Goal: Task Accomplishment & Management: Manage account settings

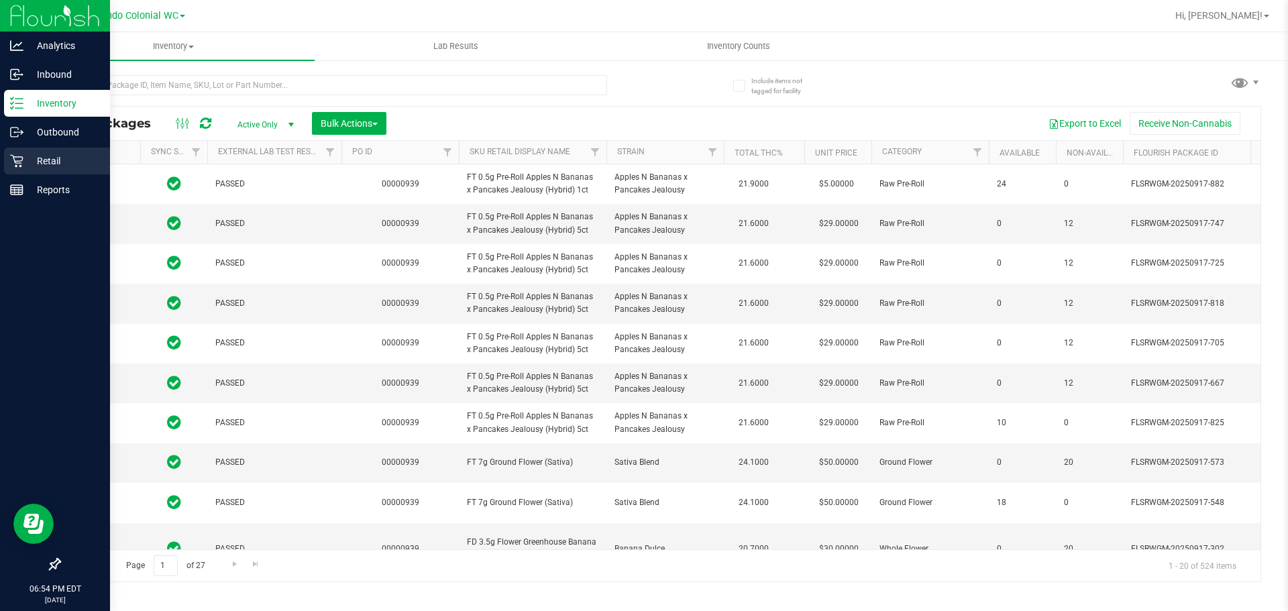
type input "[DATE]"
click at [30, 162] on p "Retail" at bounding box center [63, 161] width 81 height 16
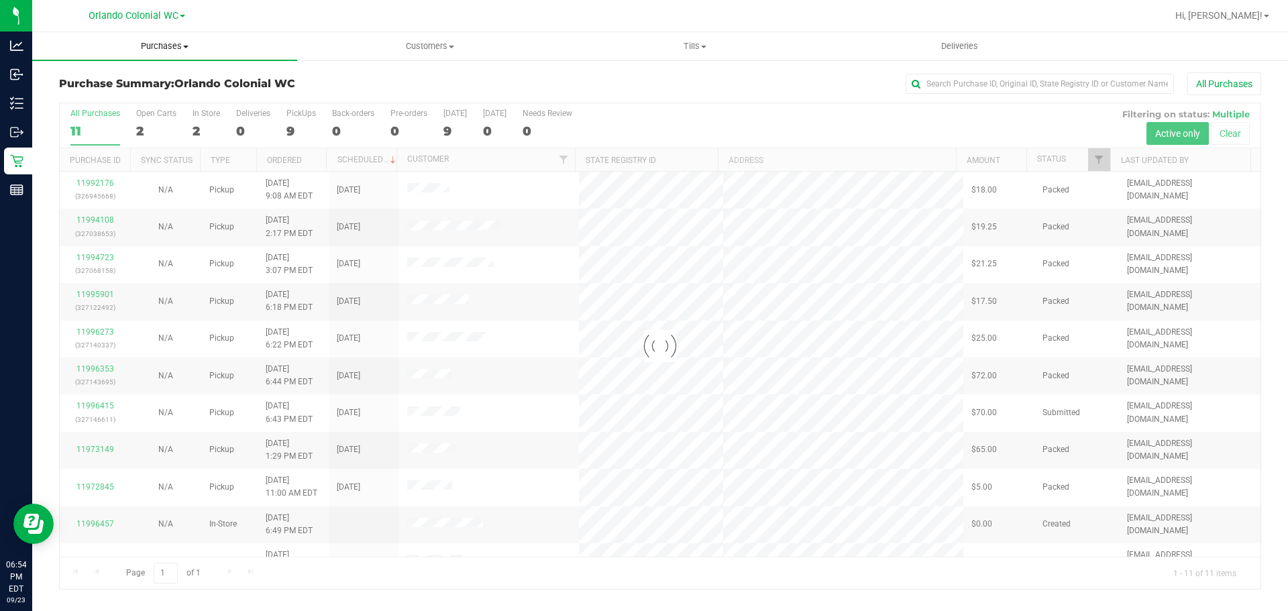
click at [174, 54] on uib-tab-heading "Purchases Summary of purchases Fulfillment All purchases" at bounding box center [164, 46] width 265 height 28
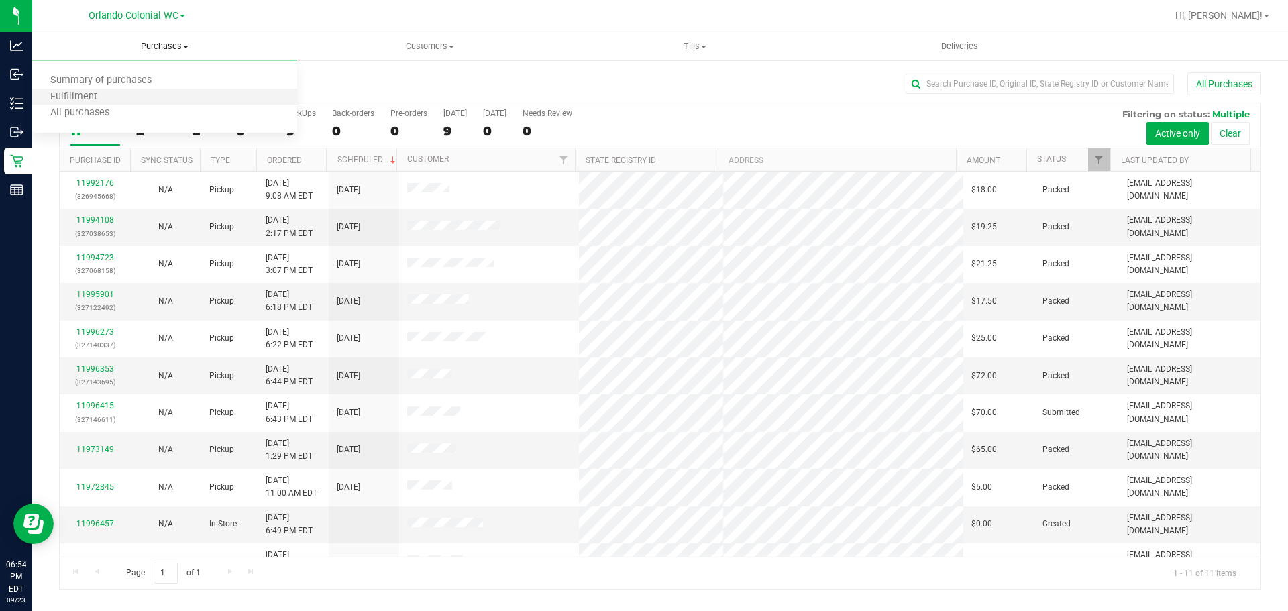
click at [152, 100] on li "Fulfillment" at bounding box center [164, 97] width 265 height 16
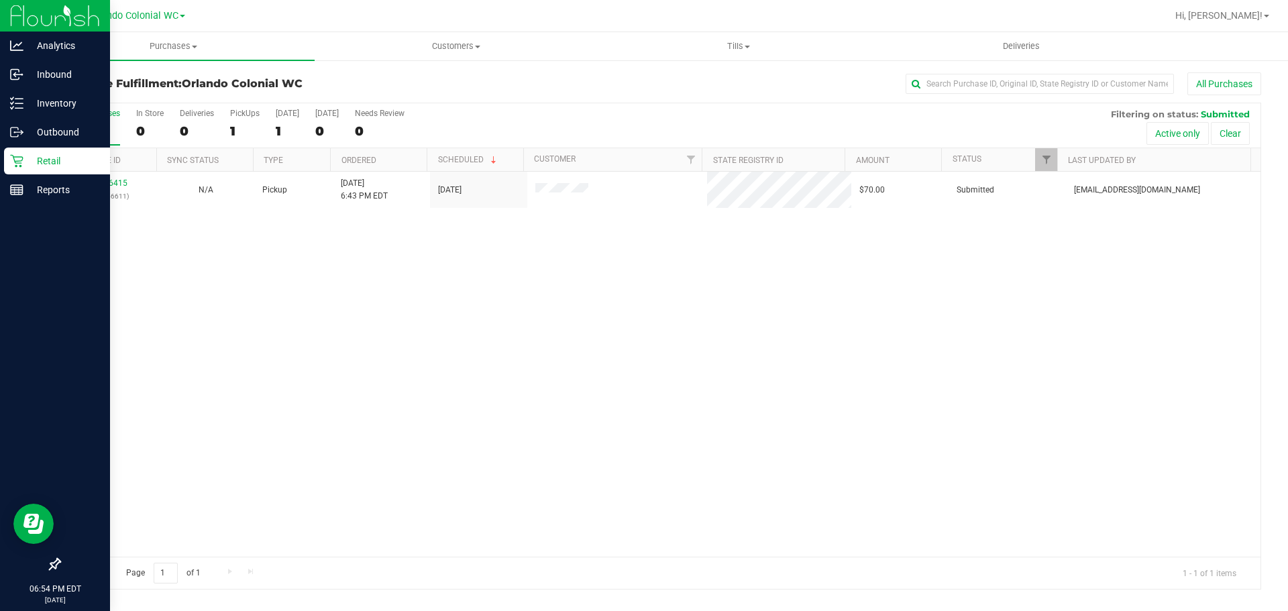
click at [38, 149] on div "Retail" at bounding box center [57, 161] width 106 height 27
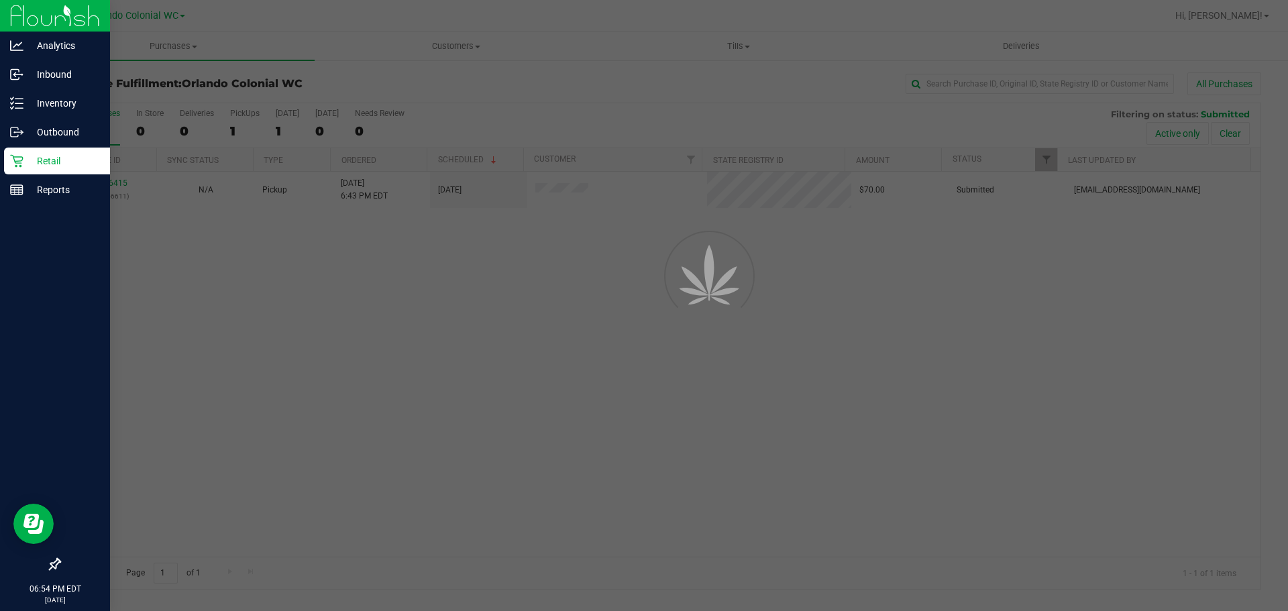
click at [38, 149] on div "Retail" at bounding box center [57, 161] width 106 height 27
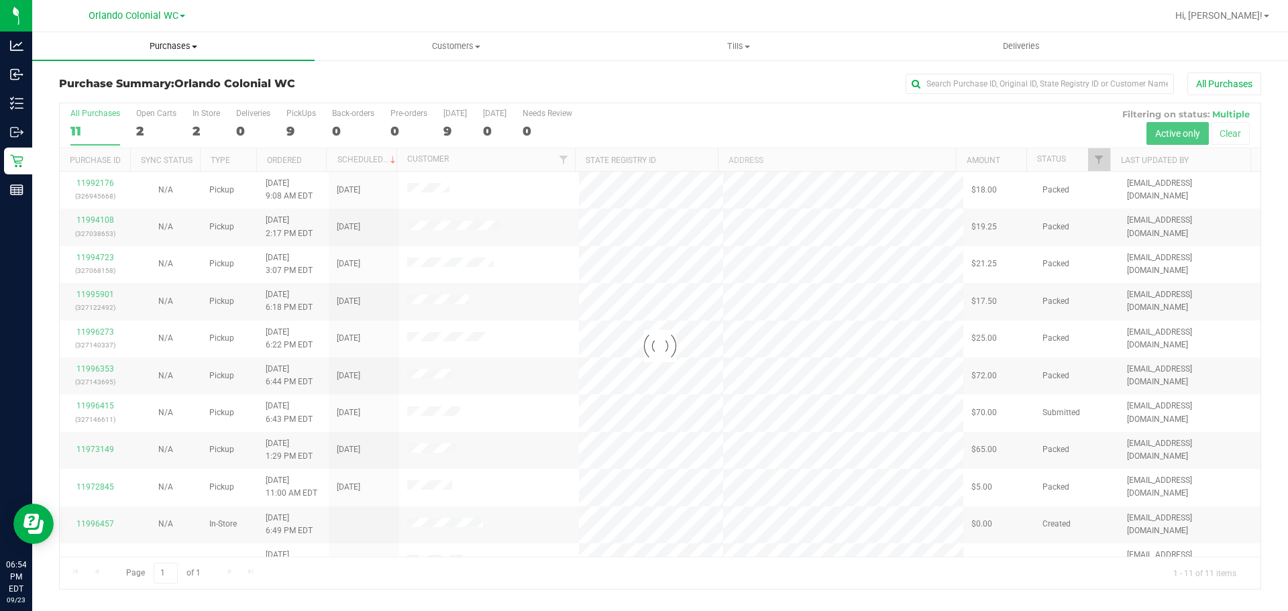
click at [162, 44] on span "Purchases" at bounding box center [173, 46] width 282 height 12
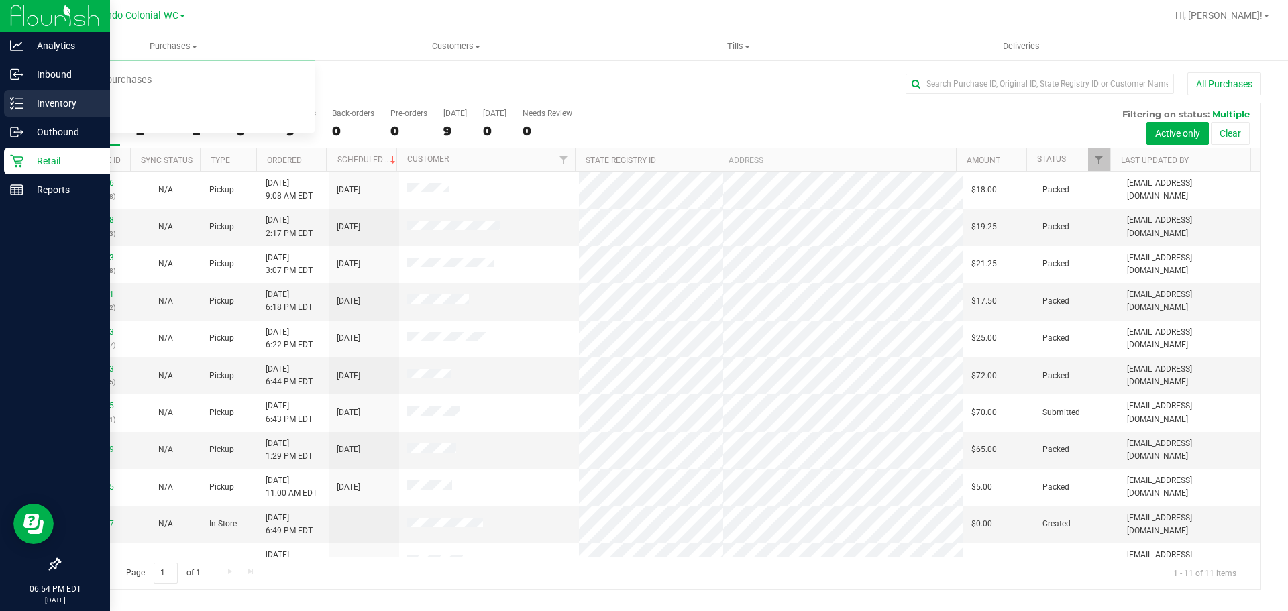
click at [25, 106] on p "Inventory" at bounding box center [63, 103] width 81 height 16
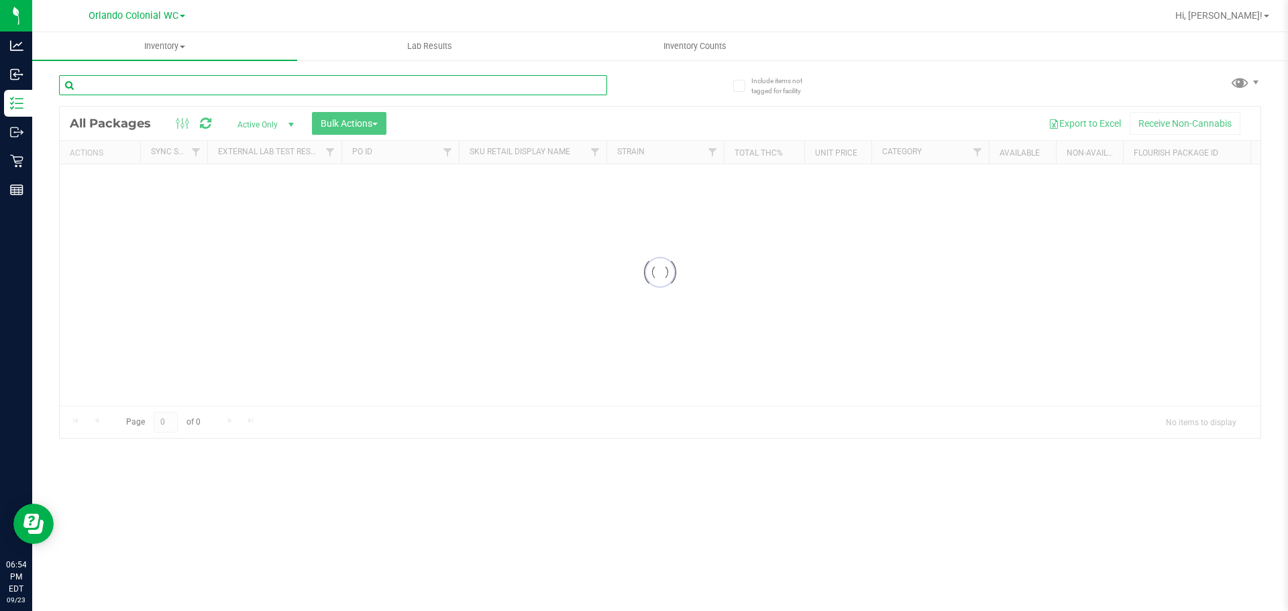
click at [281, 85] on input "text" at bounding box center [333, 85] width 548 height 20
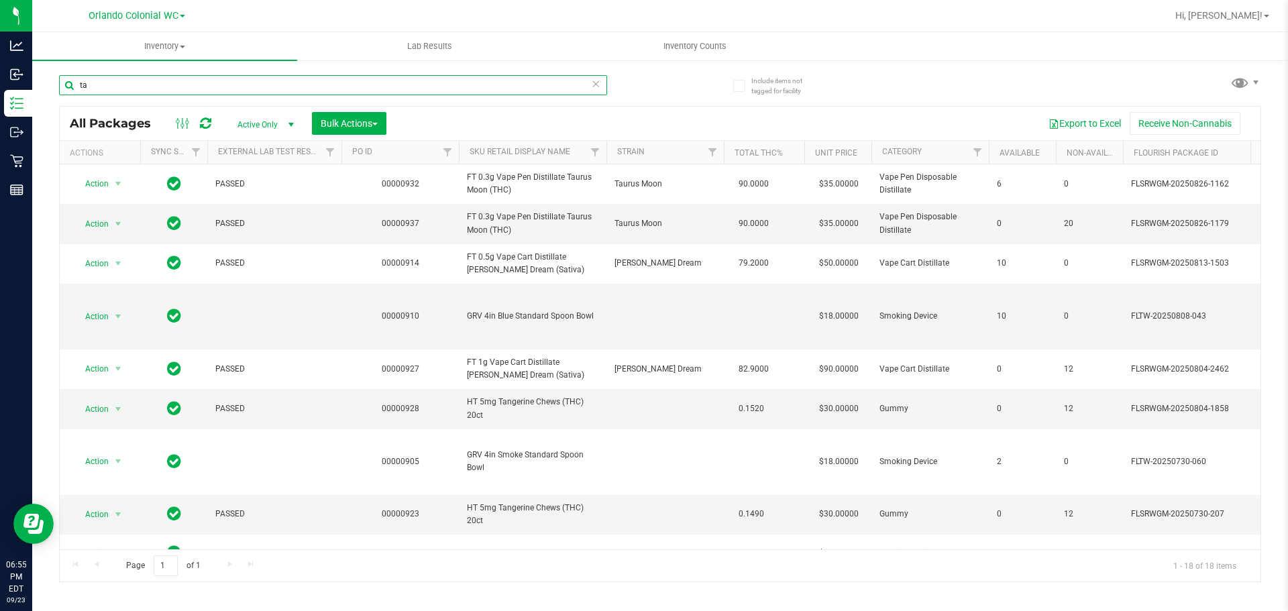
click at [385, 81] on input "ta" at bounding box center [333, 85] width 548 height 20
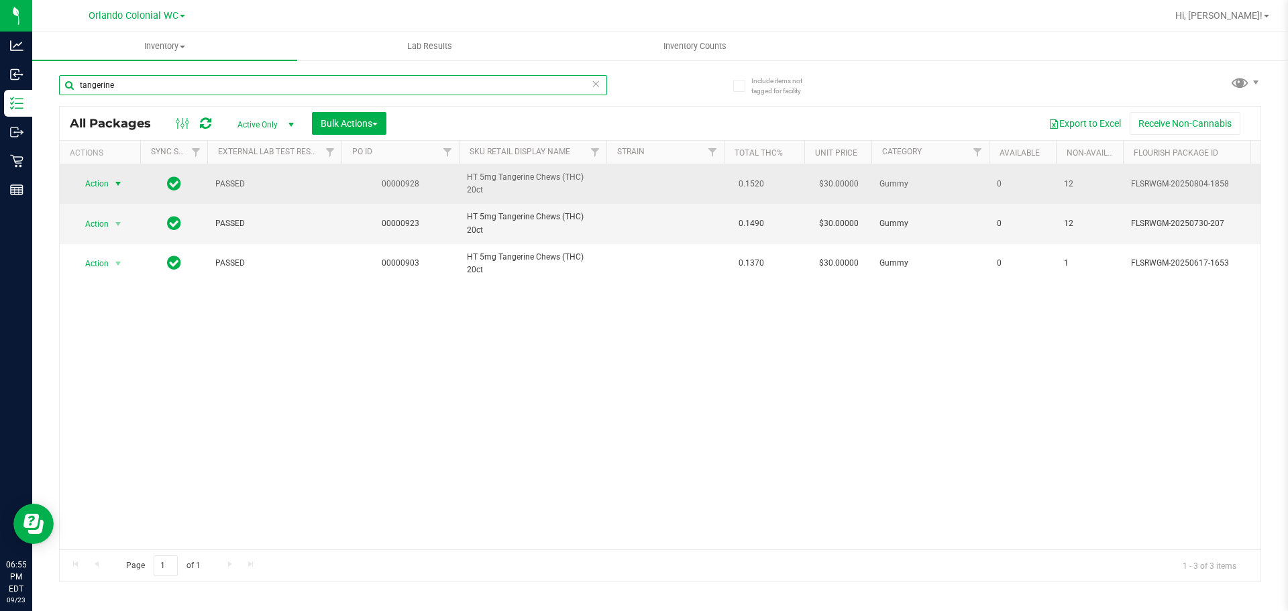
type input "tangerine"
click at [114, 187] on span "select" at bounding box center [118, 183] width 11 height 11
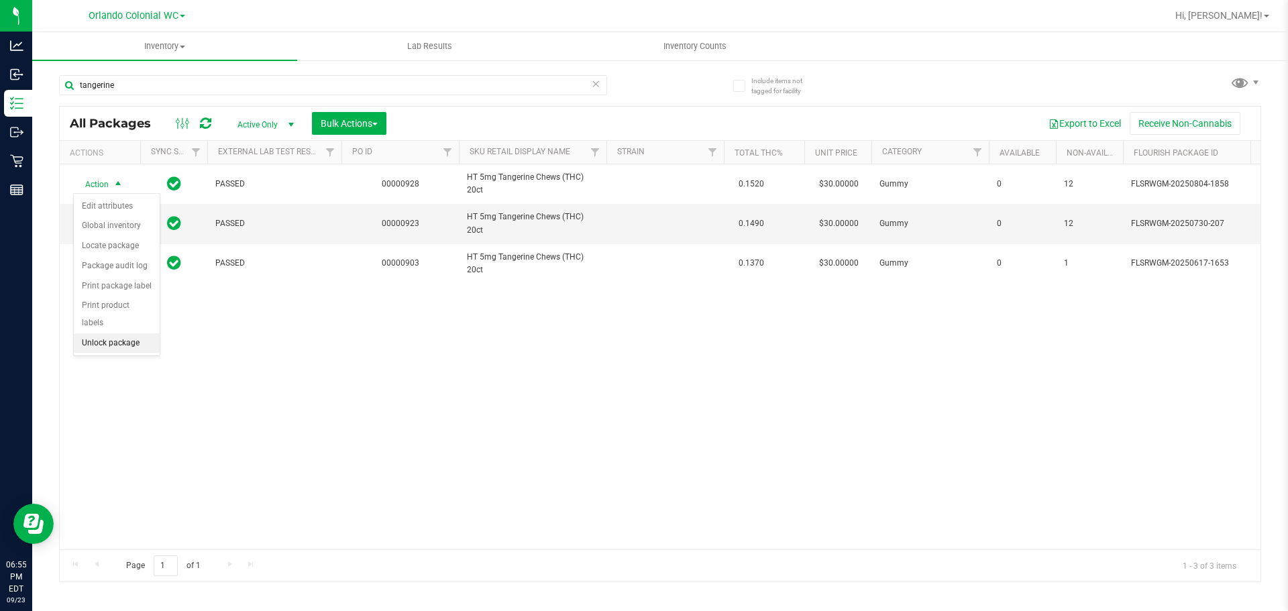
click at [103, 333] on li "Unlock package" at bounding box center [117, 343] width 86 height 20
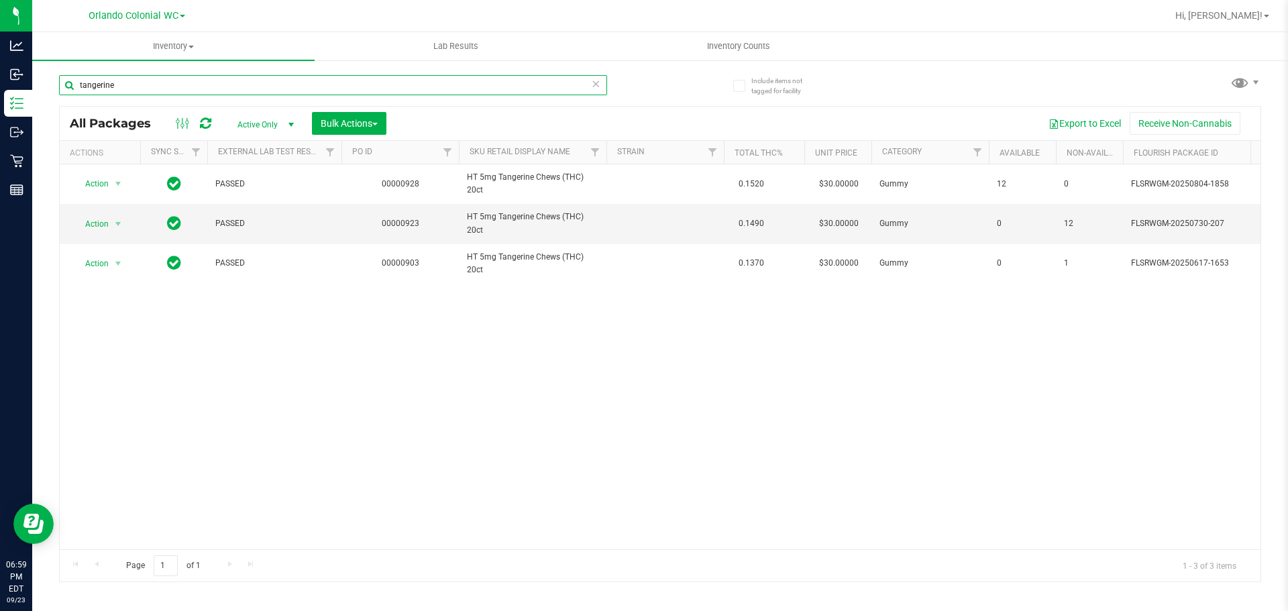
click at [354, 89] on input "tangerine" at bounding box center [333, 85] width 548 height 20
click at [606, 86] on input "tangerine" at bounding box center [333, 85] width 548 height 20
click at [600, 79] on icon at bounding box center [595, 83] width 9 height 16
click at [349, 89] on input "text" at bounding box center [333, 85] width 548 height 20
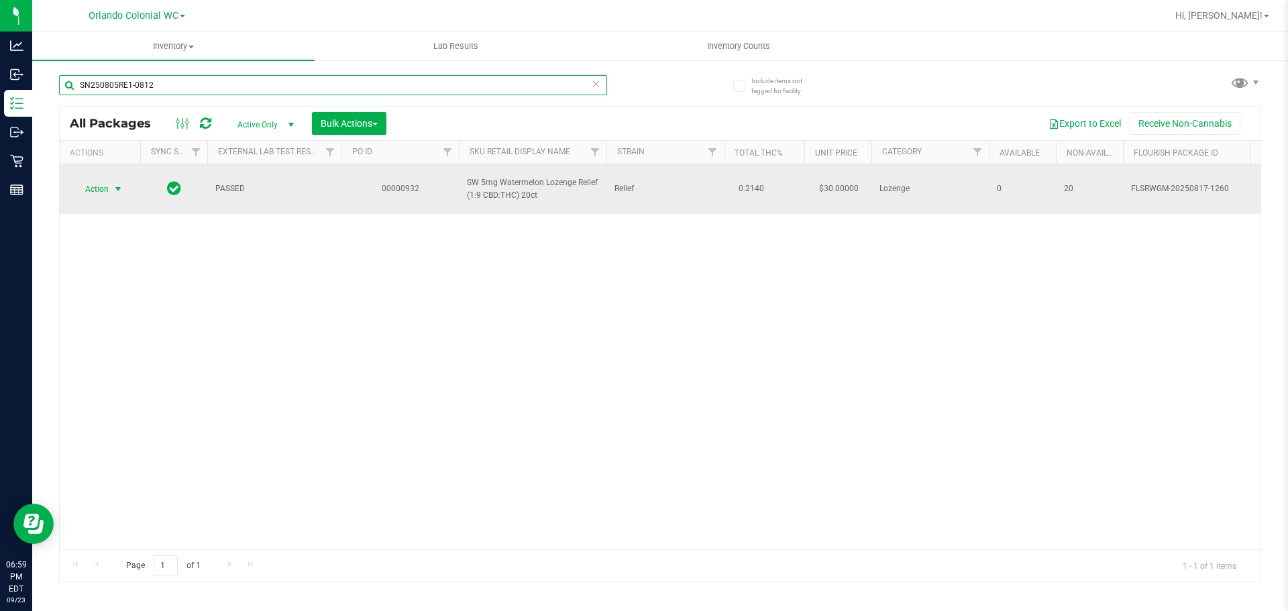
type input "SN250805RE1-0812"
click at [112, 191] on span "select" at bounding box center [118, 189] width 17 height 19
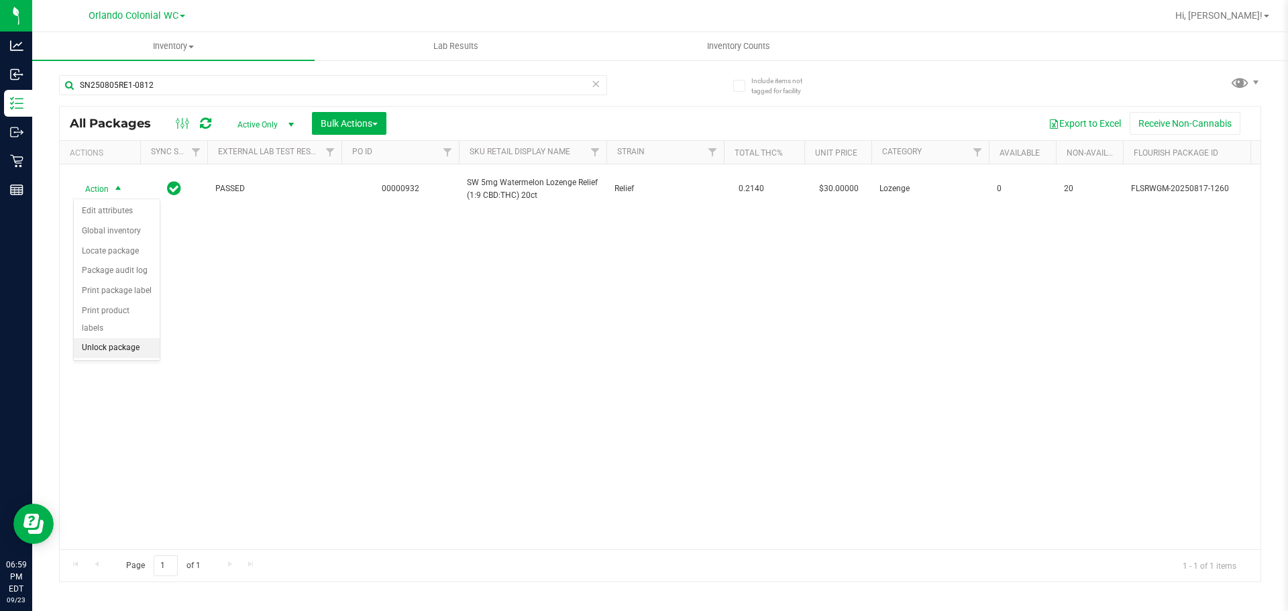
click at [117, 340] on li "Unlock package" at bounding box center [117, 348] width 86 height 20
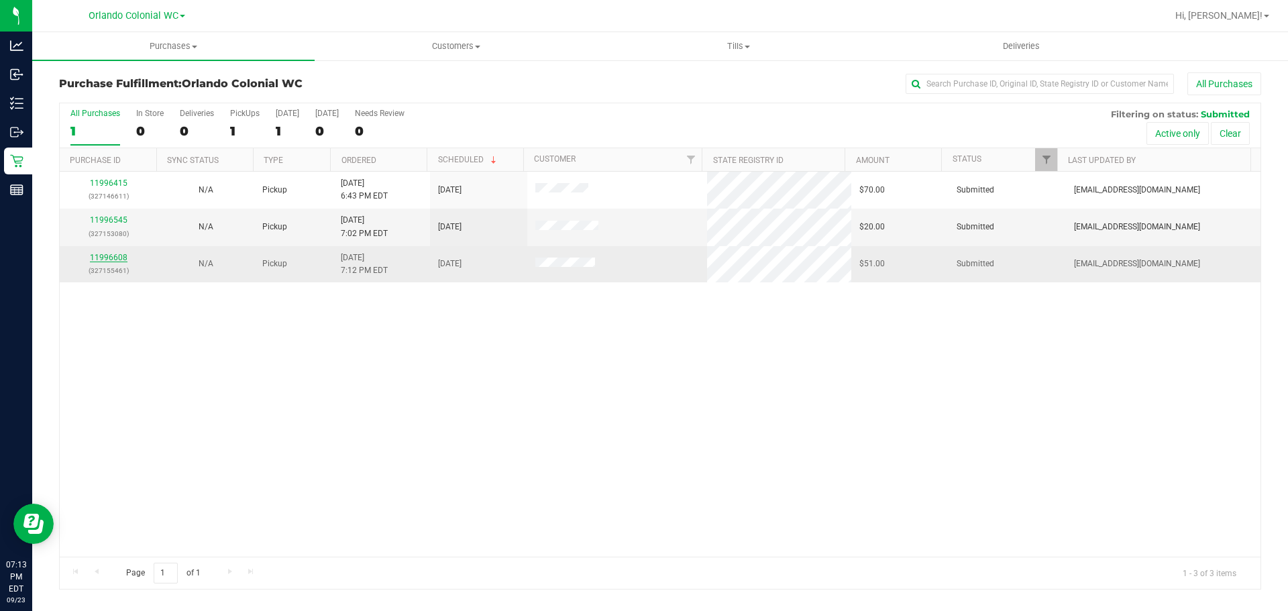
click at [117, 257] on link "11996608" at bounding box center [109, 257] width 38 height 9
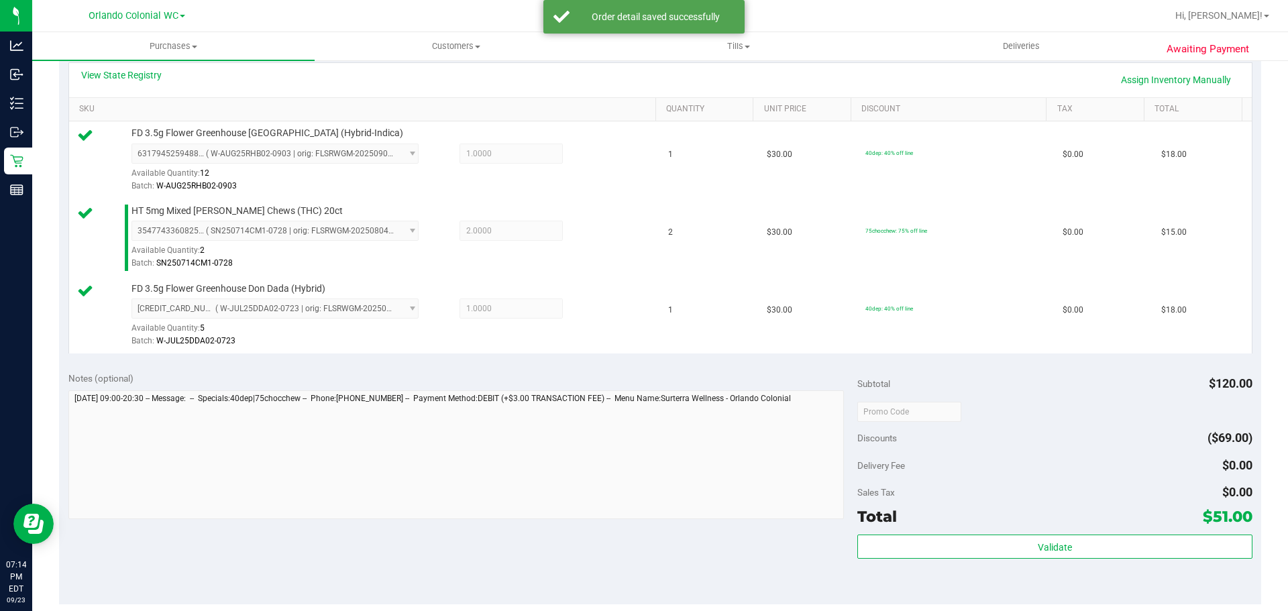
scroll to position [342, 0]
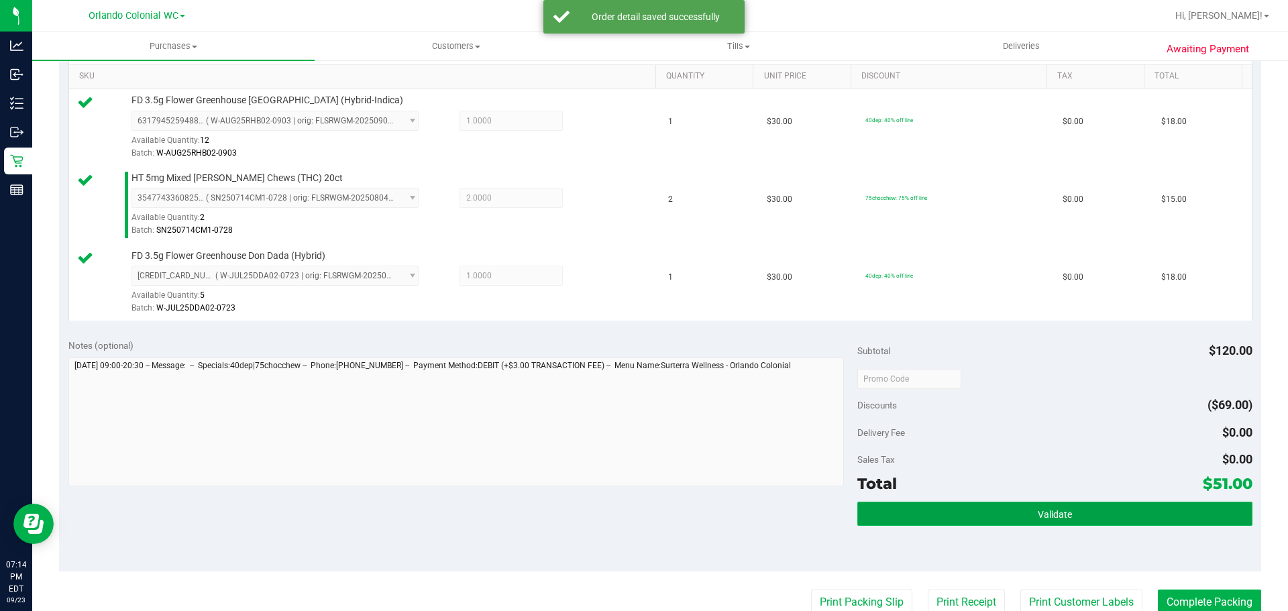
click at [1071, 521] on button "Validate" at bounding box center [1054, 514] width 395 height 24
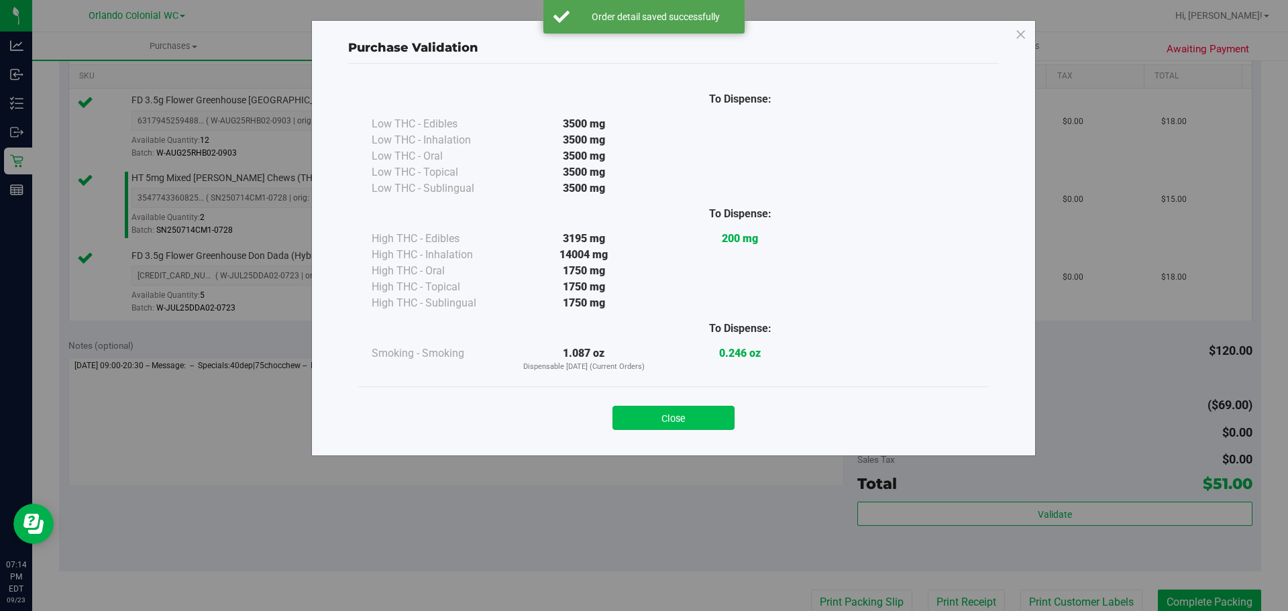
click at [714, 420] on button "Close" at bounding box center [674, 418] width 122 height 24
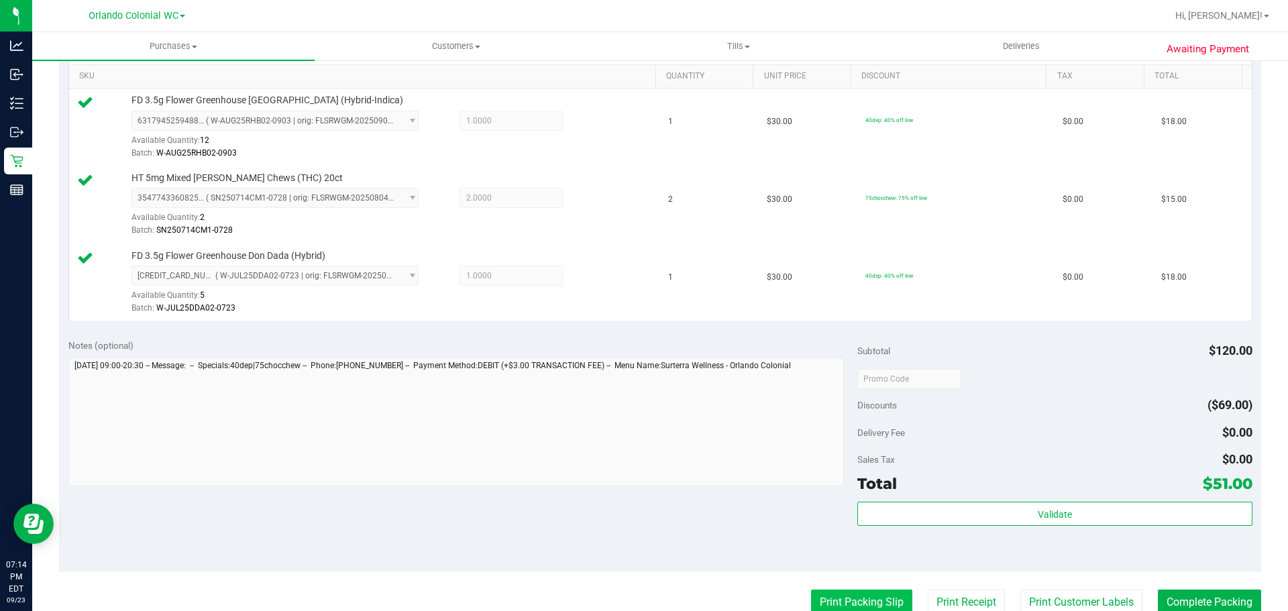
click at [840, 601] on button "Print Packing Slip" at bounding box center [861, 602] width 101 height 25
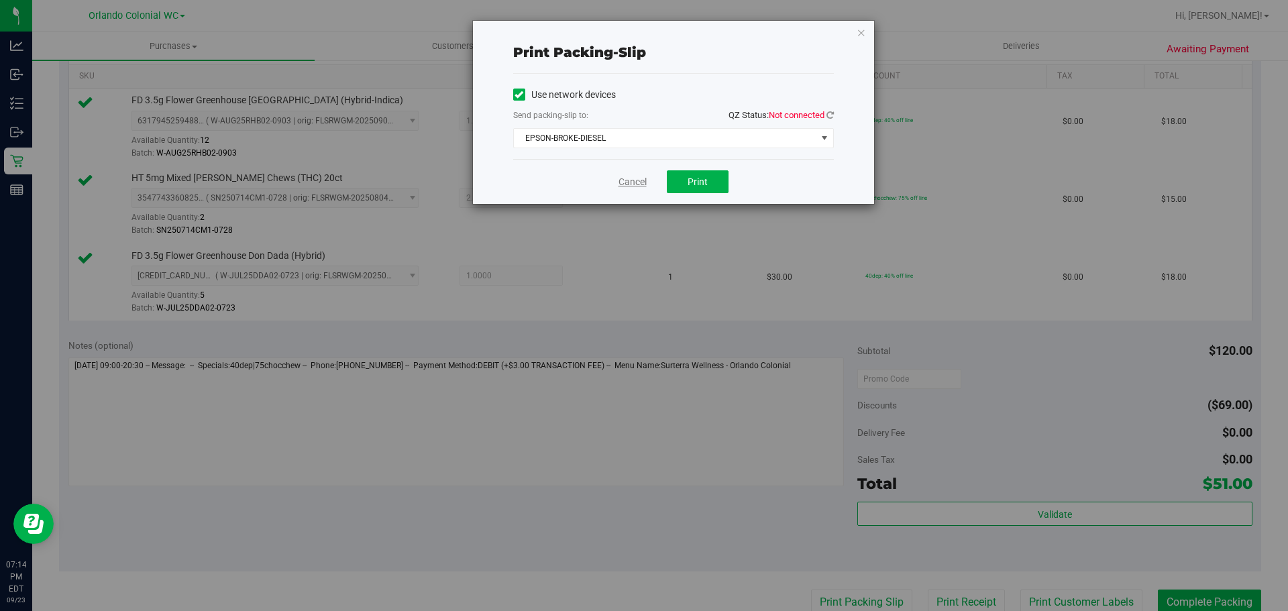
click at [627, 186] on link "Cancel" at bounding box center [633, 182] width 28 height 14
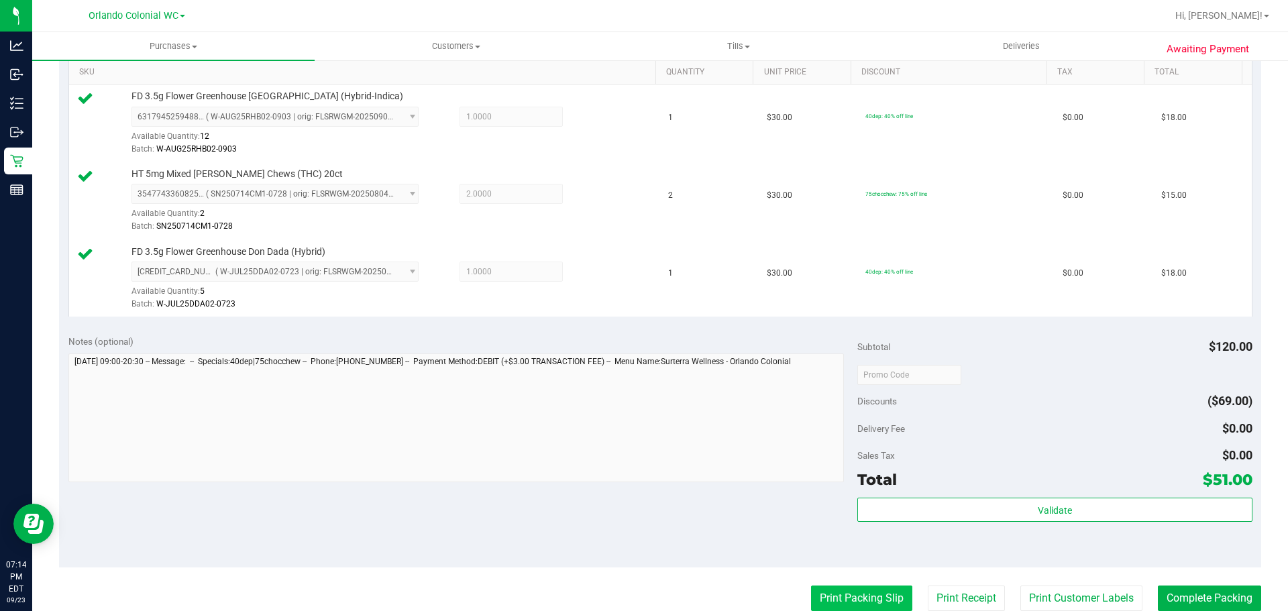
click at [845, 609] on button "Print Packing Slip" at bounding box center [861, 598] width 101 height 25
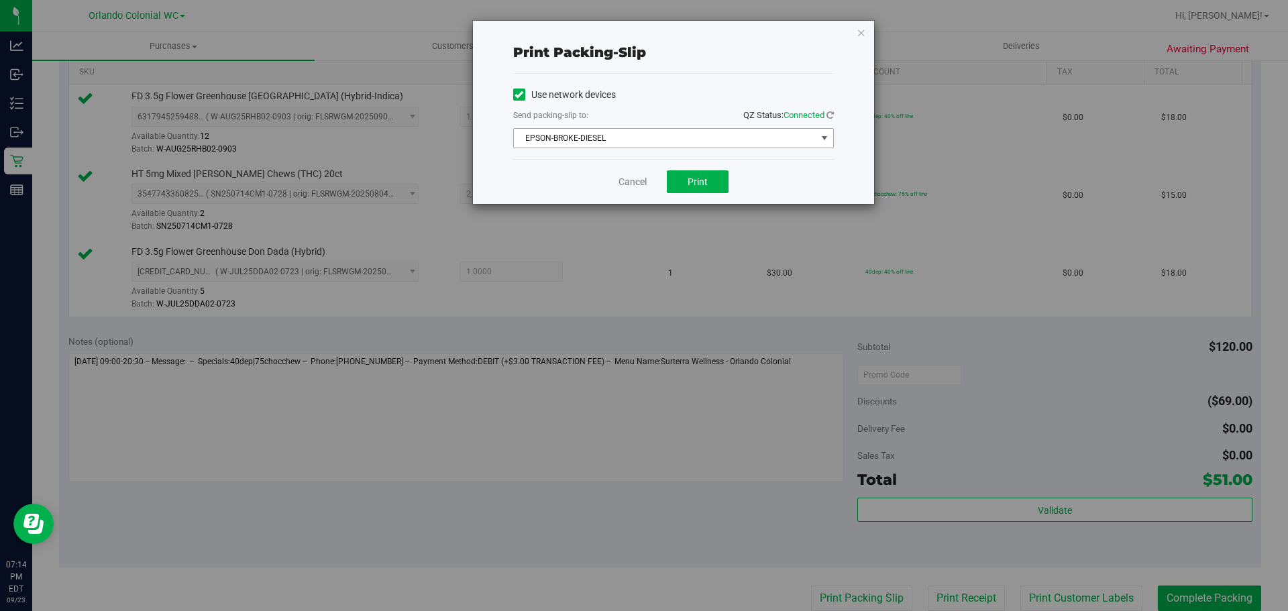
click at [825, 134] on span "select" at bounding box center [824, 138] width 11 height 11
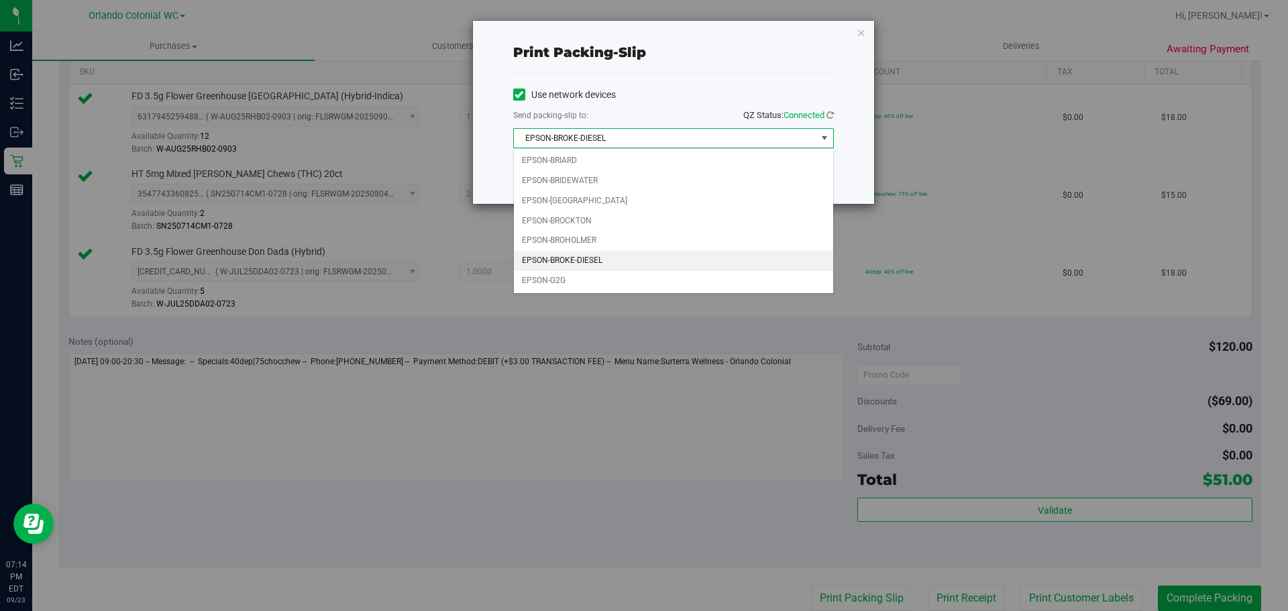
click at [625, 369] on div "Print packing-slip Use network devices Send packing-slip to: QZ Status: Connect…" at bounding box center [649, 305] width 1298 height 611
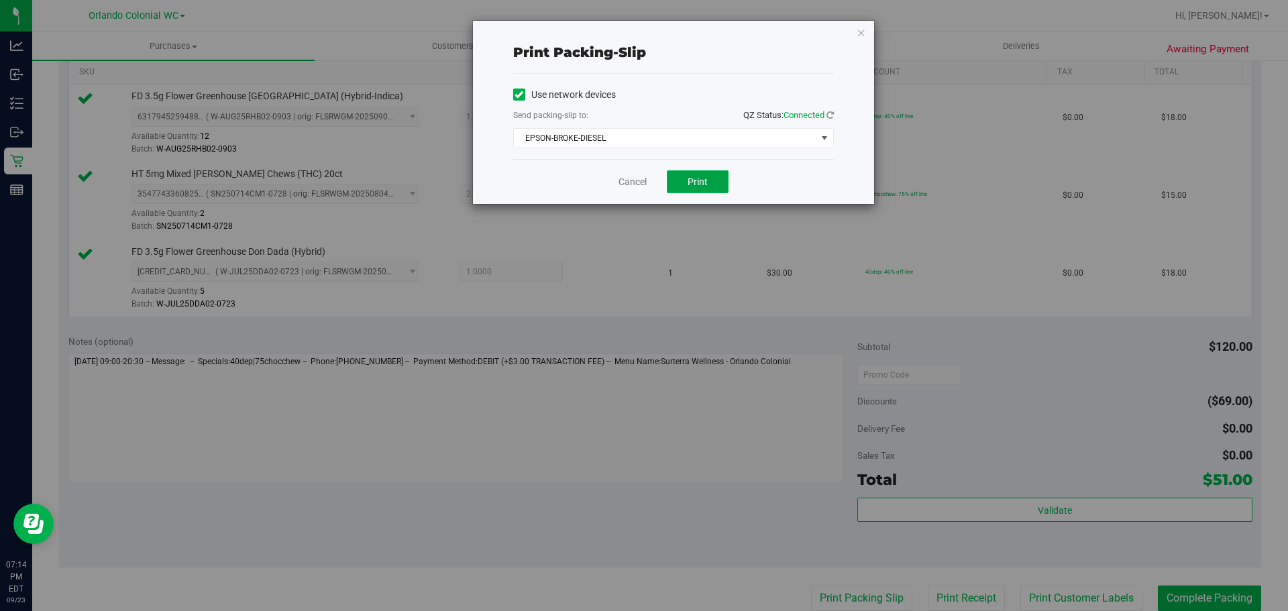
click at [698, 182] on span "Print" at bounding box center [698, 181] width 20 height 11
click at [634, 180] on link "Cancel" at bounding box center [633, 182] width 28 height 14
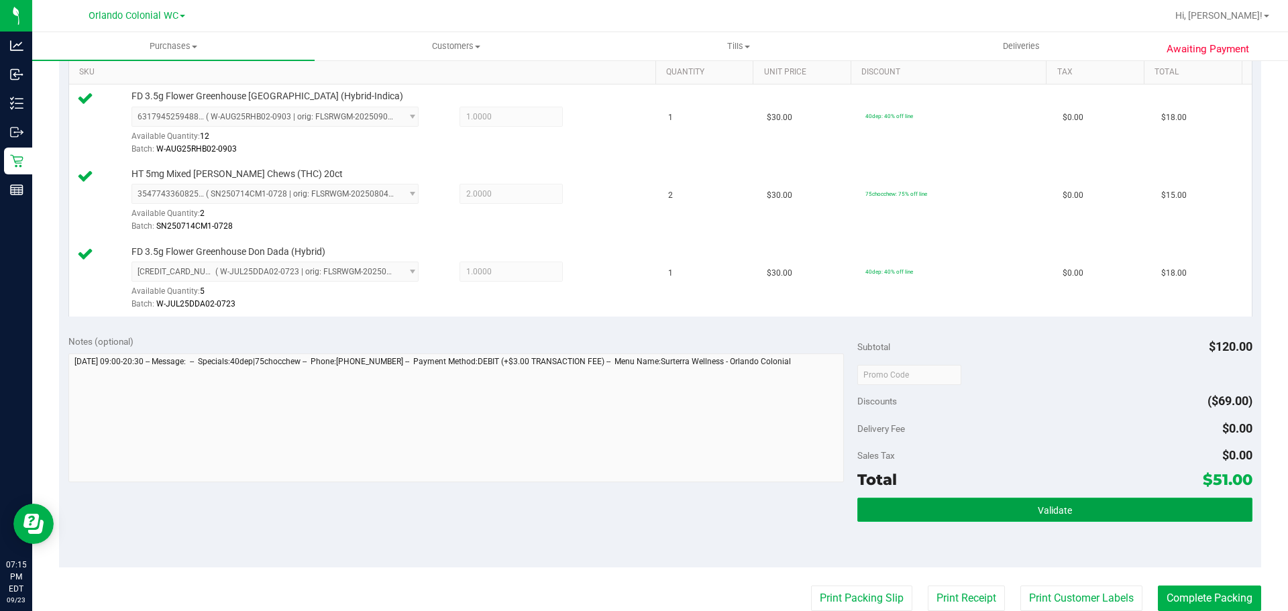
click at [1095, 513] on button "Validate" at bounding box center [1054, 510] width 395 height 24
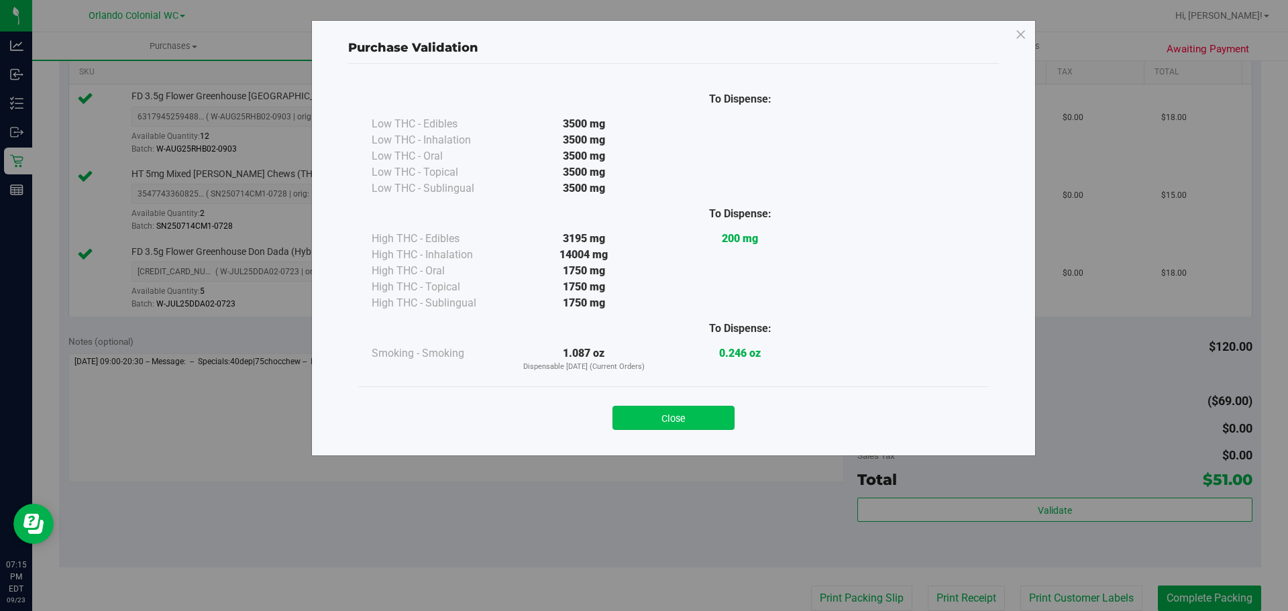
click at [686, 418] on button "Close" at bounding box center [674, 418] width 122 height 24
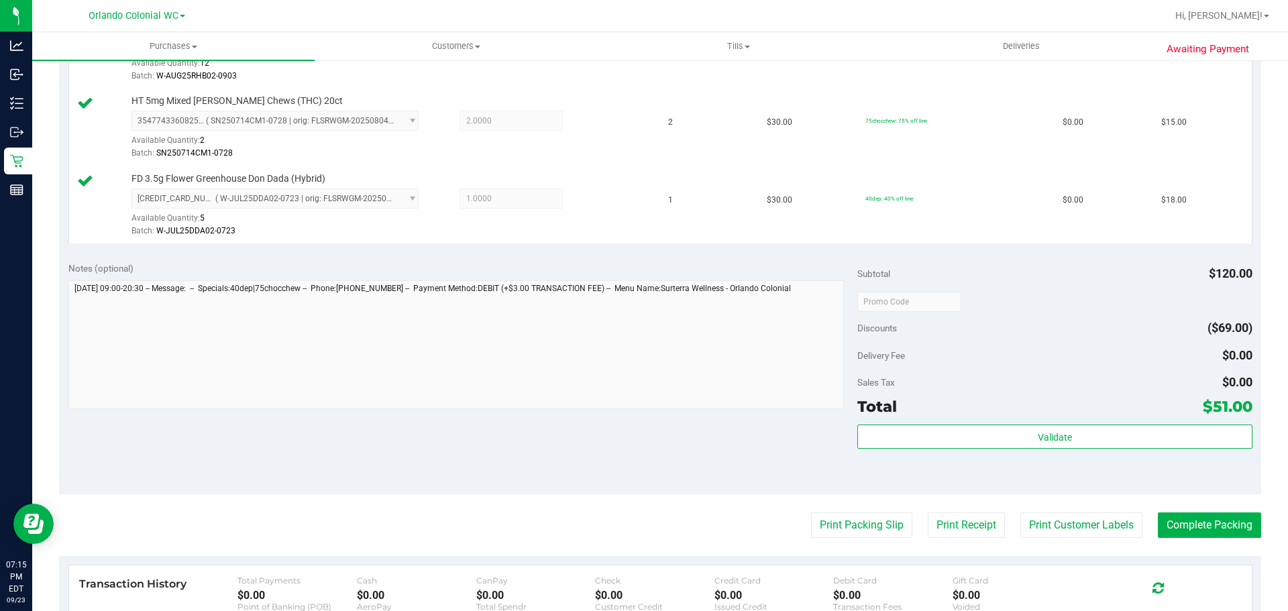
scroll to position [459, 0]
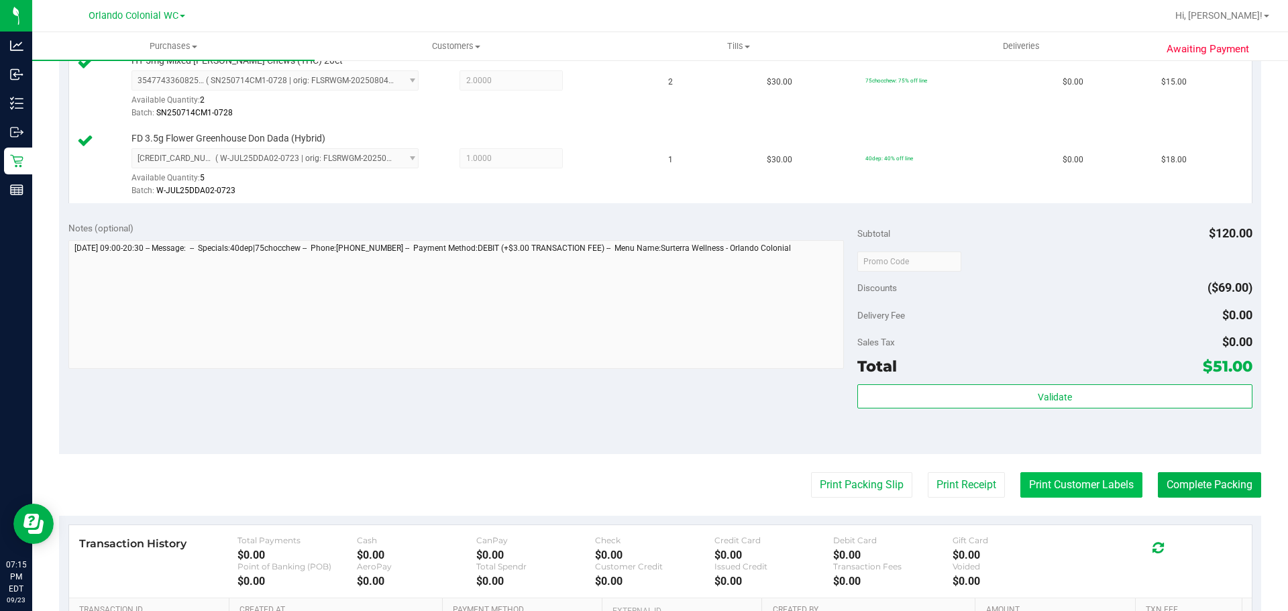
click at [1081, 475] on button "Print Customer Labels" at bounding box center [1082, 484] width 122 height 25
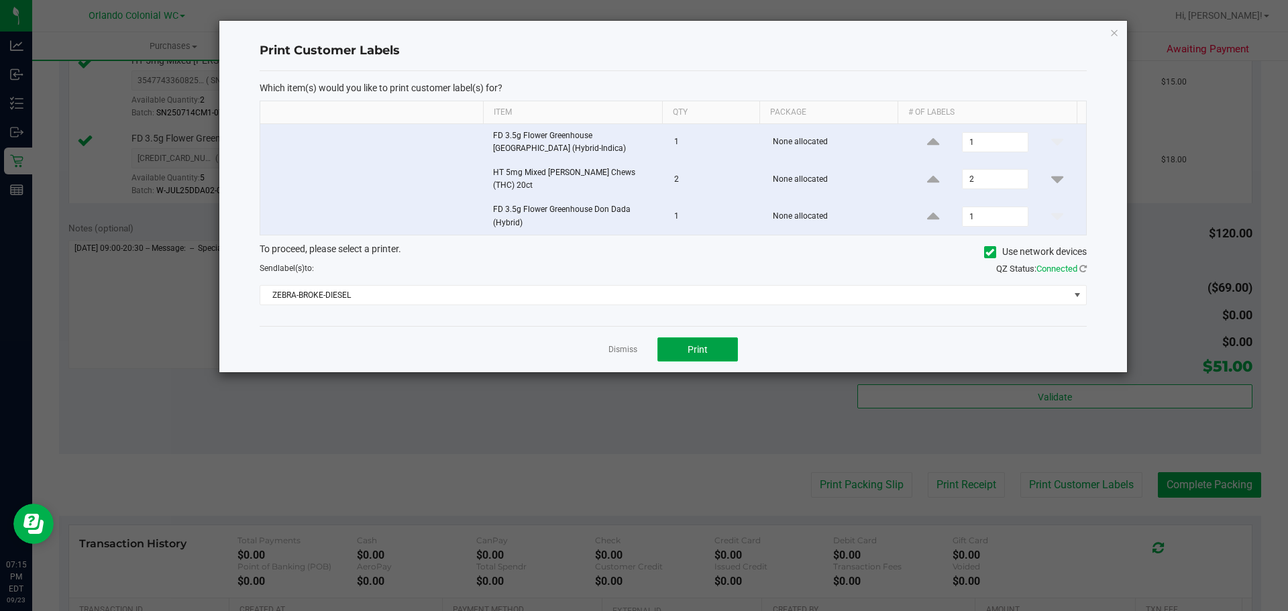
click at [682, 348] on button "Print" at bounding box center [698, 349] width 81 height 24
click at [627, 345] on link "Dismiss" at bounding box center [623, 349] width 29 height 11
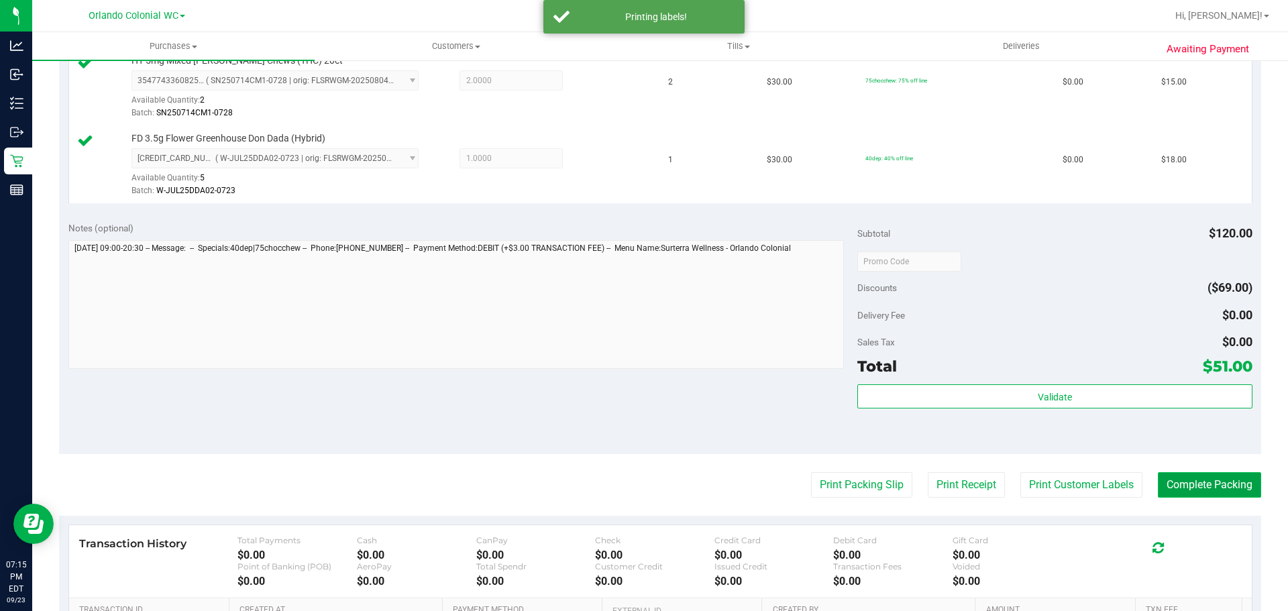
click at [1195, 480] on button "Complete Packing" at bounding box center [1209, 484] width 103 height 25
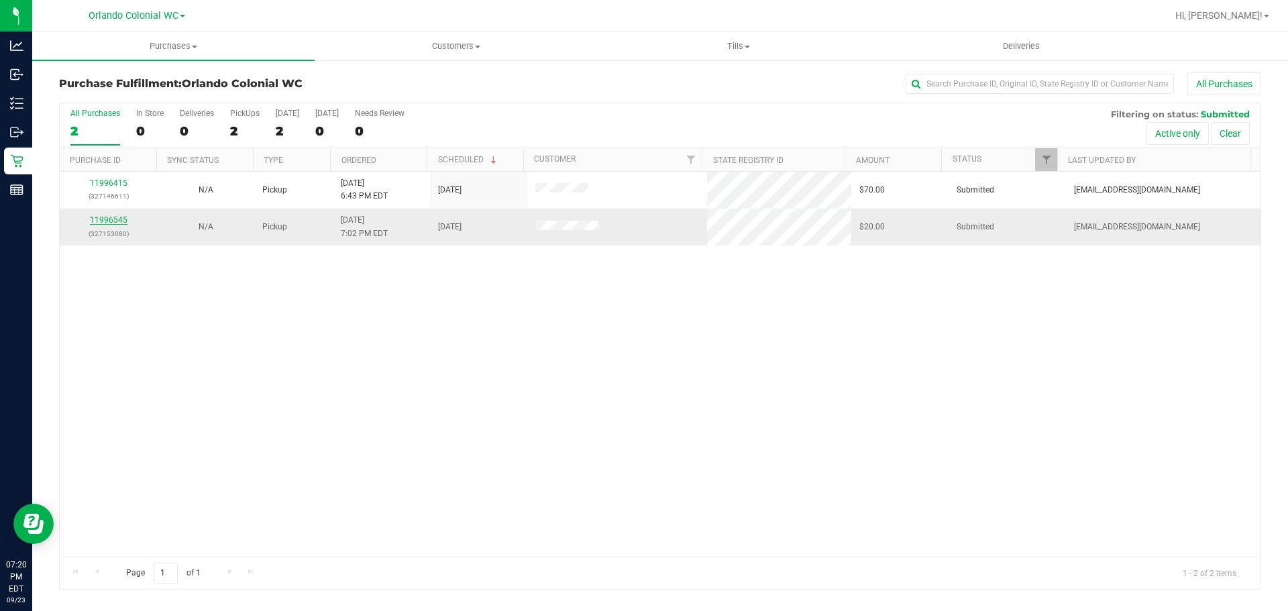
click at [118, 224] on link "11996545" at bounding box center [109, 219] width 38 height 9
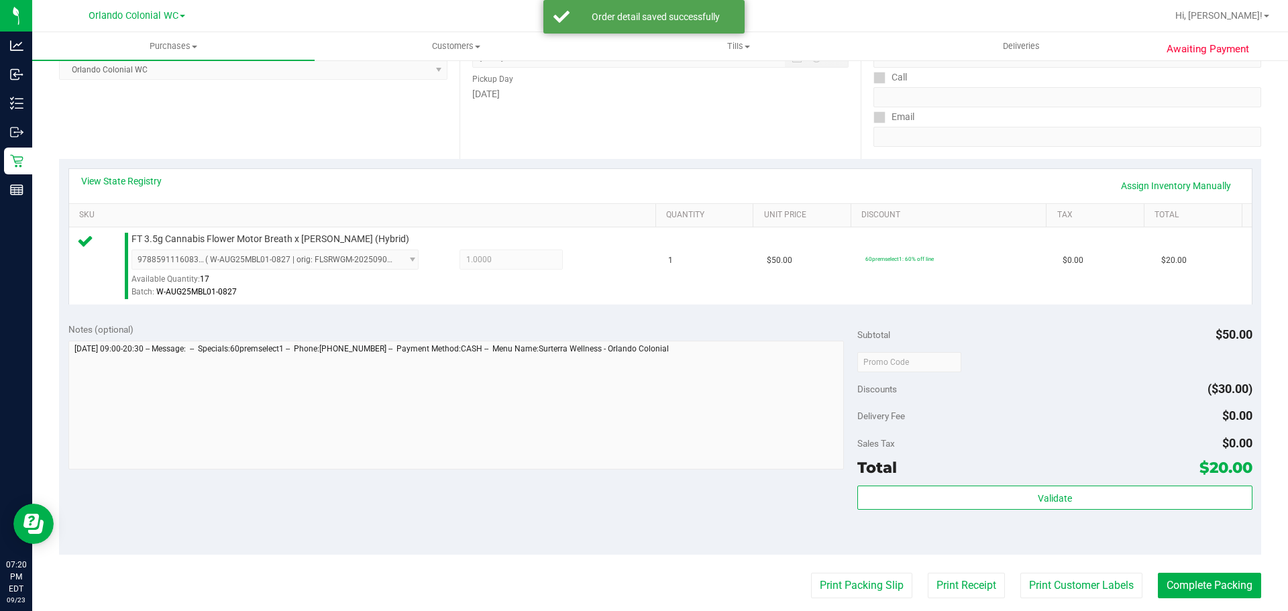
scroll to position [236, 0]
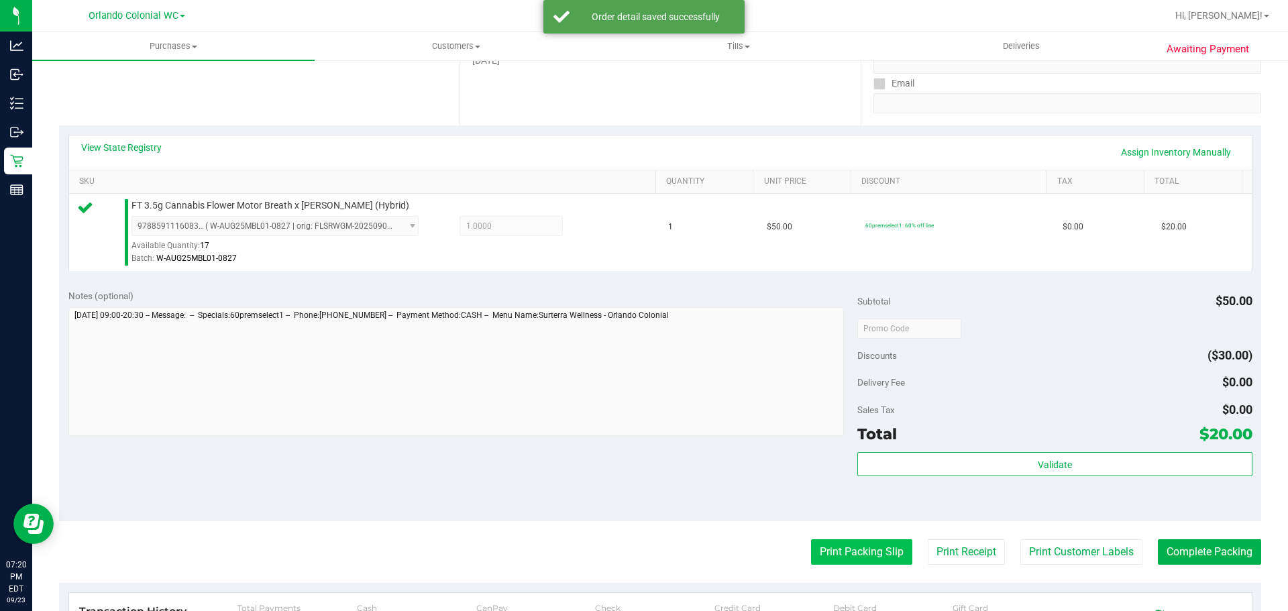
click at [849, 556] on button "Print Packing Slip" at bounding box center [861, 551] width 101 height 25
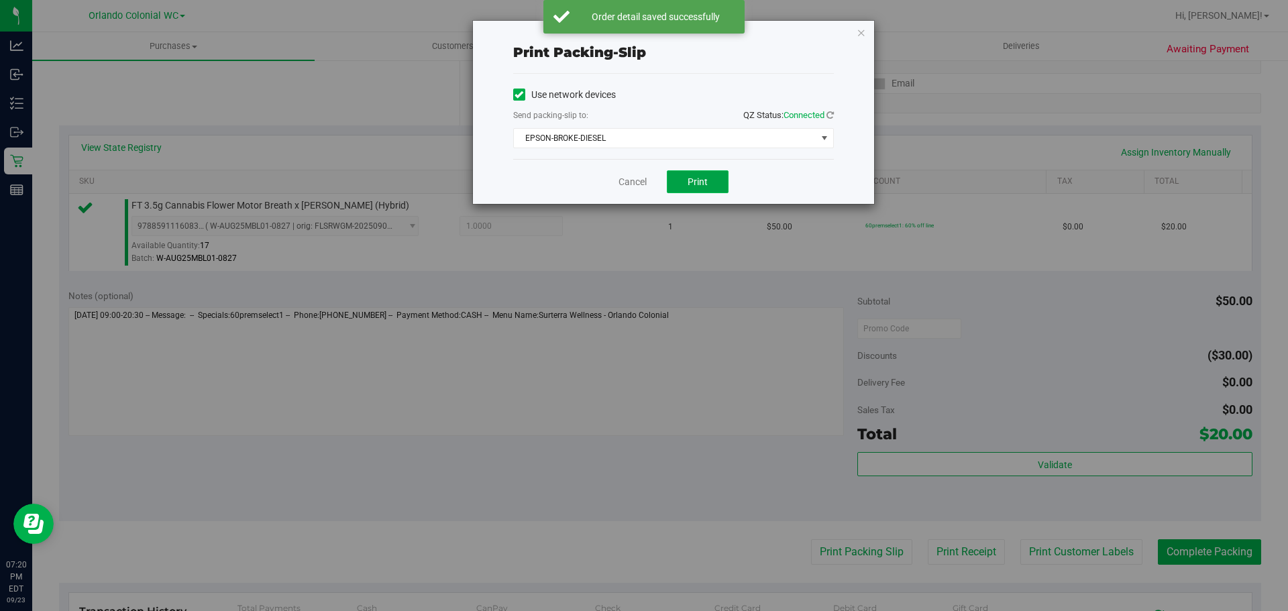
click at [710, 176] on button "Print" at bounding box center [698, 181] width 62 height 23
click at [636, 184] on link "Cancel" at bounding box center [633, 182] width 28 height 14
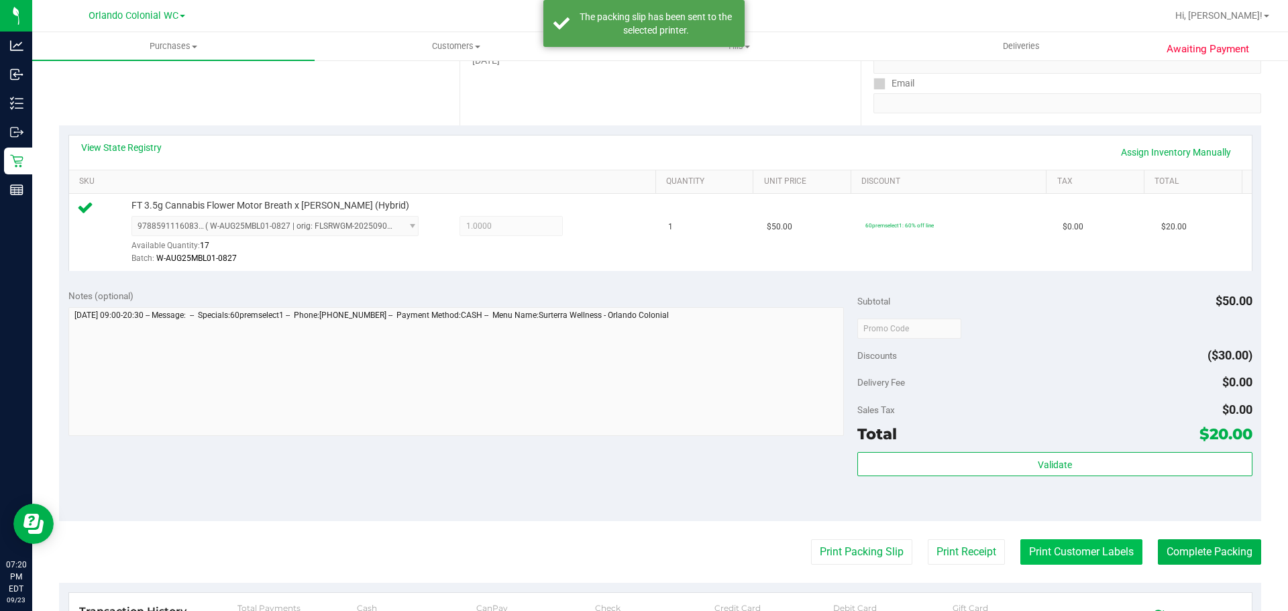
click at [1061, 548] on button "Print Customer Labels" at bounding box center [1082, 551] width 122 height 25
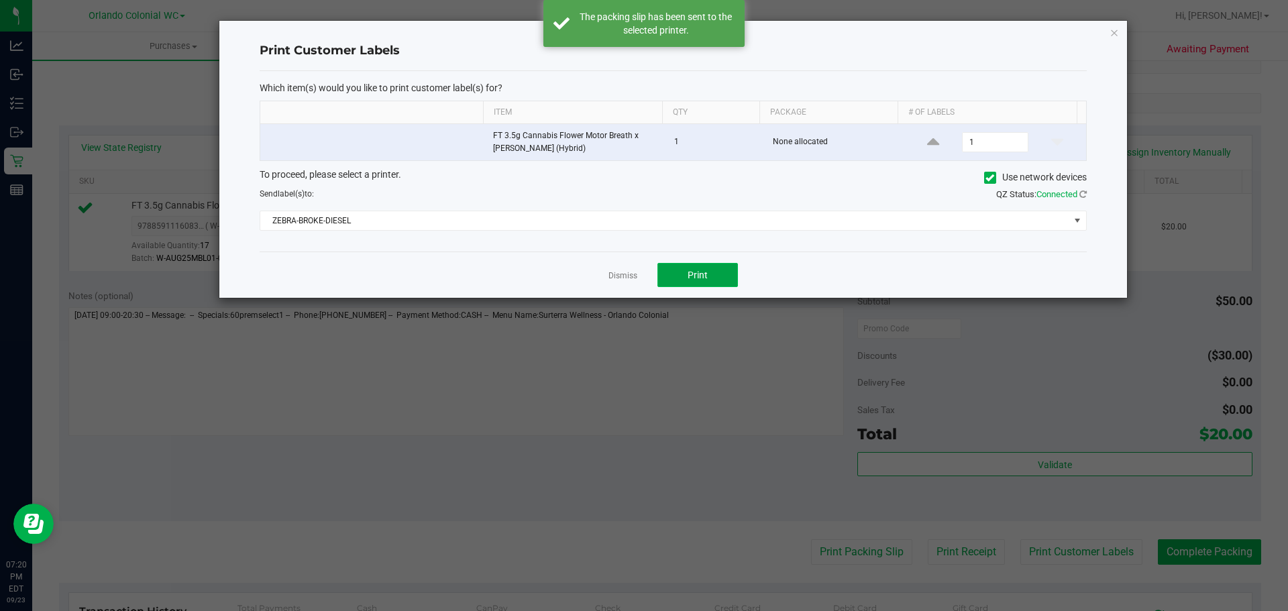
click at [708, 284] on button "Print" at bounding box center [698, 275] width 81 height 24
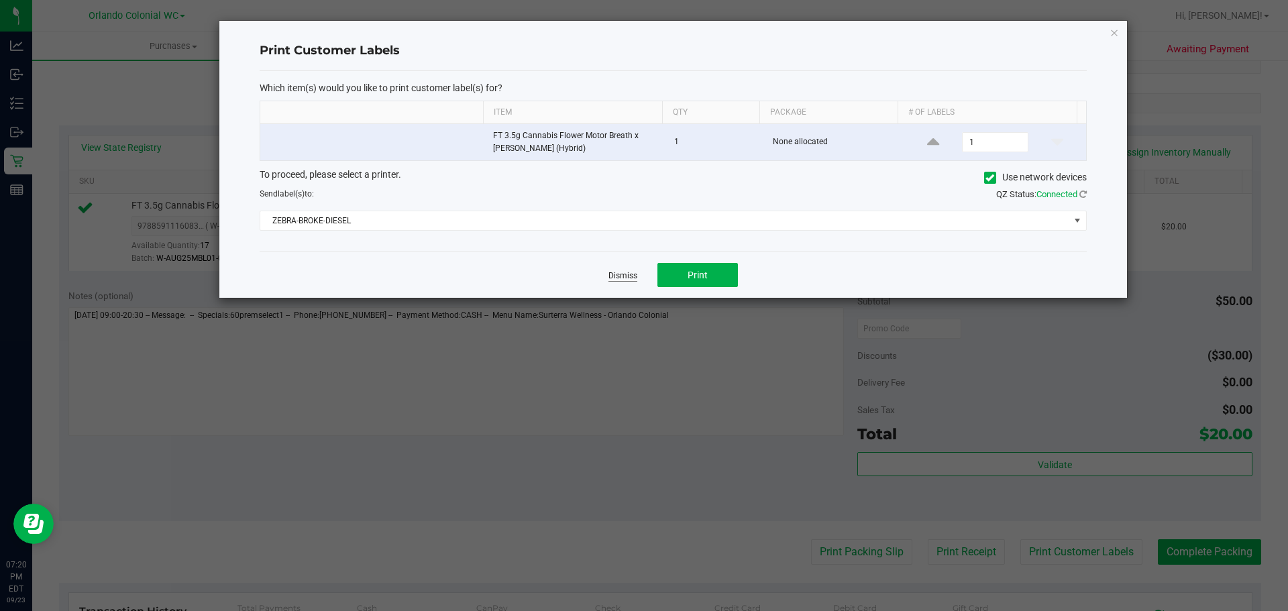
click at [627, 275] on link "Dismiss" at bounding box center [623, 275] width 29 height 11
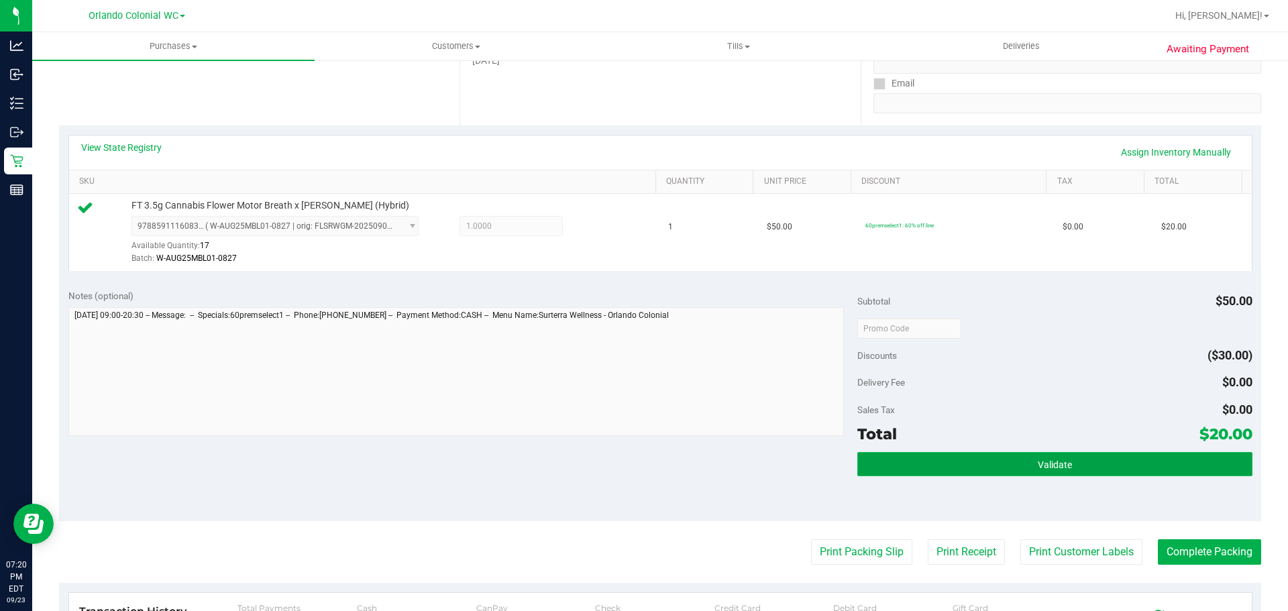
click at [1061, 472] on button "Validate" at bounding box center [1054, 464] width 395 height 24
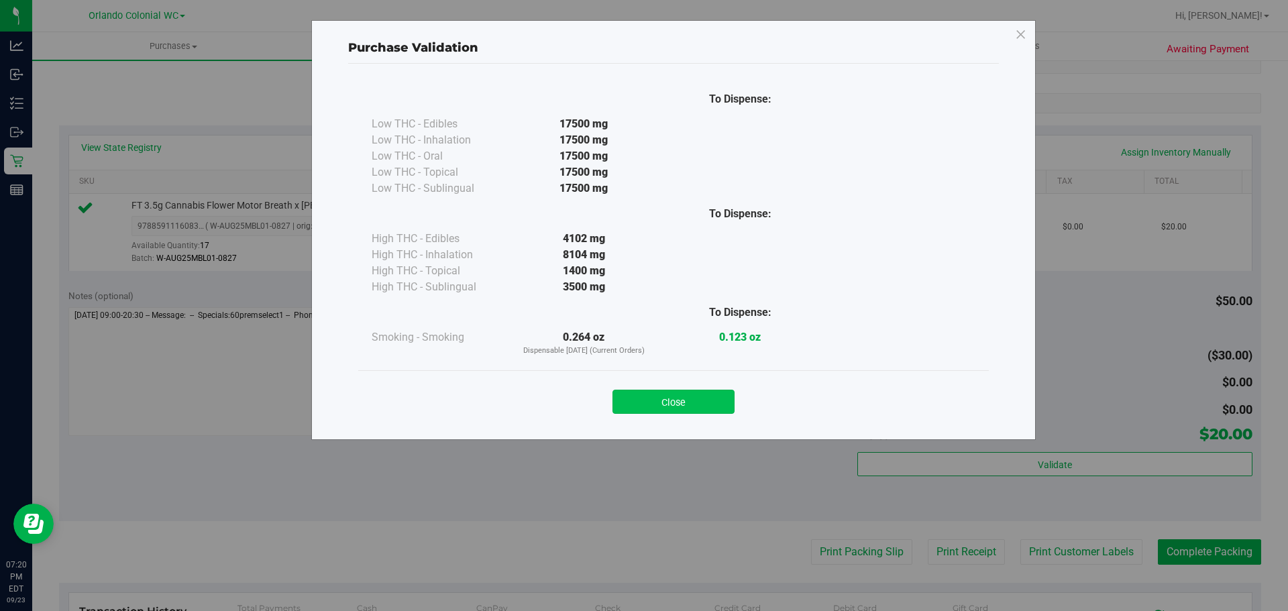
click at [731, 395] on button "Close" at bounding box center [674, 402] width 122 height 24
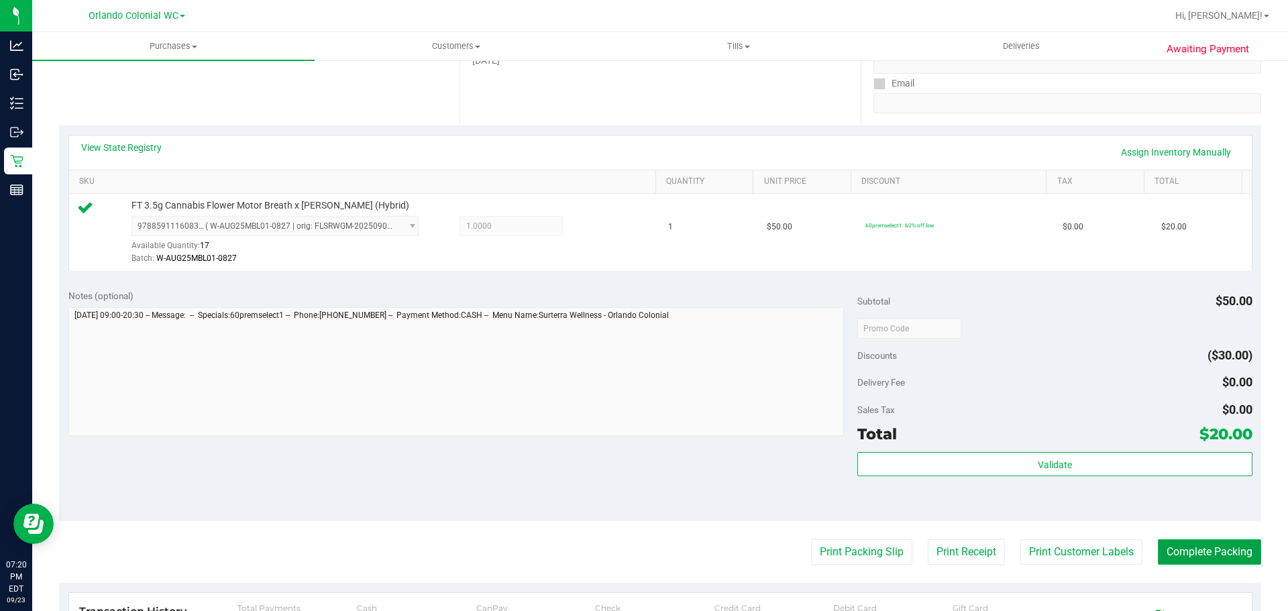
click at [1192, 557] on button "Complete Packing" at bounding box center [1209, 551] width 103 height 25
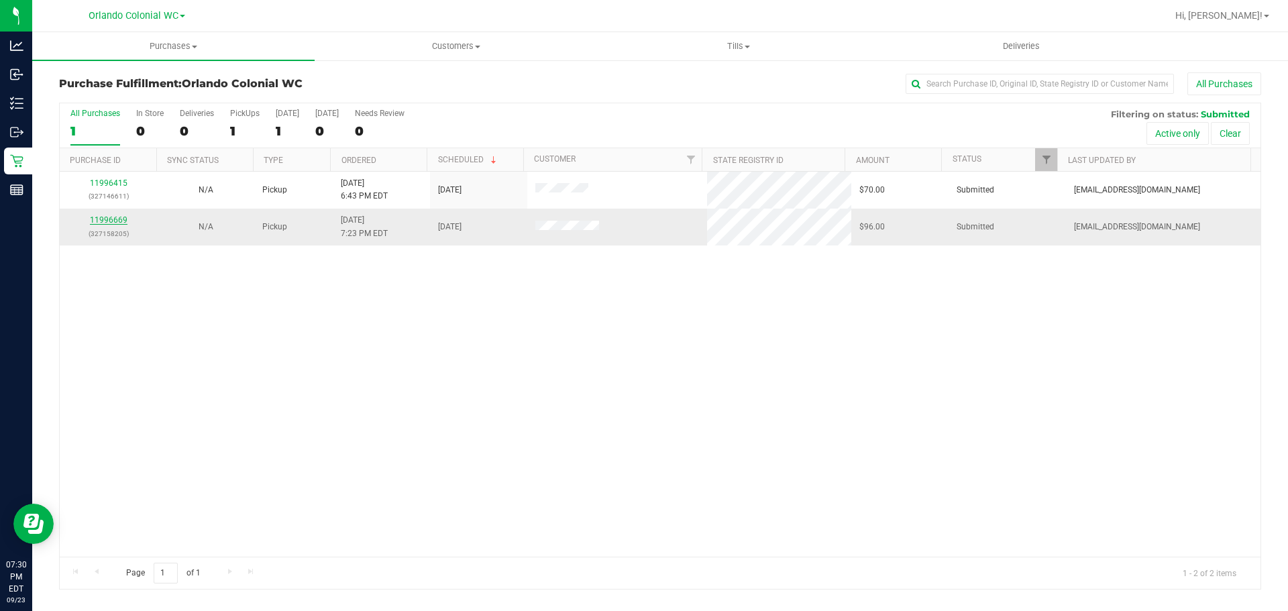
click at [113, 217] on link "11996669" at bounding box center [109, 219] width 38 height 9
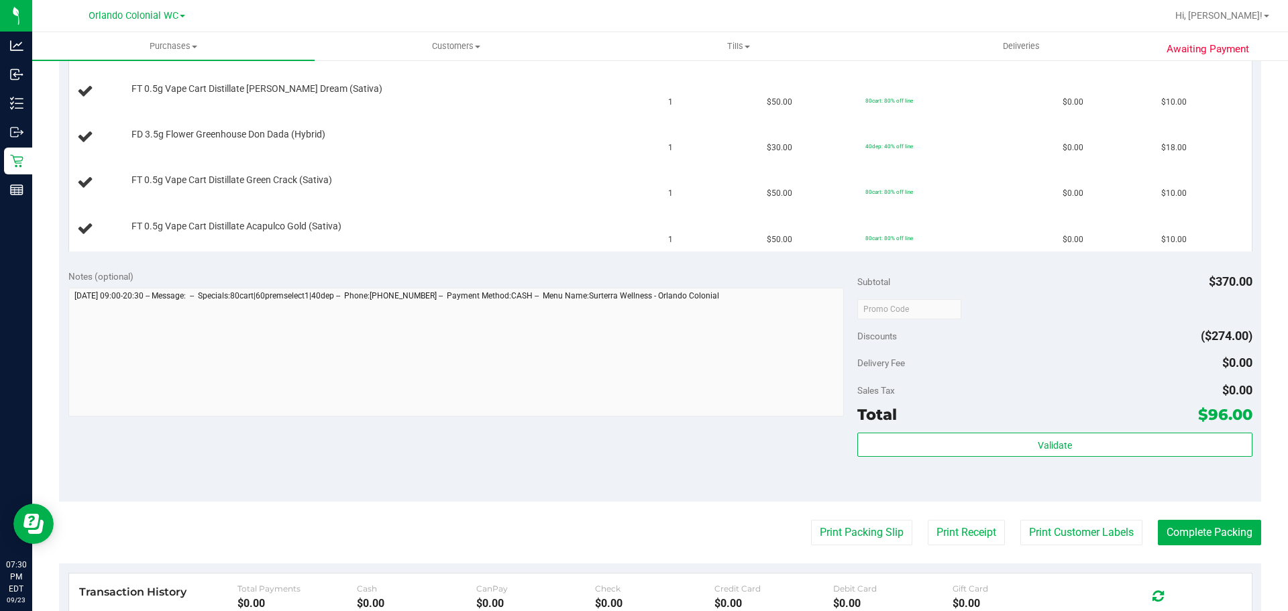
scroll to position [671, 0]
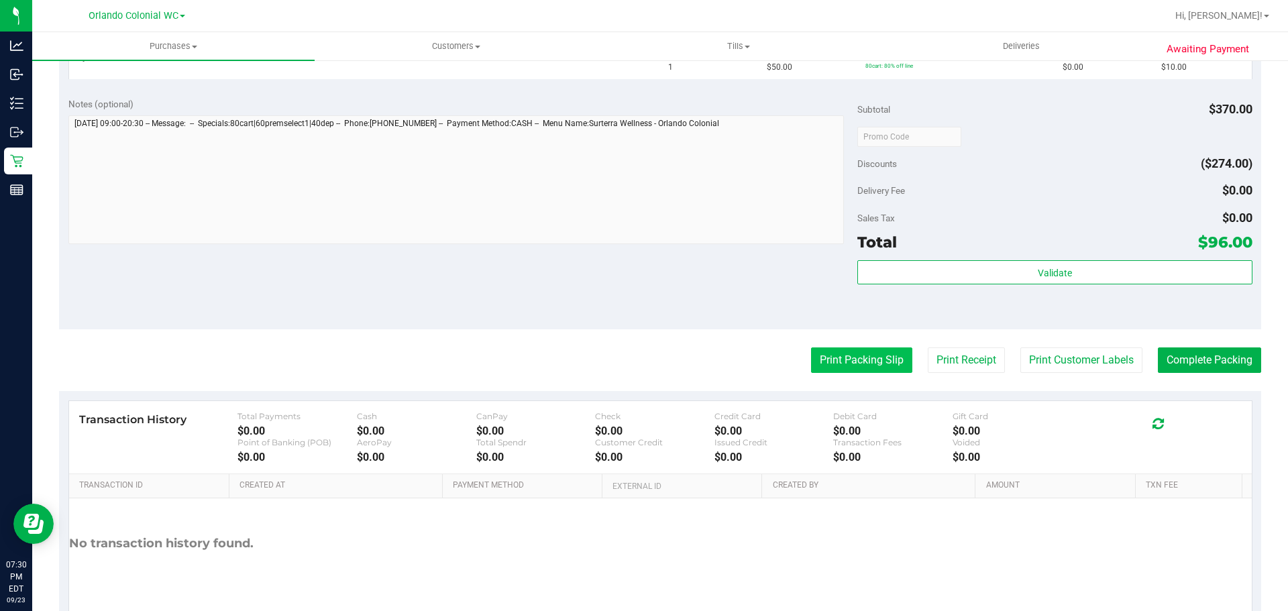
click at [870, 365] on button "Print Packing Slip" at bounding box center [861, 360] width 101 height 25
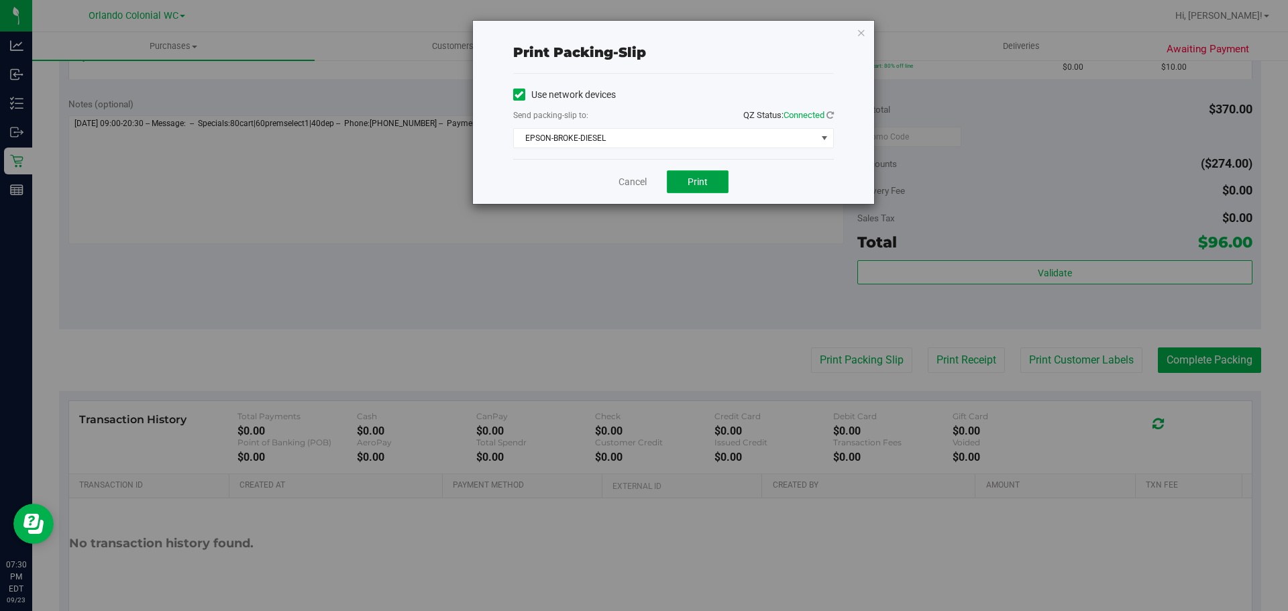
click at [668, 178] on button "Print" at bounding box center [698, 181] width 62 height 23
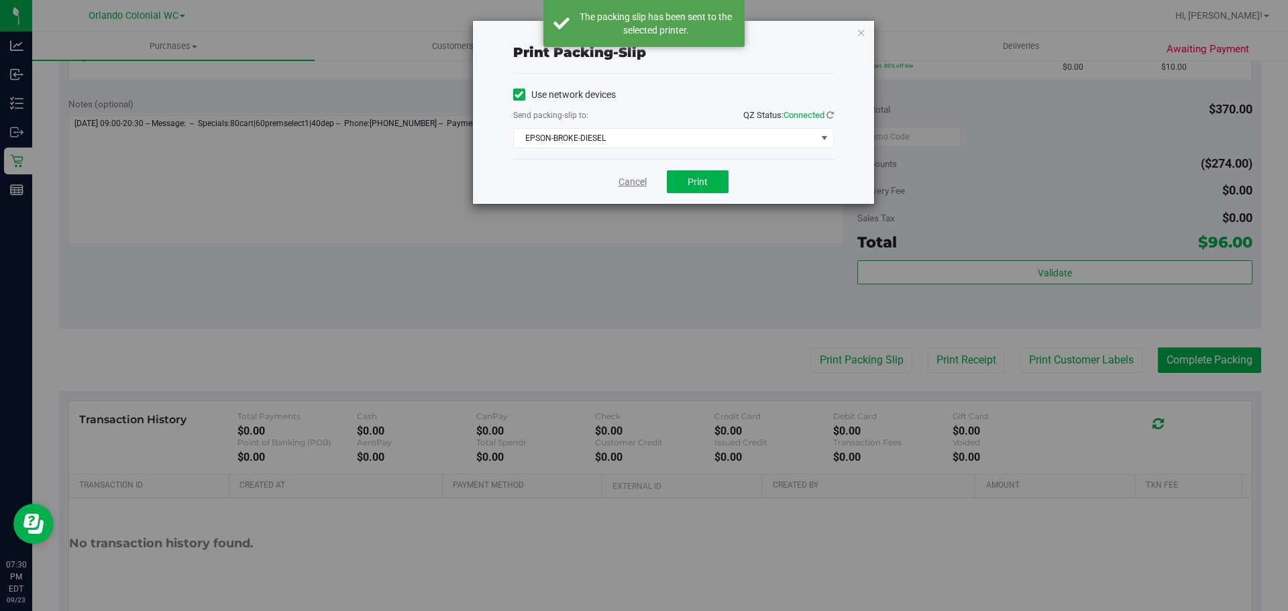
click at [631, 183] on link "Cancel" at bounding box center [633, 182] width 28 height 14
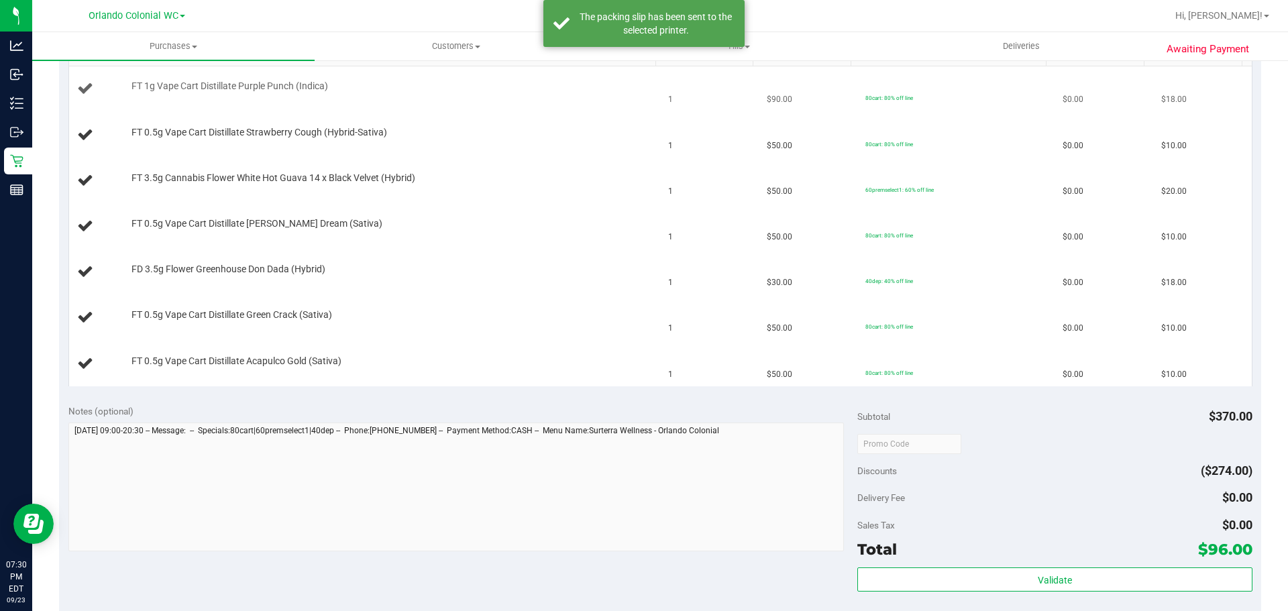
scroll to position [192, 0]
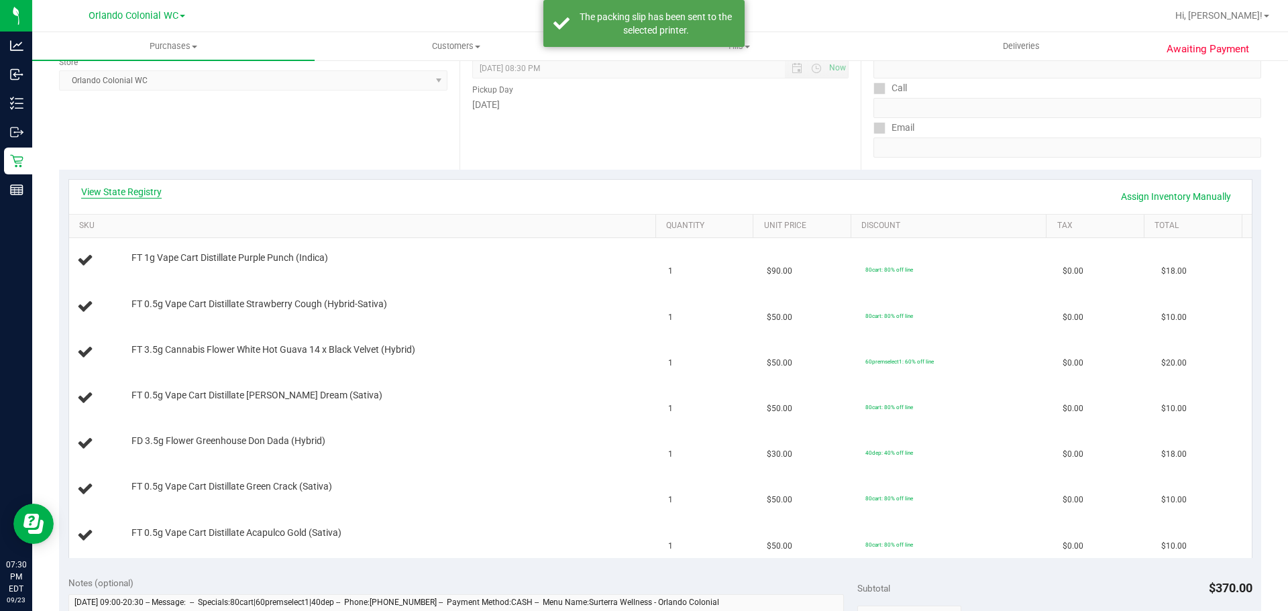
click at [111, 185] on link "View State Registry" at bounding box center [121, 191] width 81 height 13
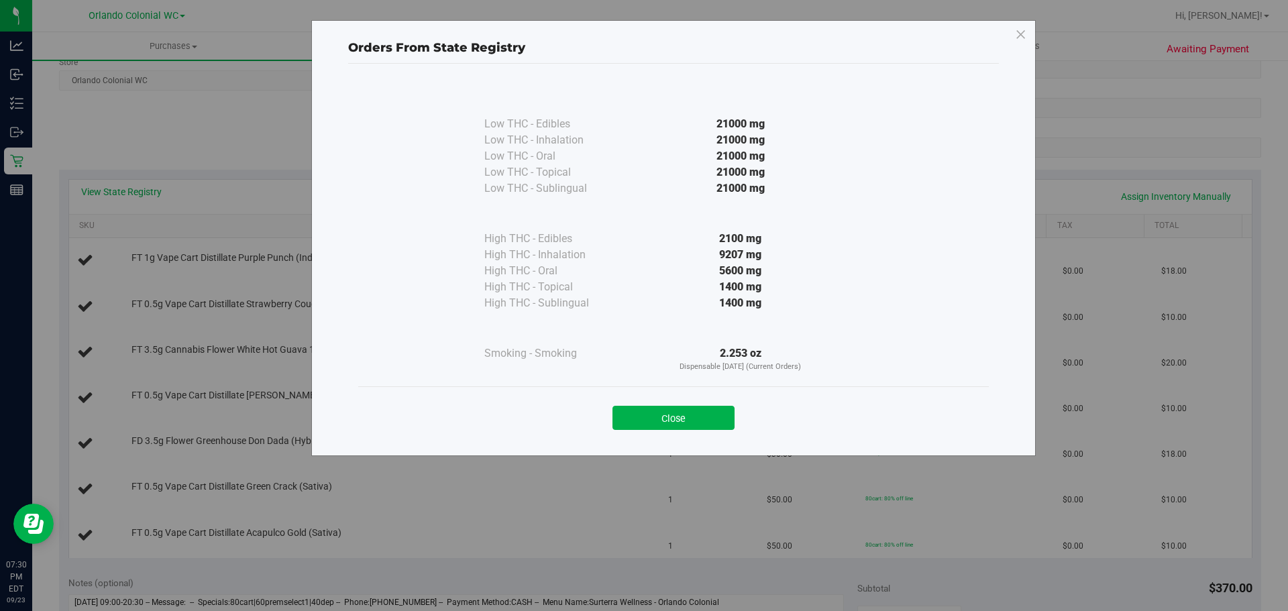
click at [670, 397] on div "Close" at bounding box center [673, 414] width 611 height 34
click at [668, 413] on button "Close" at bounding box center [674, 418] width 122 height 24
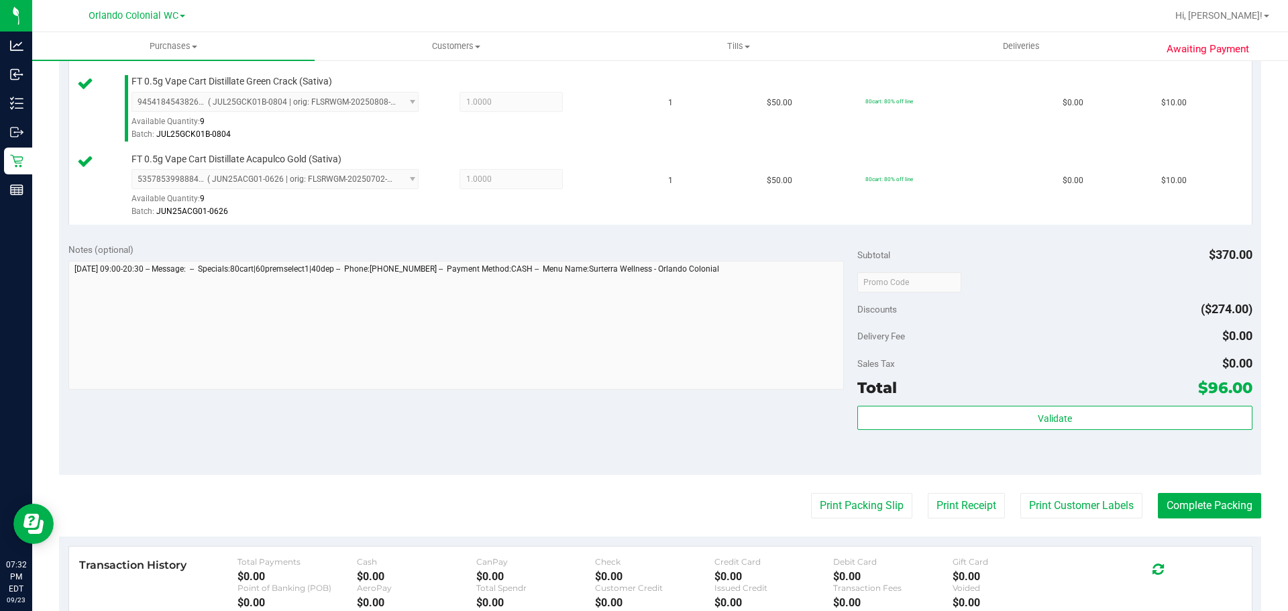
scroll to position [751, 0]
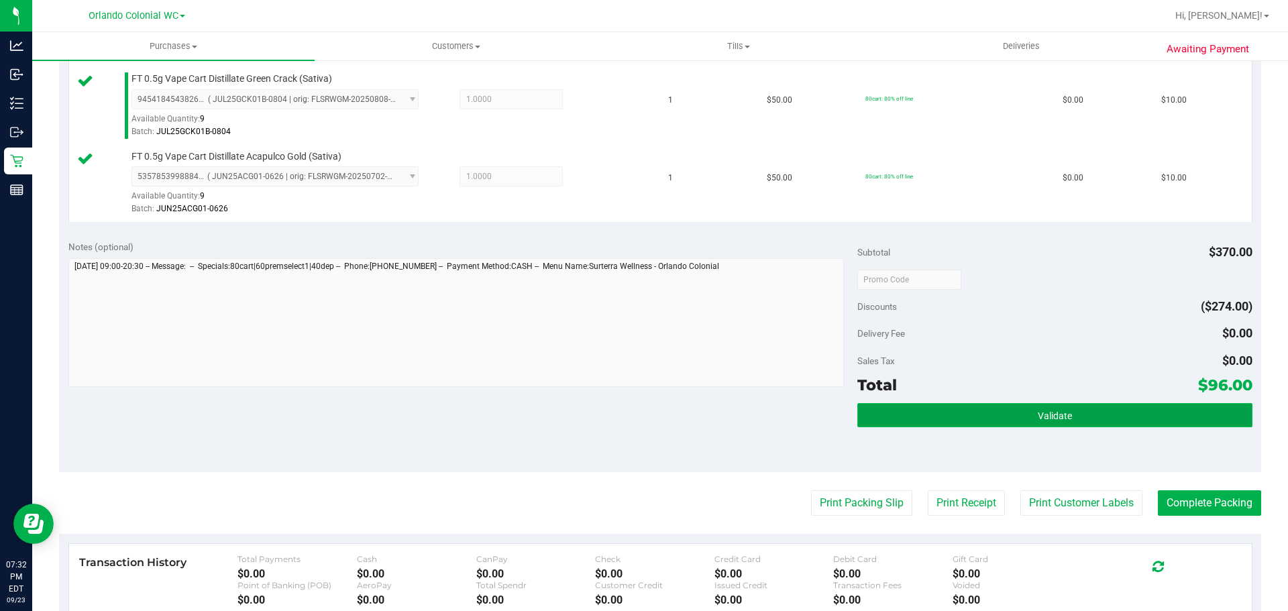
click at [983, 424] on button "Validate" at bounding box center [1054, 415] width 395 height 24
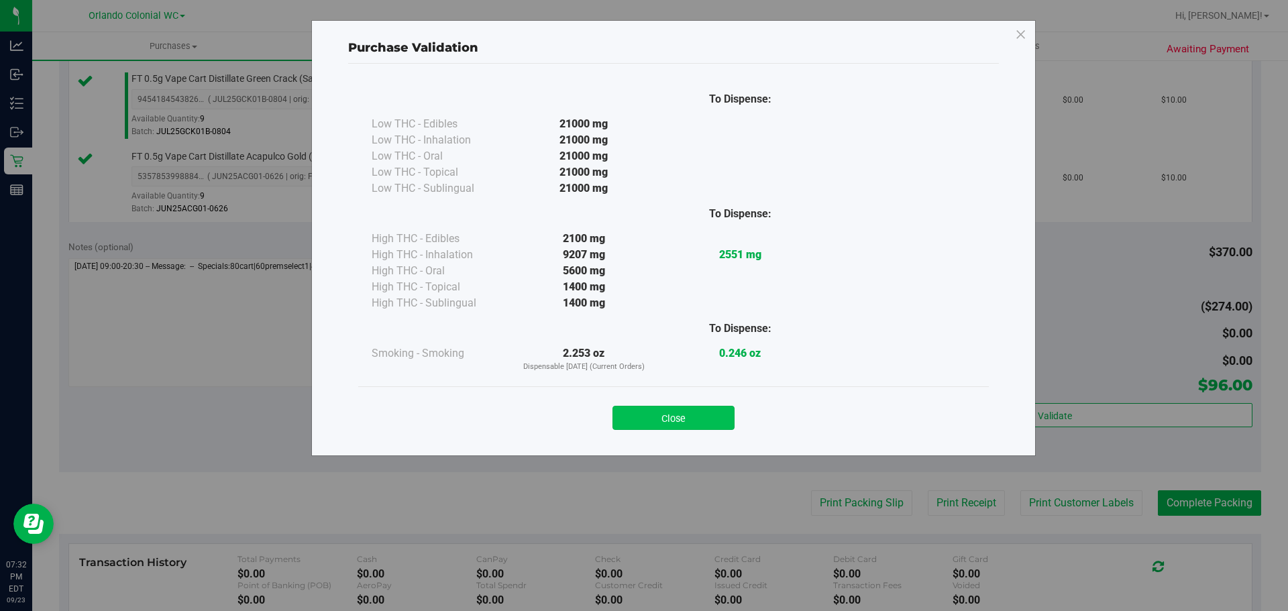
click at [635, 424] on button "Close" at bounding box center [674, 418] width 122 height 24
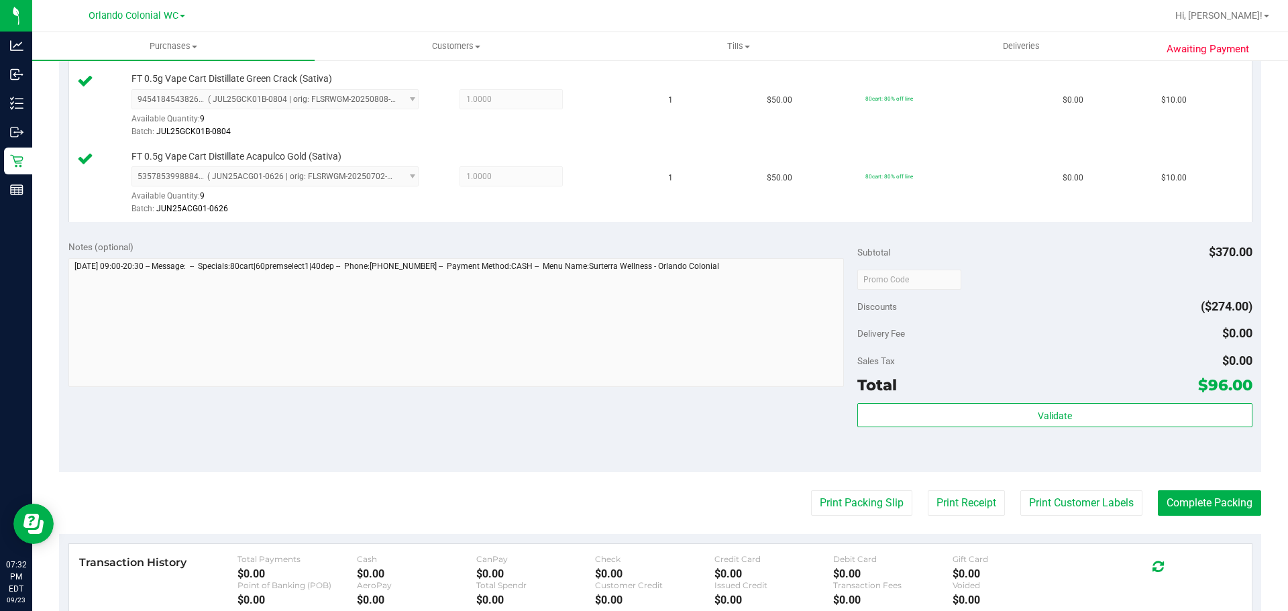
click at [862, 468] on div "Notes (optional) Subtotal $370.00 Discounts ($274.00) Delivery Fee $0.00 Sales …" at bounding box center [660, 352] width 1202 height 242
click at [847, 502] on button "Print Packing Slip" at bounding box center [861, 502] width 101 height 25
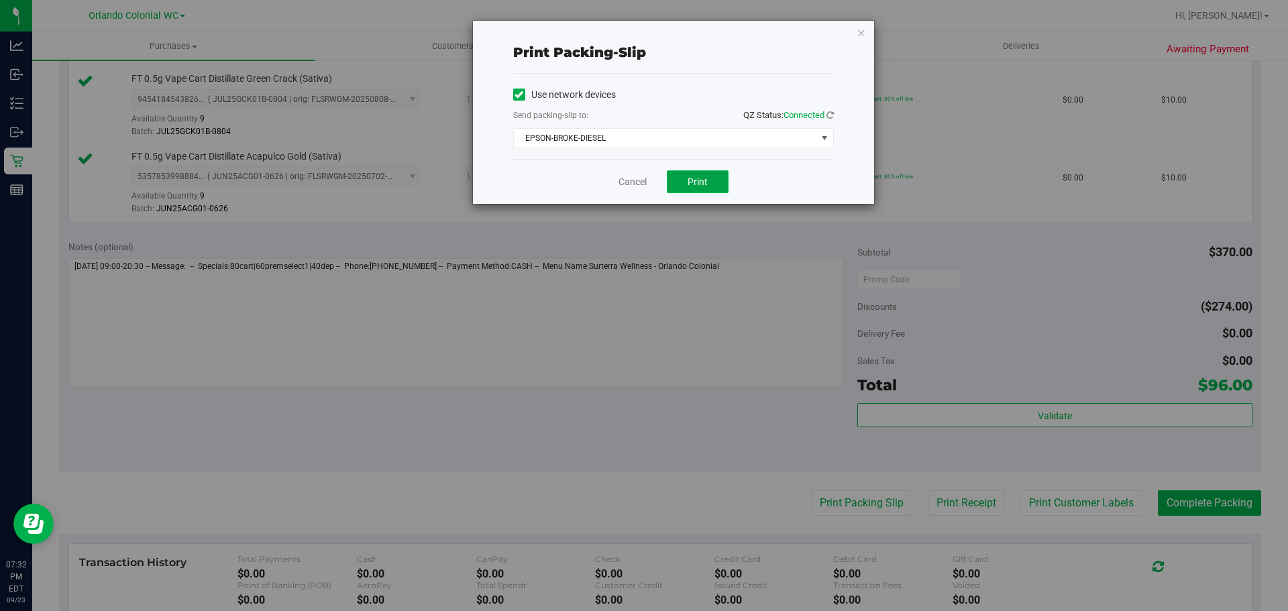
click at [721, 184] on button "Print" at bounding box center [698, 181] width 62 height 23
click at [622, 186] on link "Cancel" at bounding box center [633, 182] width 28 height 14
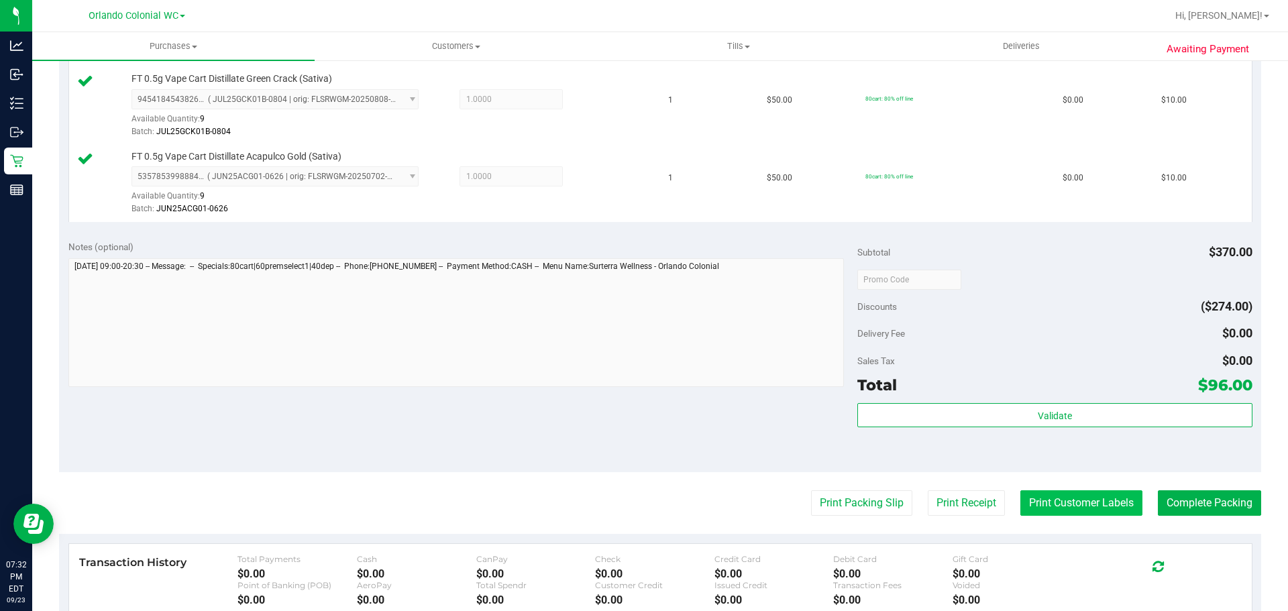
click at [1070, 504] on button "Print Customer Labels" at bounding box center [1082, 502] width 122 height 25
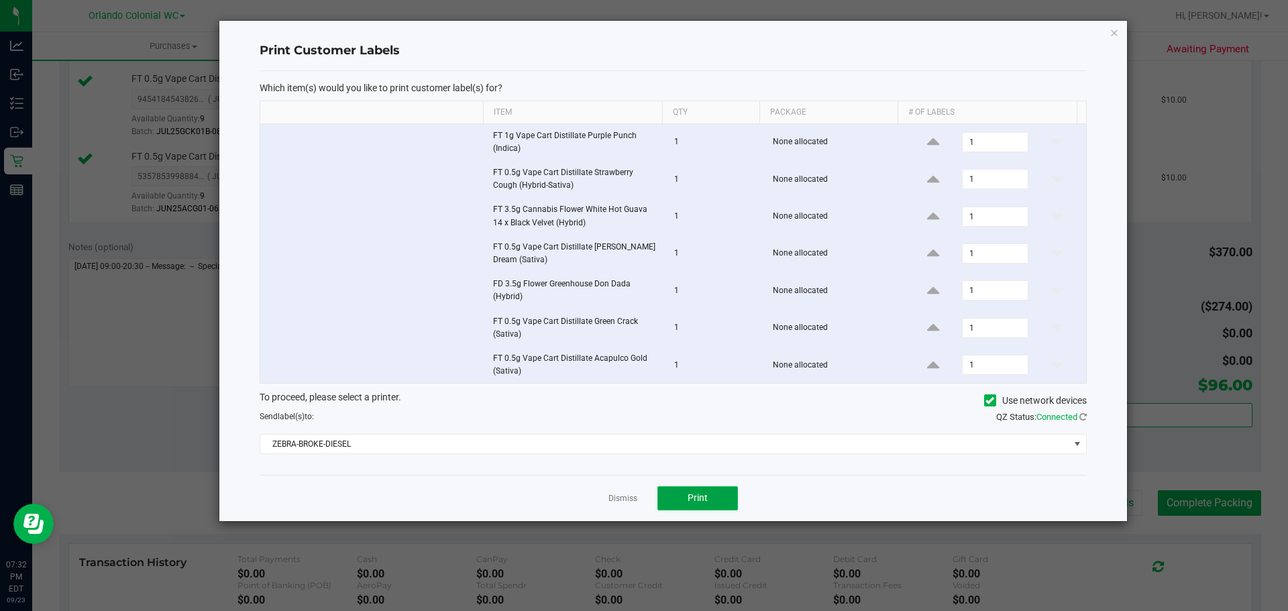
click at [680, 490] on button "Print" at bounding box center [698, 498] width 81 height 24
click at [621, 501] on link "Dismiss" at bounding box center [623, 498] width 29 height 11
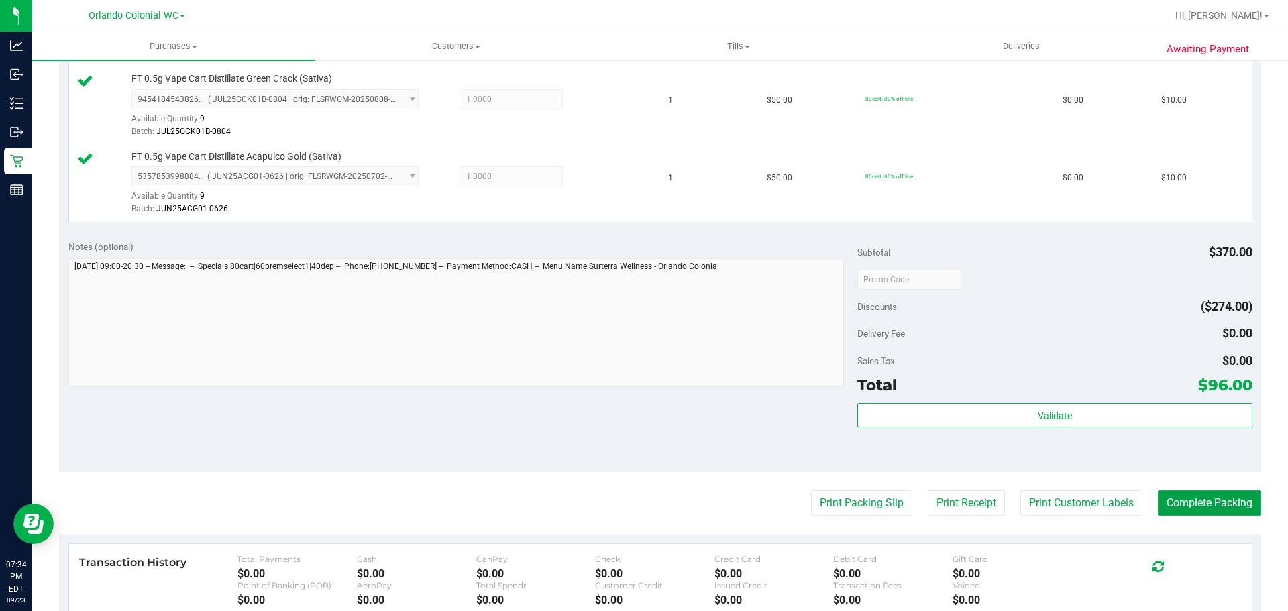
click at [1192, 499] on button "Complete Packing" at bounding box center [1209, 502] width 103 height 25
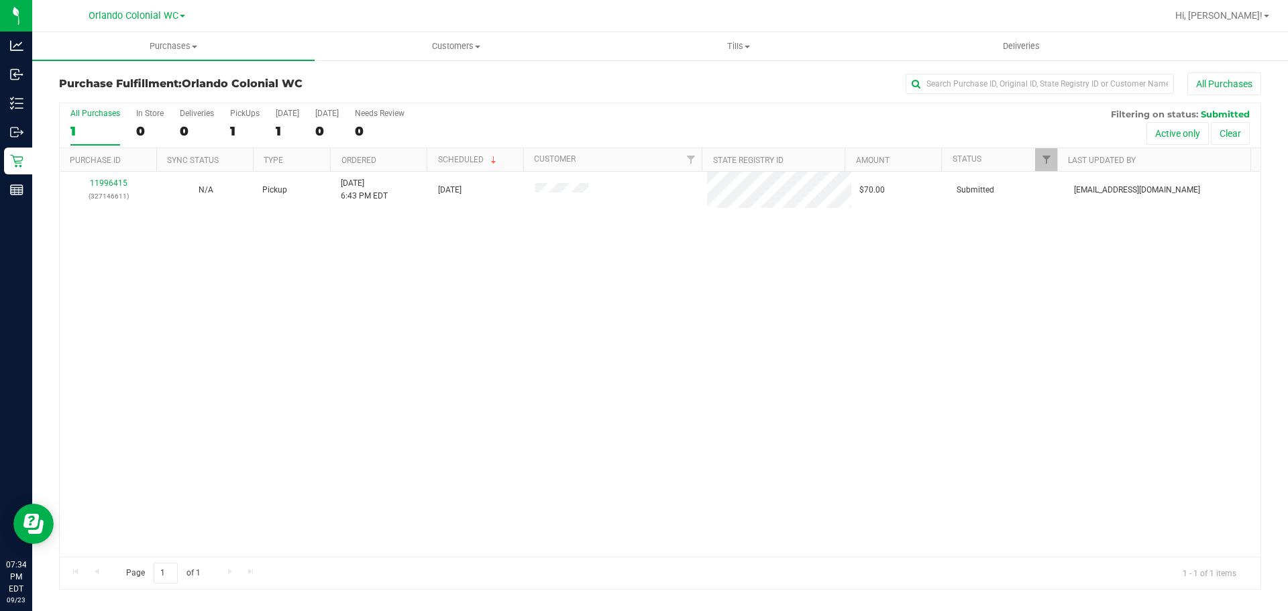
click at [601, 459] on div "11996415 (327146611) N/A Pickup [DATE] 6:43 PM EDT 9/23/2025 $70.00 Submitted […" at bounding box center [660, 364] width 1201 height 385
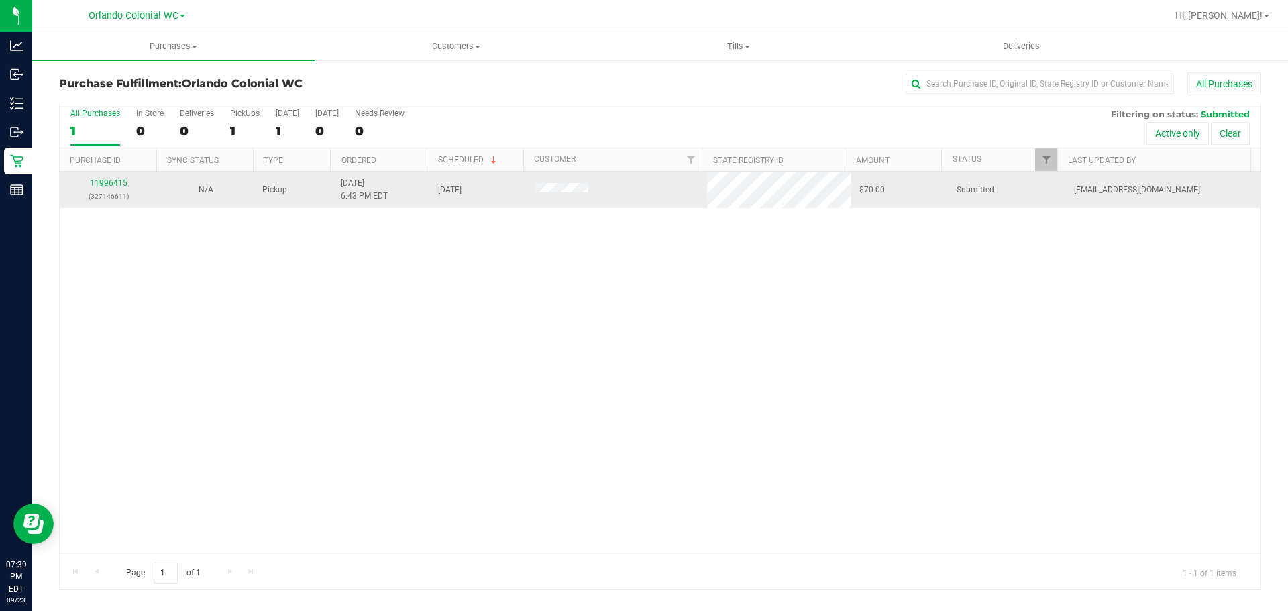
click at [112, 176] on td "11996415 (327146611)" at bounding box center [108, 190] width 97 height 36
click at [113, 184] on link "11996415" at bounding box center [109, 182] width 38 height 9
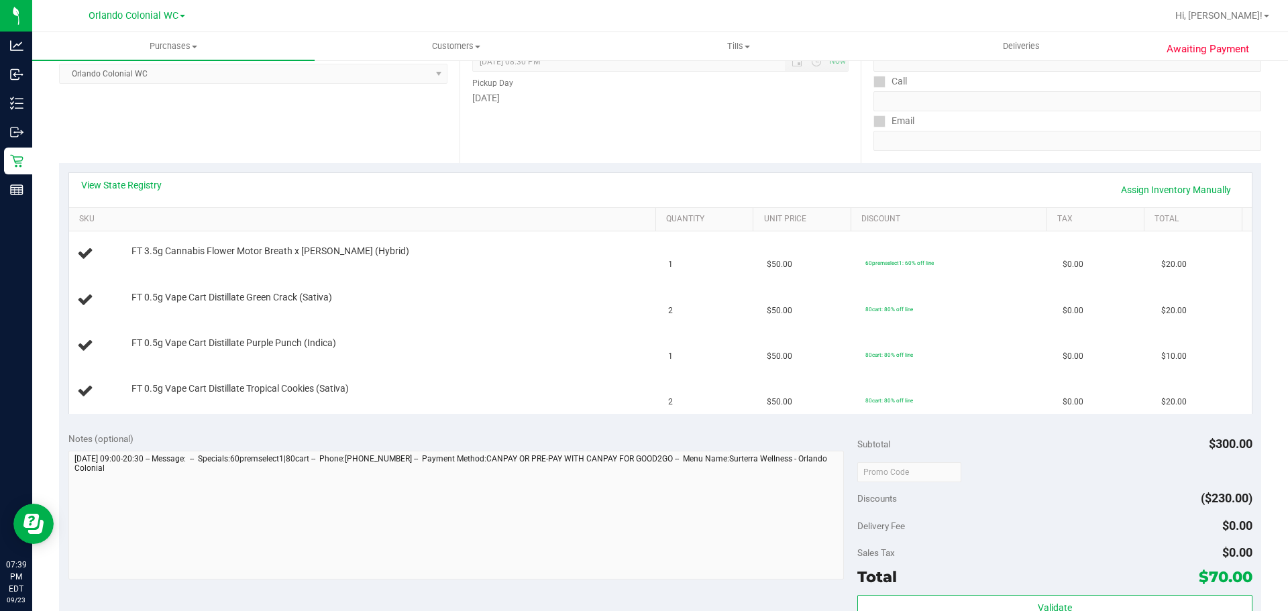
scroll to position [201, 0]
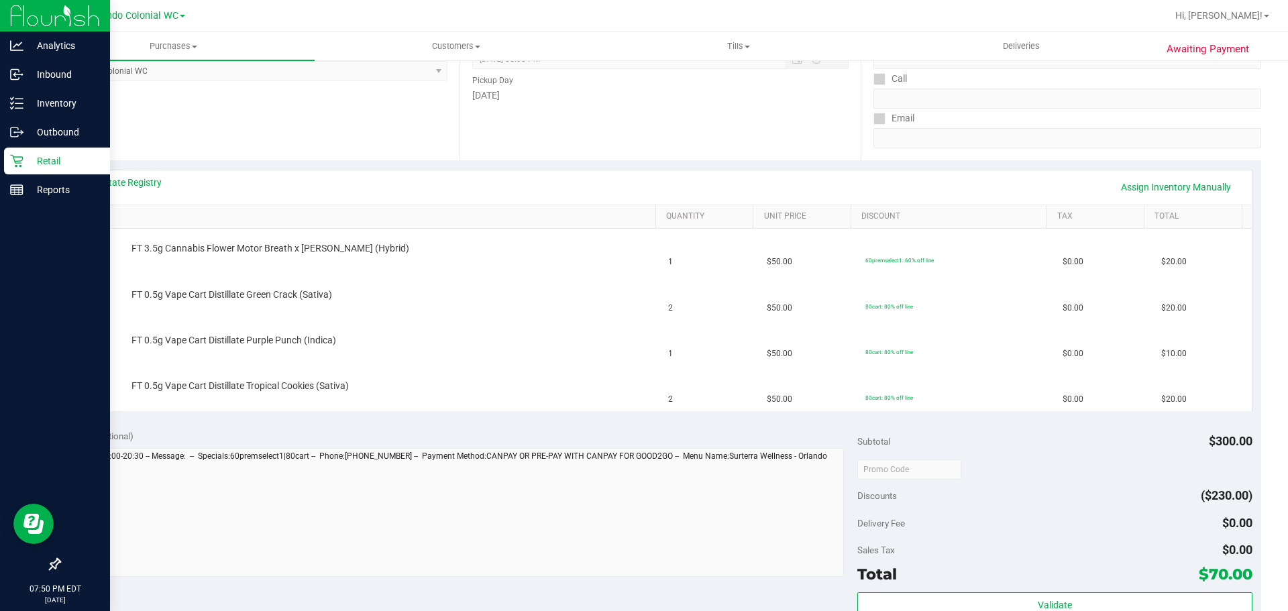
click at [13, 158] on icon at bounding box center [16, 160] width 13 height 13
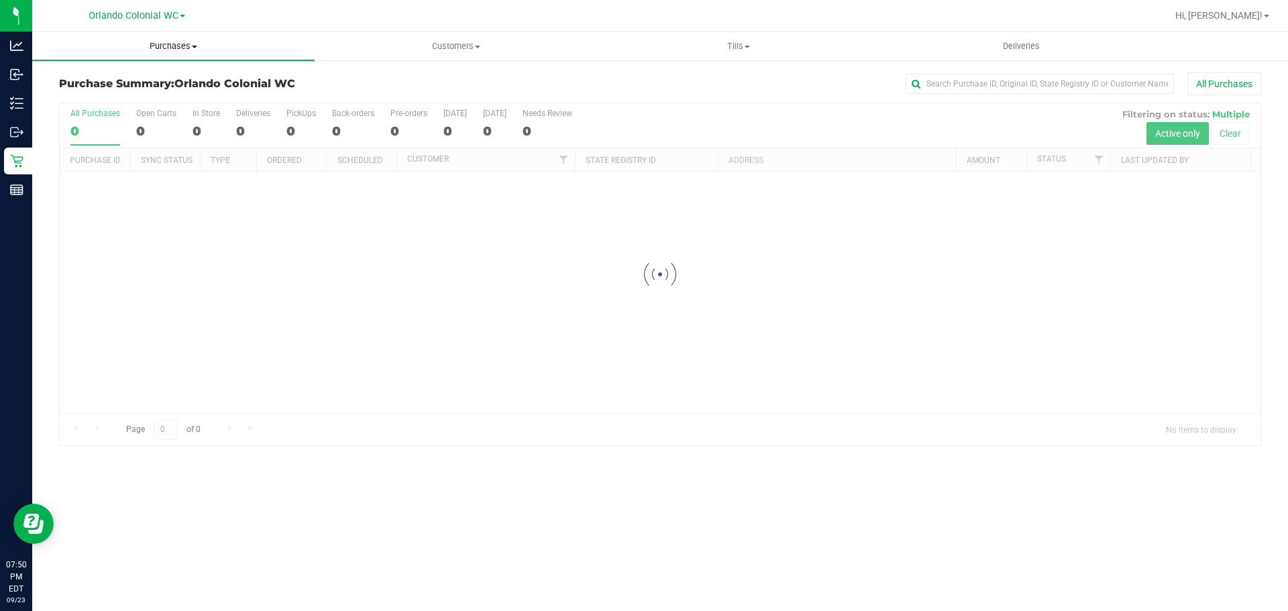
click at [193, 52] on span "Purchases" at bounding box center [173, 46] width 282 height 12
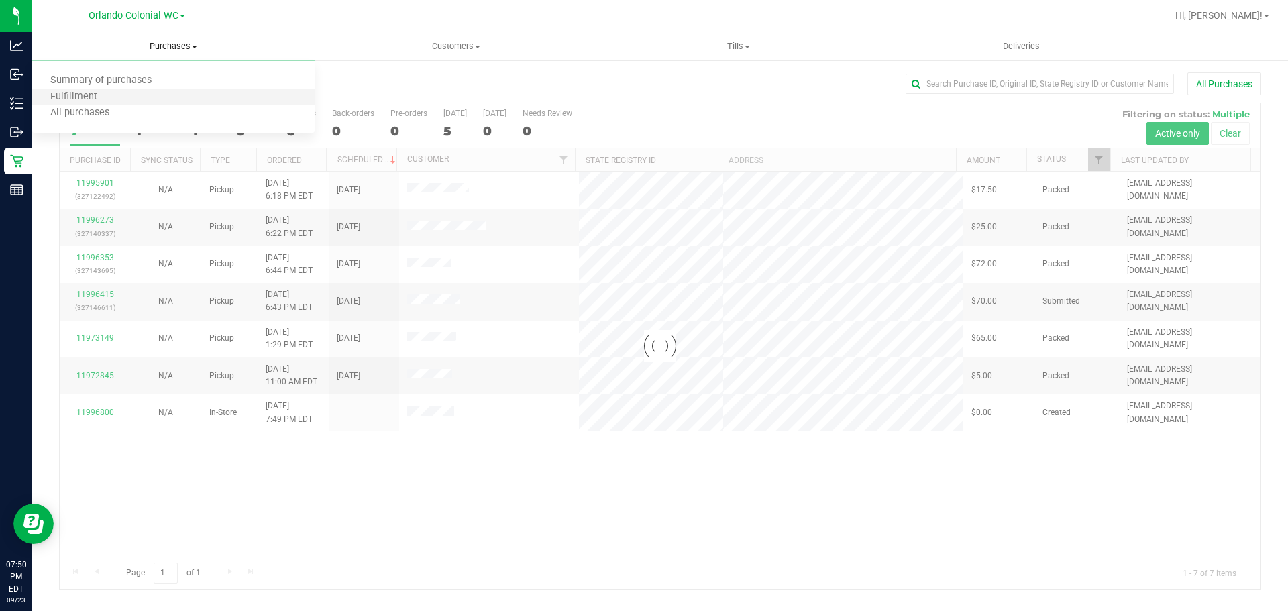
click at [142, 89] on li "Fulfillment" at bounding box center [173, 97] width 282 height 16
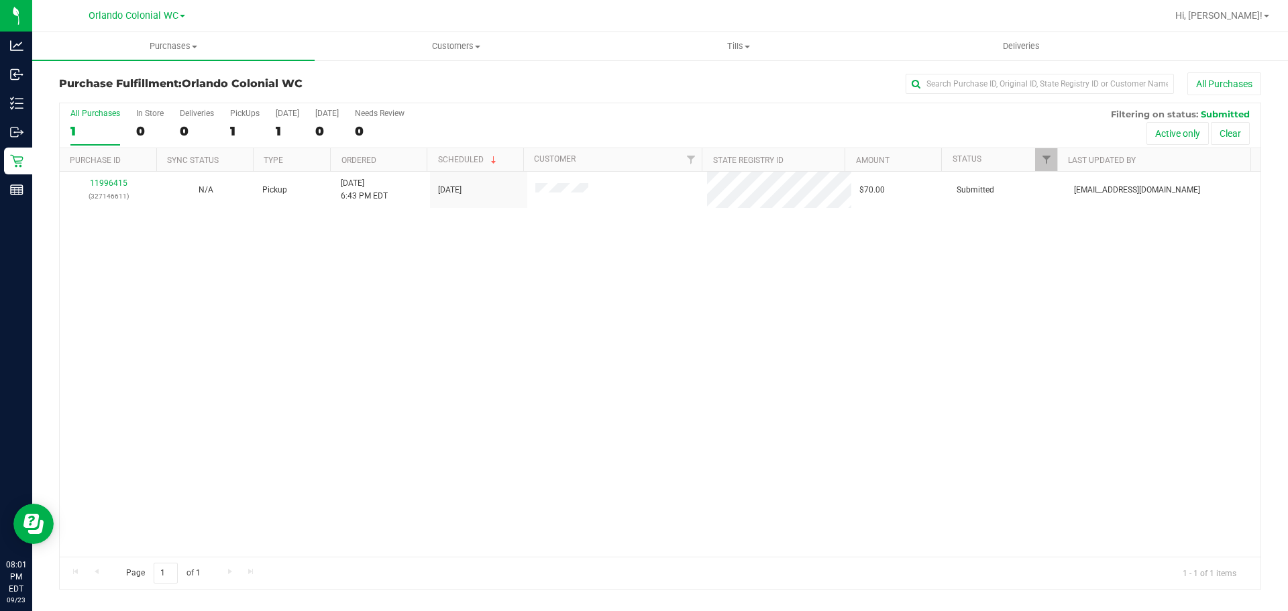
drag, startPoint x: 382, startPoint y: 289, endPoint x: 382, endPoint y: 280, distance: 8.1
click at [382, 289] on div "11996415 (327146611) N/A Pickup [DATE] 6:43 PM EDT 9/23/2025 $70.00 Submitted […" at bounding box center [660, 364] width 1201 height 385
click at [762, 47] on span "Tills" at bounding box center [738, 46] width 281 height 12
click at [437, 44] on span "Customers" at bounding box center [455, 46] width 281 height 12
click at [417, 83] on li "All customers" at bounding box center [456, 81] width 282 height 16
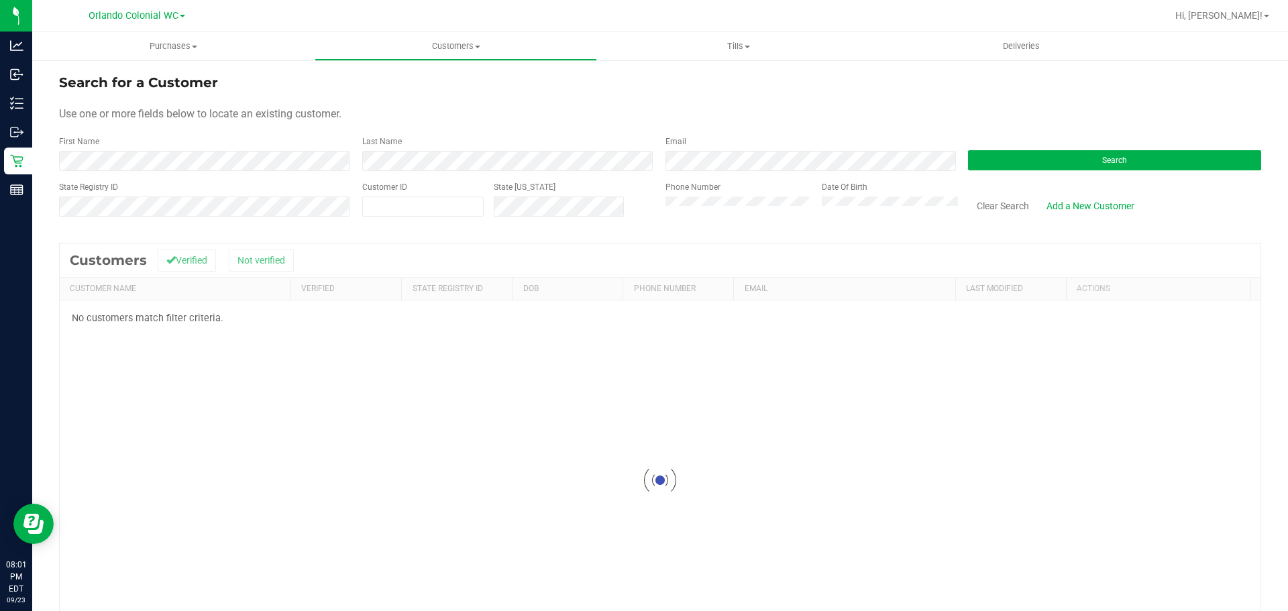
click at [1015, 174] on form "Search for a Customer Use one or more fields below to locate an existing custom…" at bounding box center [660, 150] width 1202 height 156
click at [1019, 169] on button "Search" at bounding box center [1114, 160] width 293 height 20
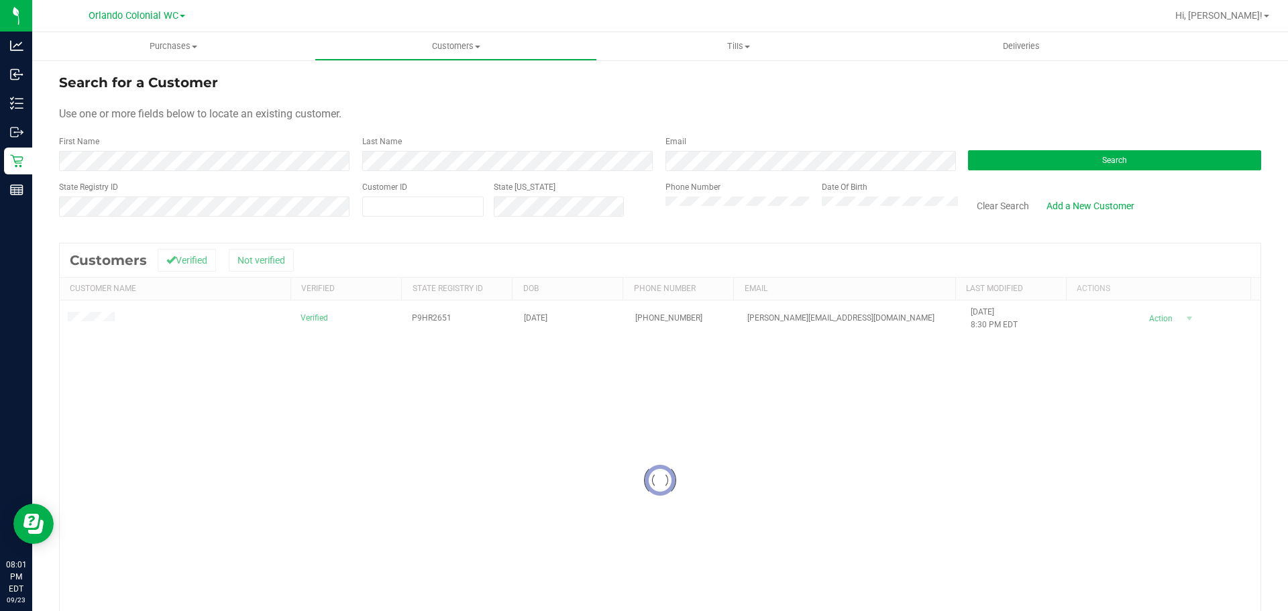
click at [1151, 306] on div at bounding box center [660, 481] width 1201 height 474
click at [1149, 318] on div at bounding box center [660, 481] width 1201 height 474
click at [1149, 319] on span "Action" at bounding box center [1159, 318] width 44 height 19
click at [1150, 358] on li "Create new purchase" at bounding box center [1165, 369] width 91 height 37
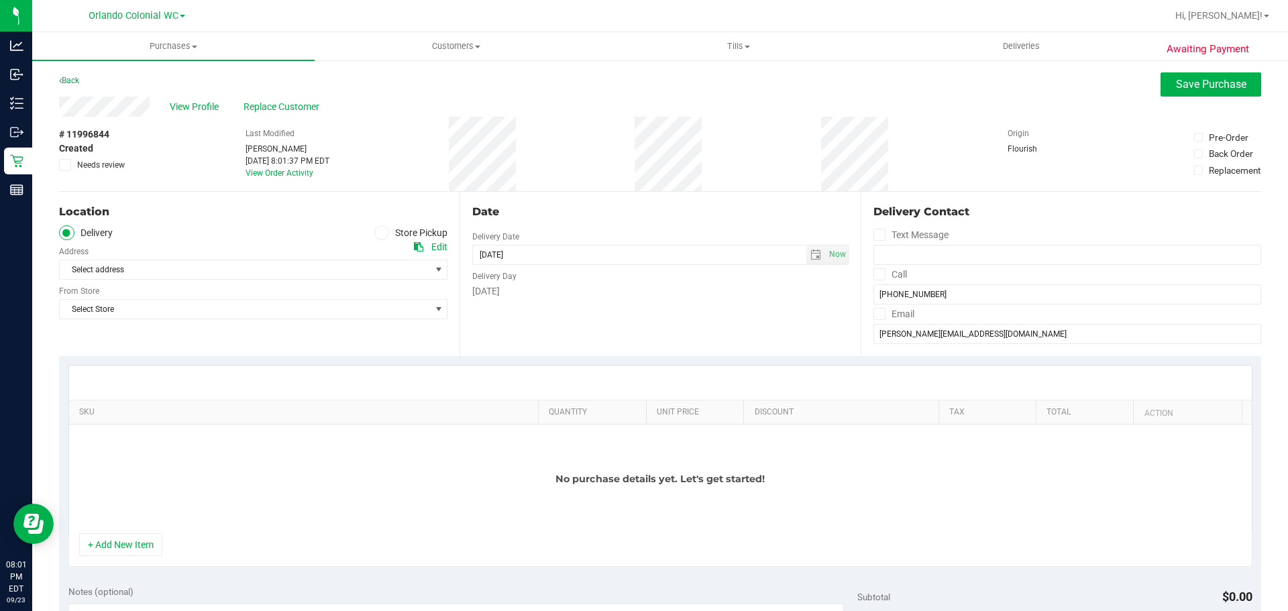
click at [388, 233] on label "Store Pickup" at bounding box center [411, 232] width 74 height 15
click at [0, 0] on input "Store Pickup" at bounding box center [0, 0] width 0 height 0
click at [354, 255] on div "Store" at bounding box center [253, 249] width 388 height 19
click at [323, 272] on span "Select Store" at bounding box center [245, 269] width 370 height 19
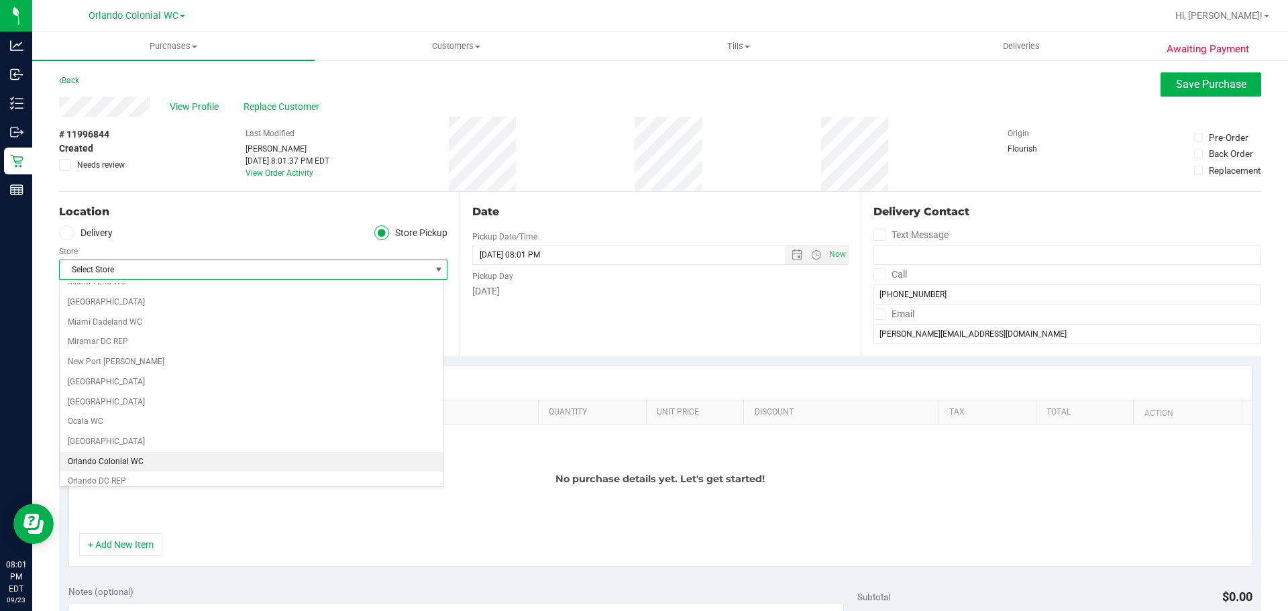
scroll to position [470, 0]
click at [132, 462] on li "Orlando Colonial WC" at bounding box center [252, 462] width 384 height 20
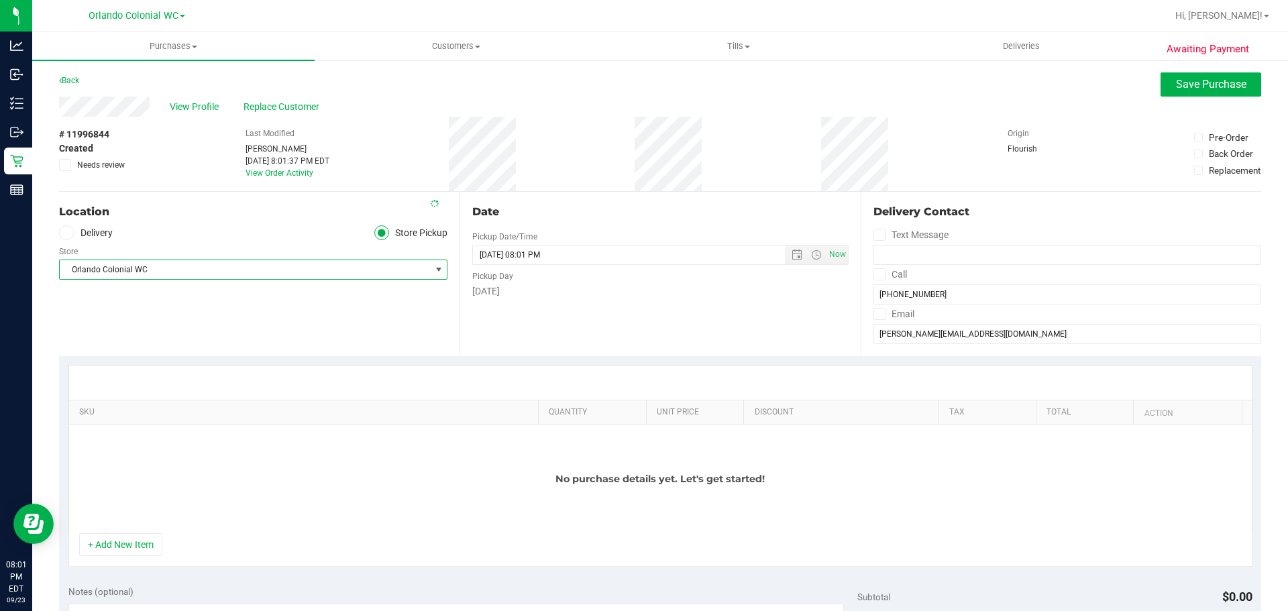
click at [171, 351] on div "Location Delivery Store Pickup Store [GEOGRAPHIC_DATA] Colonial WC Select Store…" at bounding box center [259, 274] width 401 height 164
click at [129, 550] on button "+ Add New Item" at bounding box center [120, 544] width 83 height 23
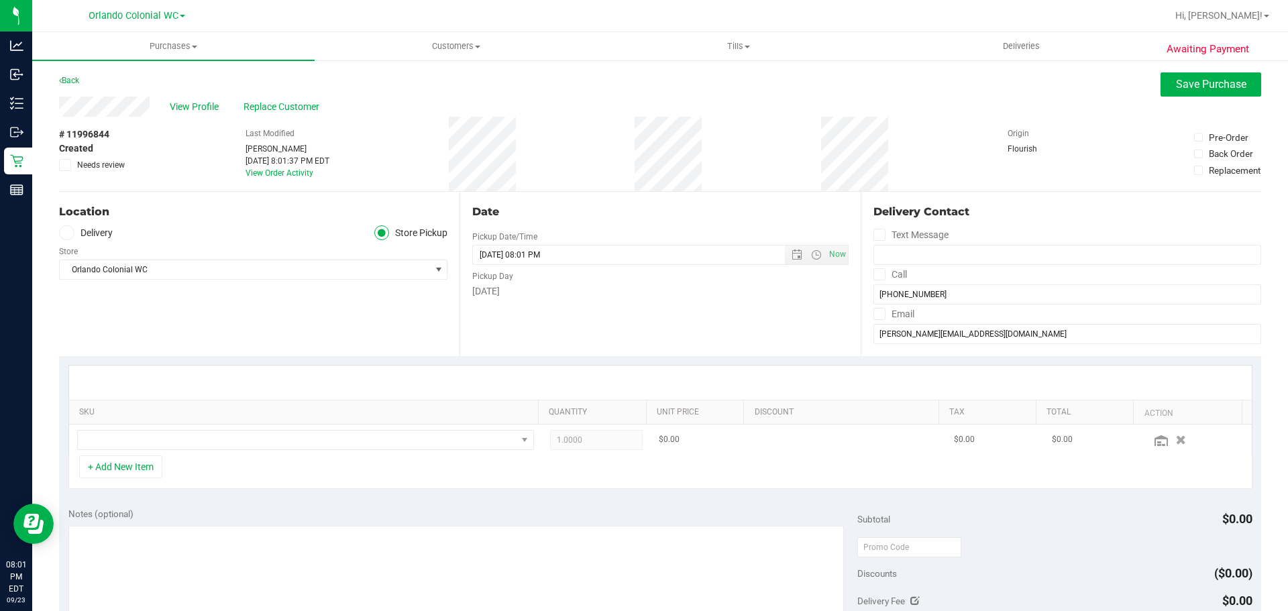
click at [161, 454] on td at bounding box center [305, 440] width 473 height 31
click at [163, 446] on span "NO DATA FOUND" at bounding box center [297, 440] width 439 height 19
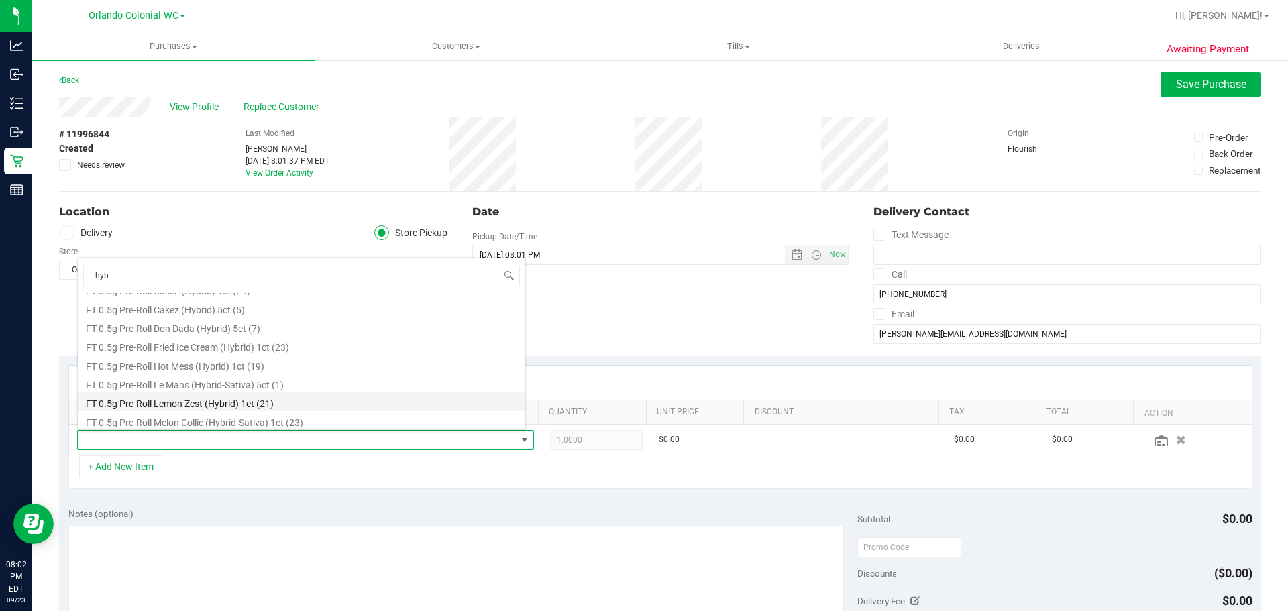
scroll to position [0, 0]
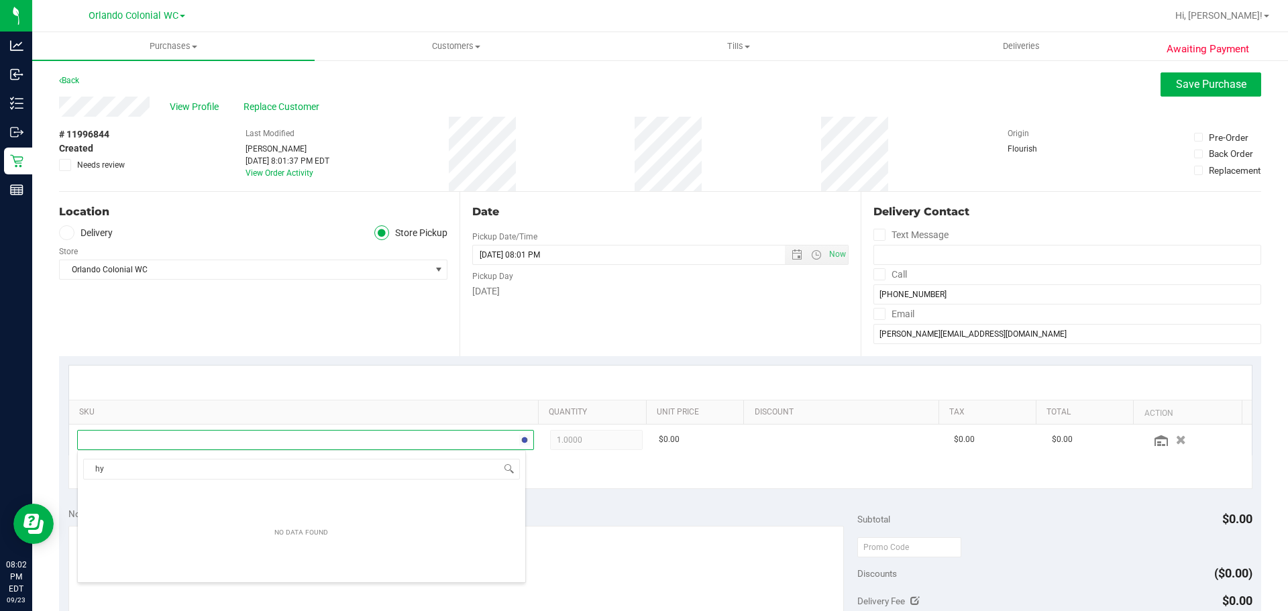
type input "h"
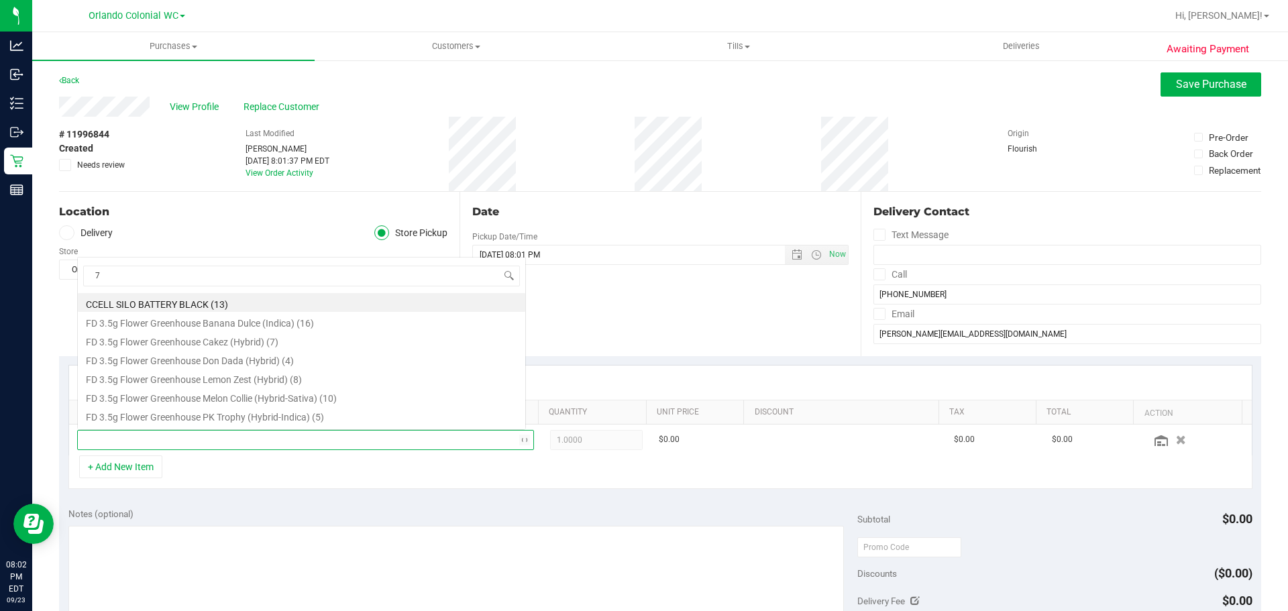
type input "7g"
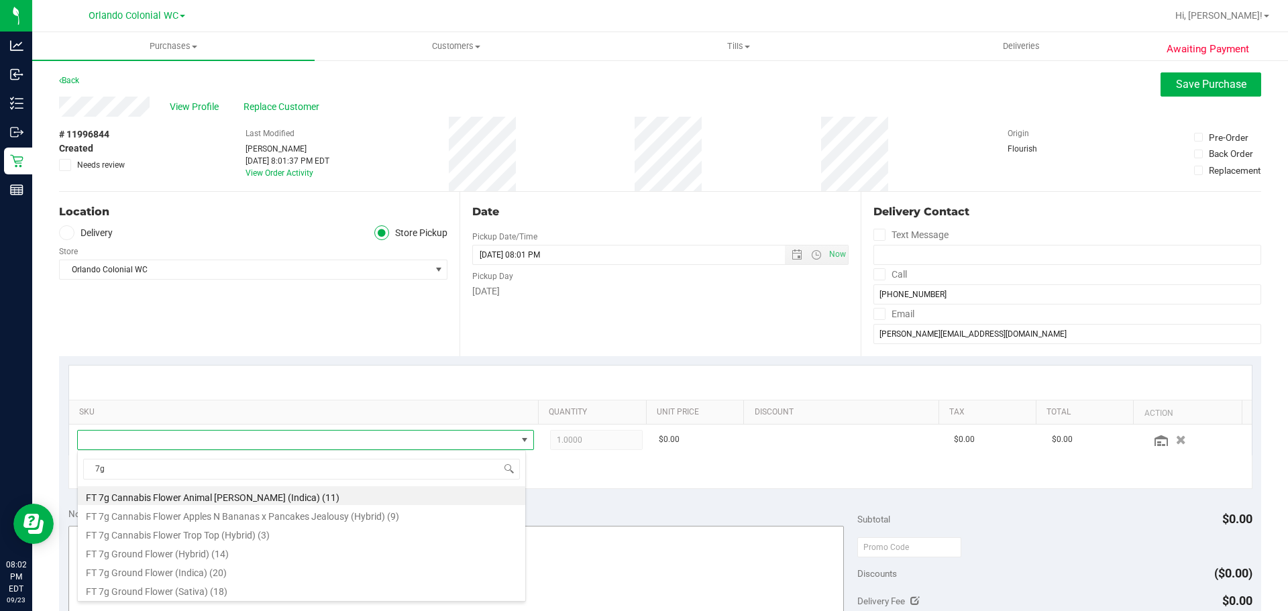
click at [213, 562] on li "FT 7g Ground Flower (Indica) (20)" at bounding box center [302, 571] width 448 height 19
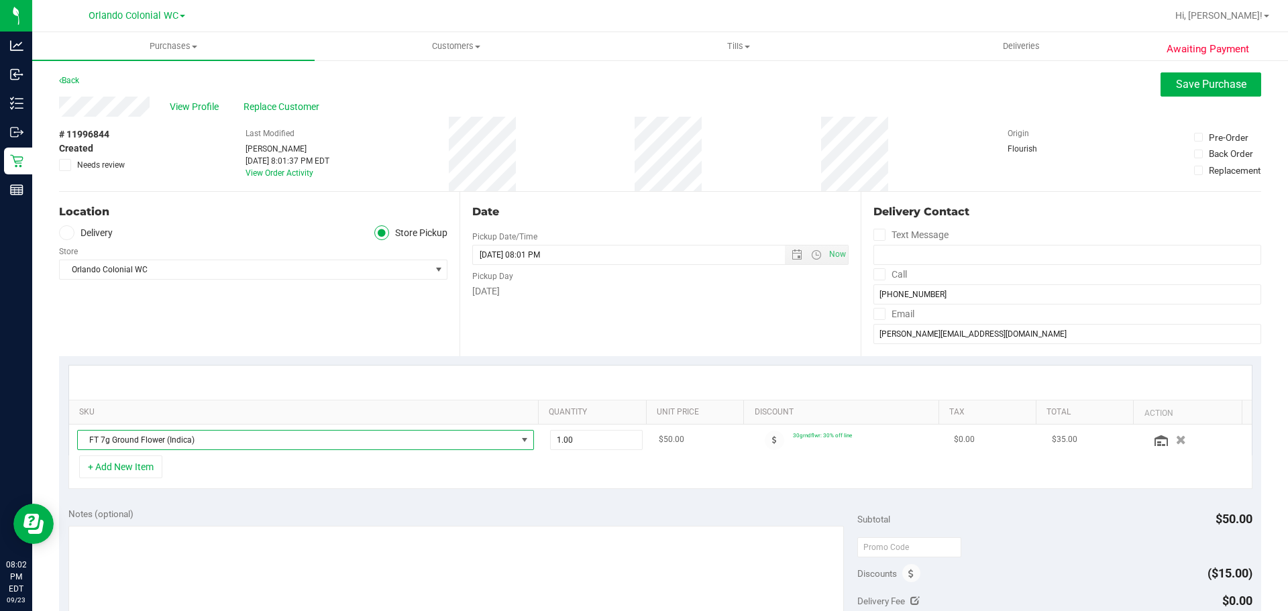
click at [197, 430] on span "FT 7g Ground Flower (Indica)" at bounding box center [305, 440] width 457 height 20
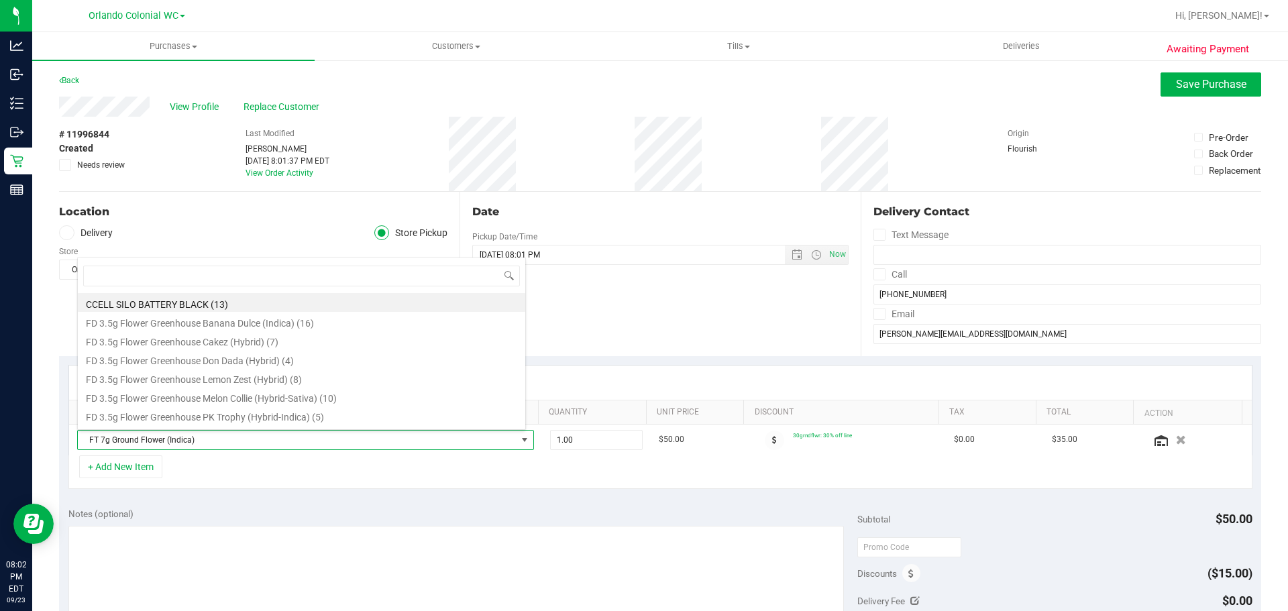
scroll to position [20, 445]
type input "7g"
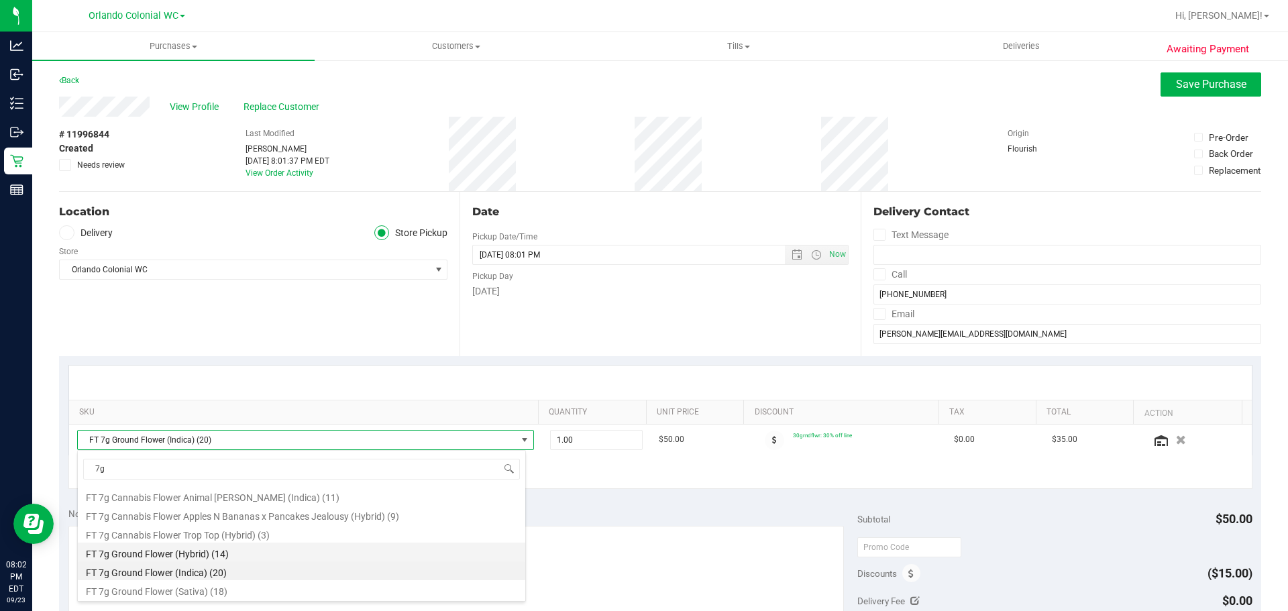
click at [211, 552] on li "FT 7g Ground Flower (Hybrid) (14)" at bounding box center [302, 552] width 448 height 19
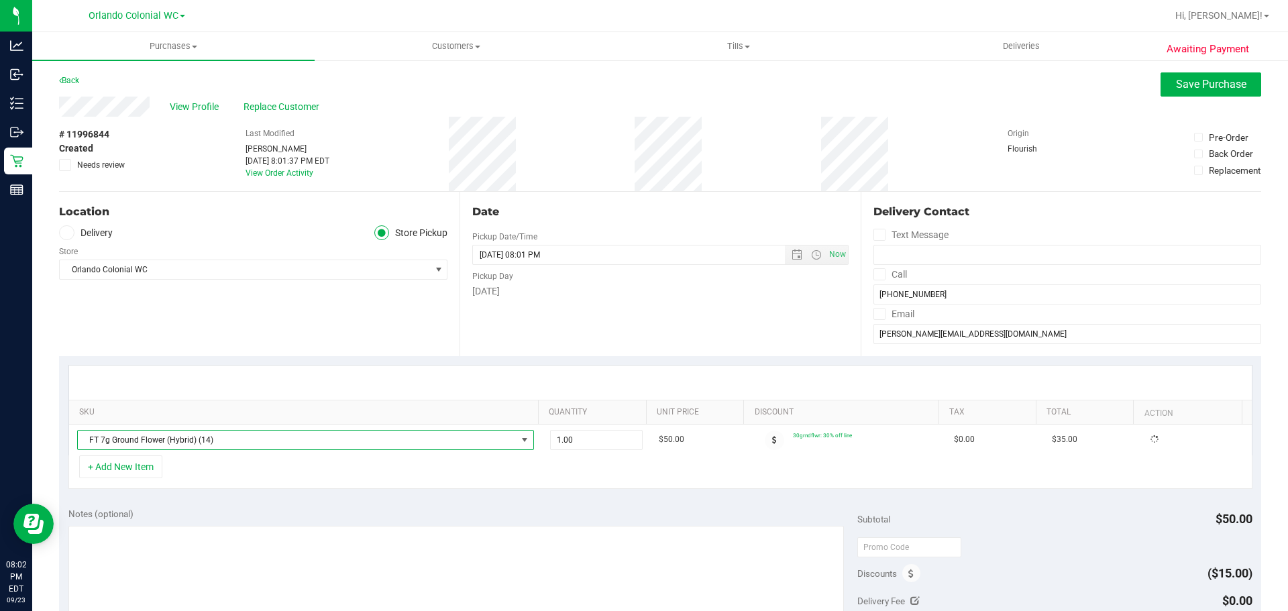
click at [285, 502] on div "Notes (optional) Subtotal $50.00 Discounts ($15.00) Delivery Fee $0.00 Sales Ta…" at bounding box center [660, 620] width 1202 height 242
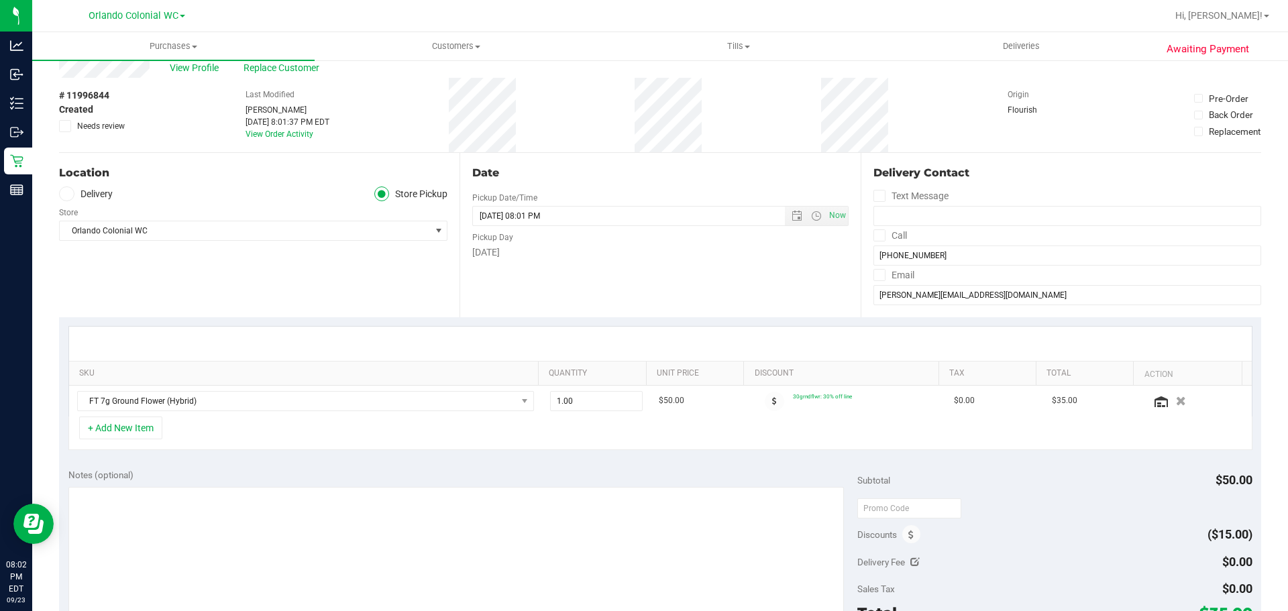
scroll to position [0, 0]
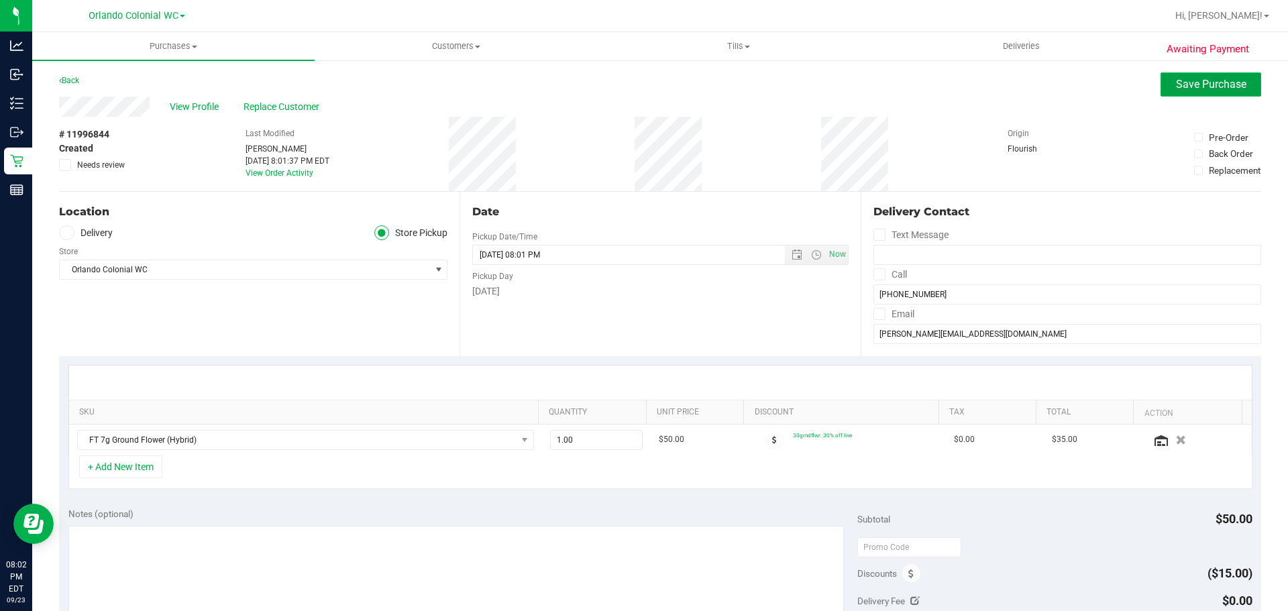
click at [1192, 95] on button "Save Purchase" at bounding box center [1211, 84] width 101 height 24
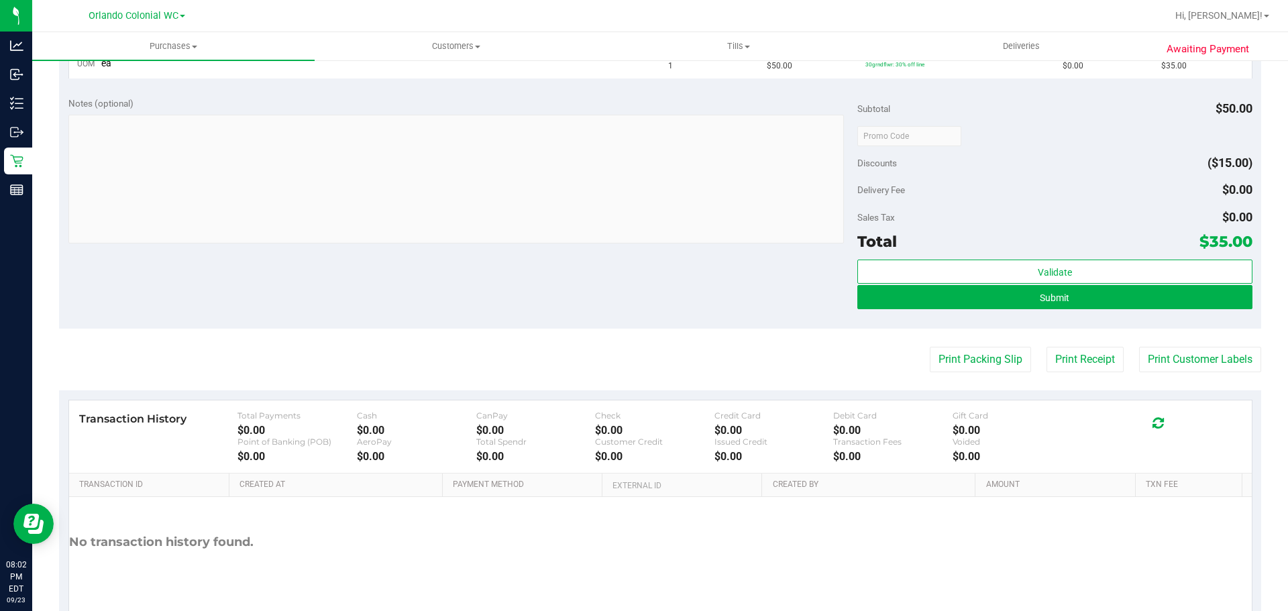
scroll to position [454, 0]
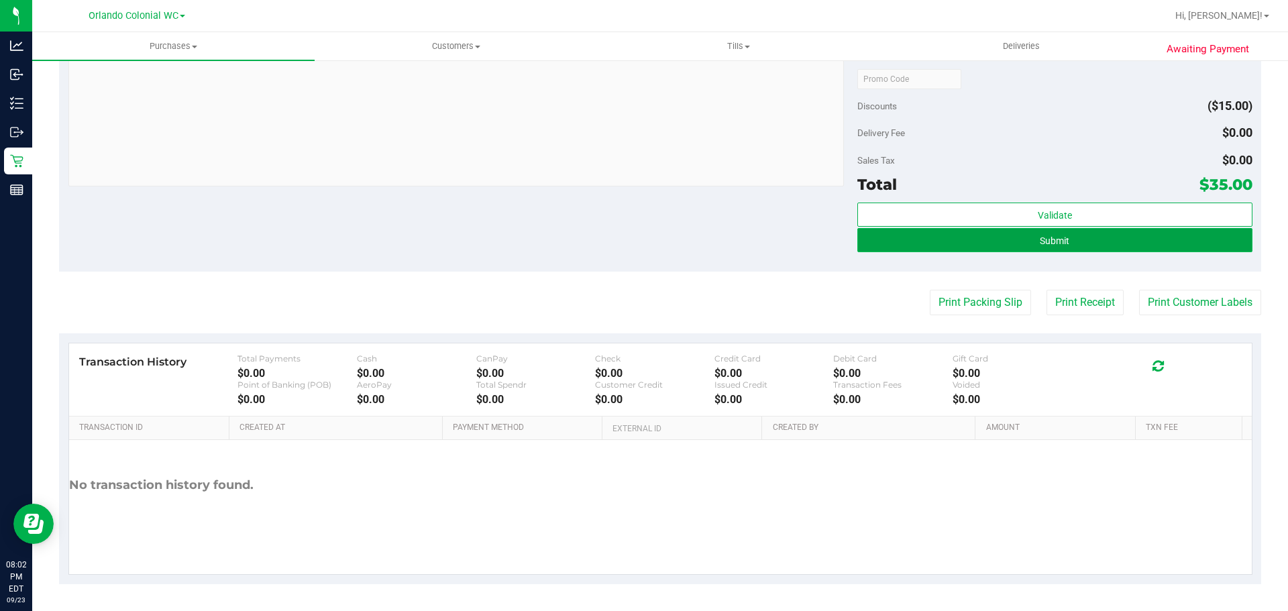
click at [1011, 229] on button "Submit" at bounding box center [1054, 240] width 395 height 24
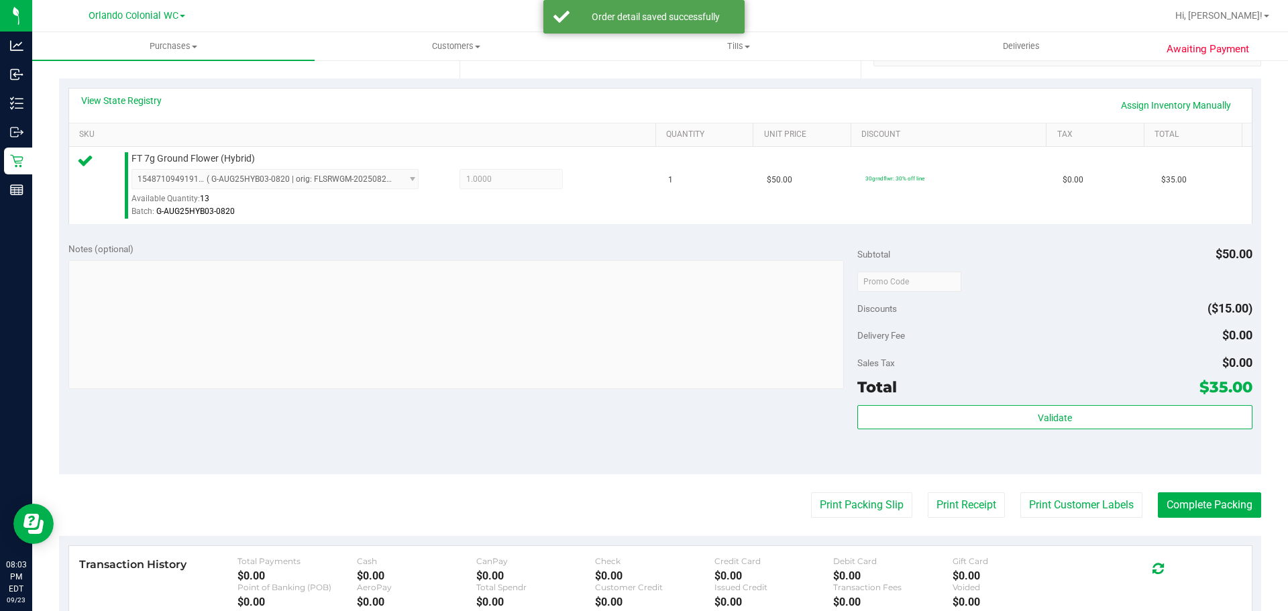
scroll to position [284, 0]
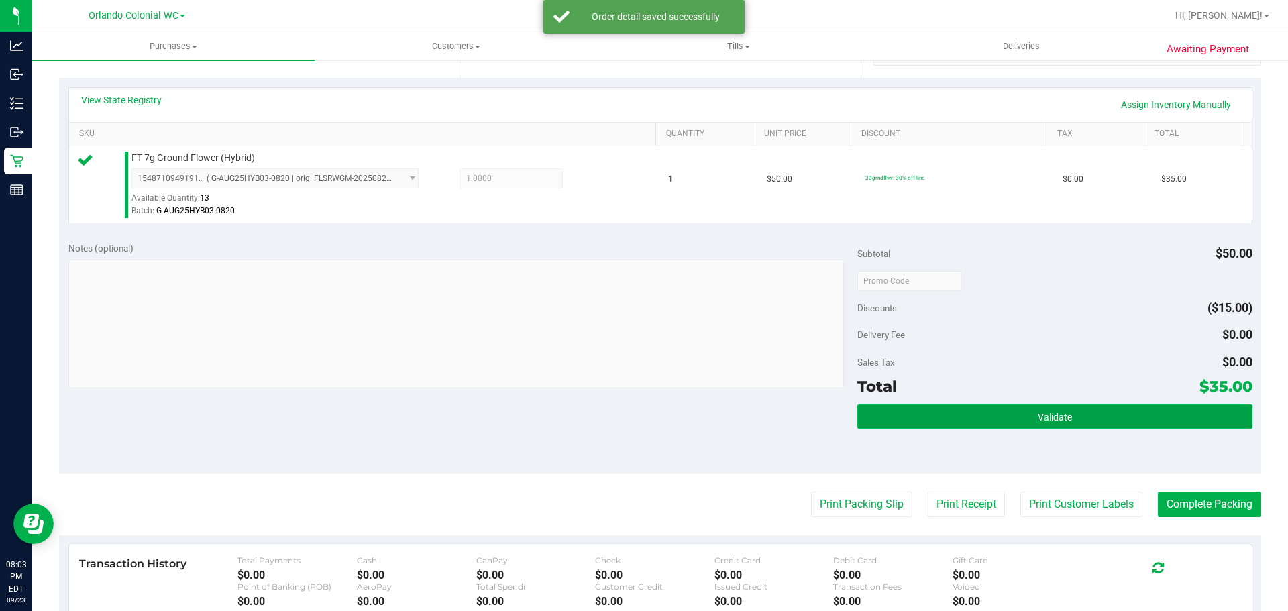
click at [939, 412] on button "Validate" at bounding box center [1054, 417] width 395 height 24
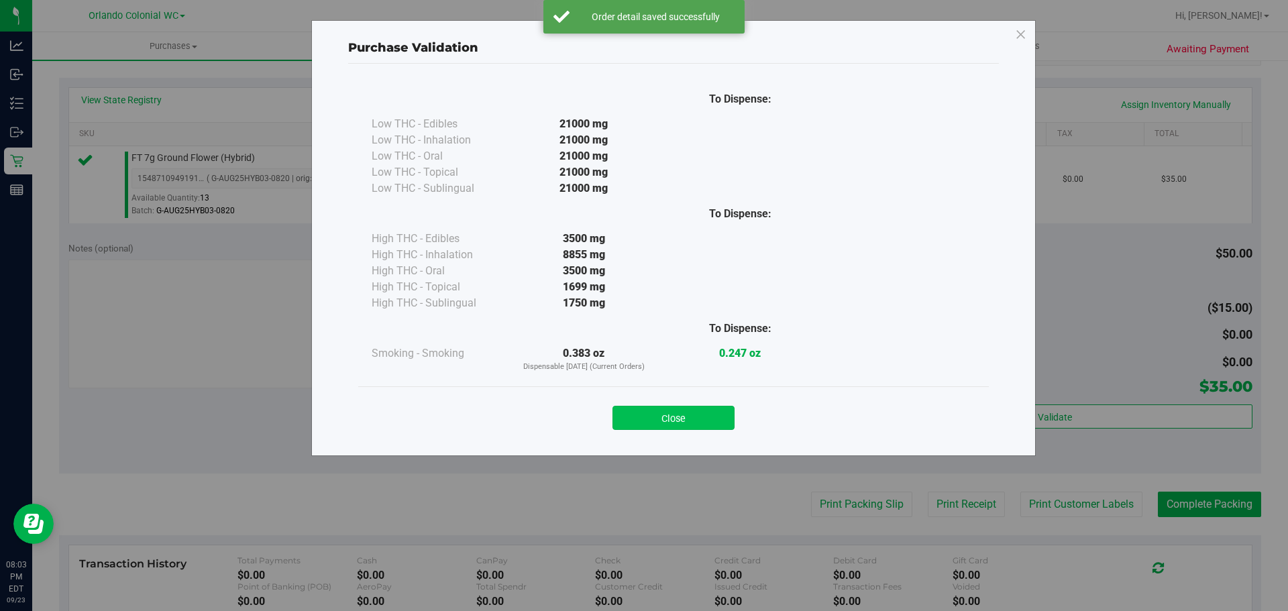
click at [663, 406] on button "Close" at bounding box center [674, 418] width 122 height 24
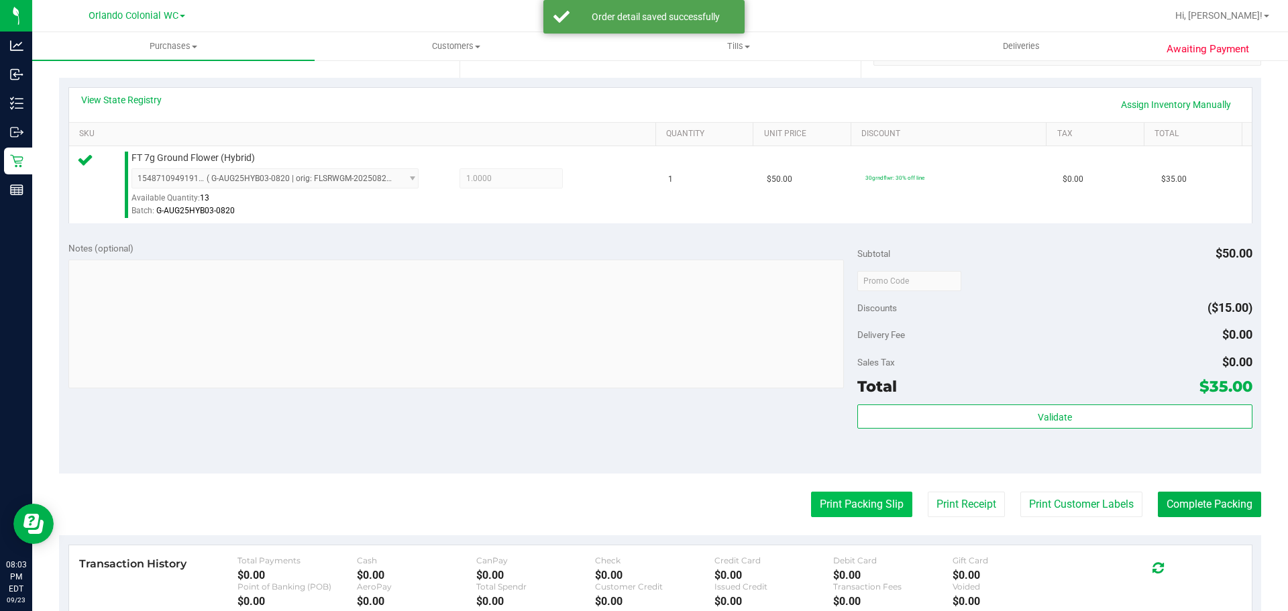
click at [834, 514] on button "Print Packing Slip" at bounding box center [861, 504] width 101 height 25
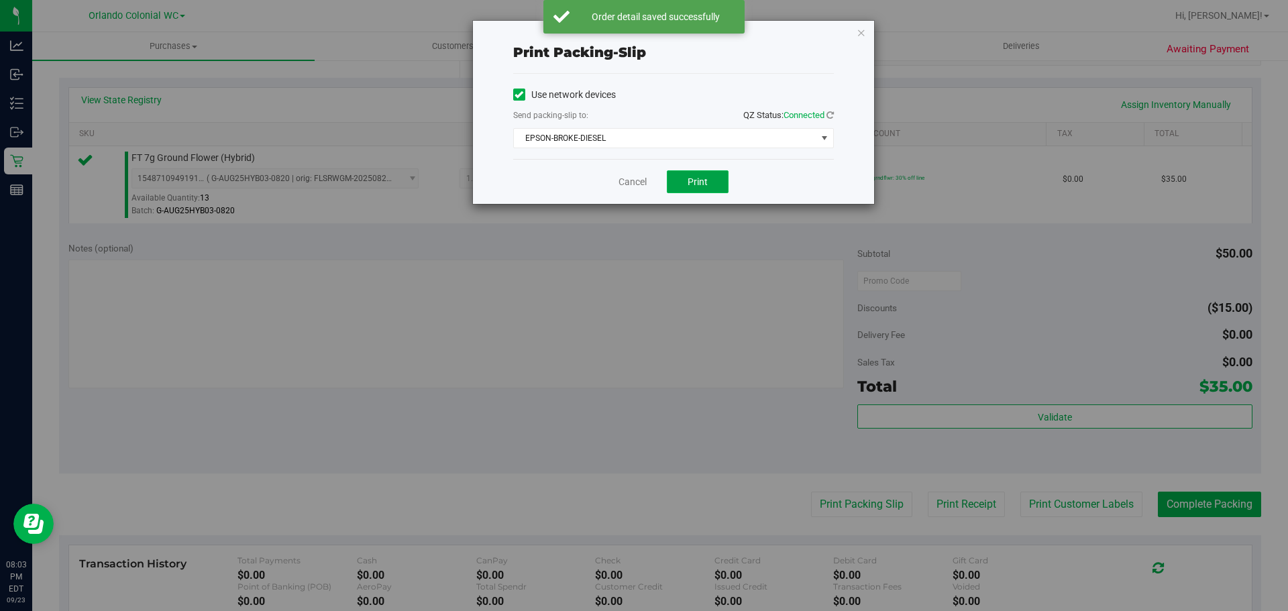
click at [703, 175] on button "Print" at bounding box center [698, 181] width 62 height 23
click at [637, 189] on link "Cancel" at bounding box center [633, 182] width 28 height 14
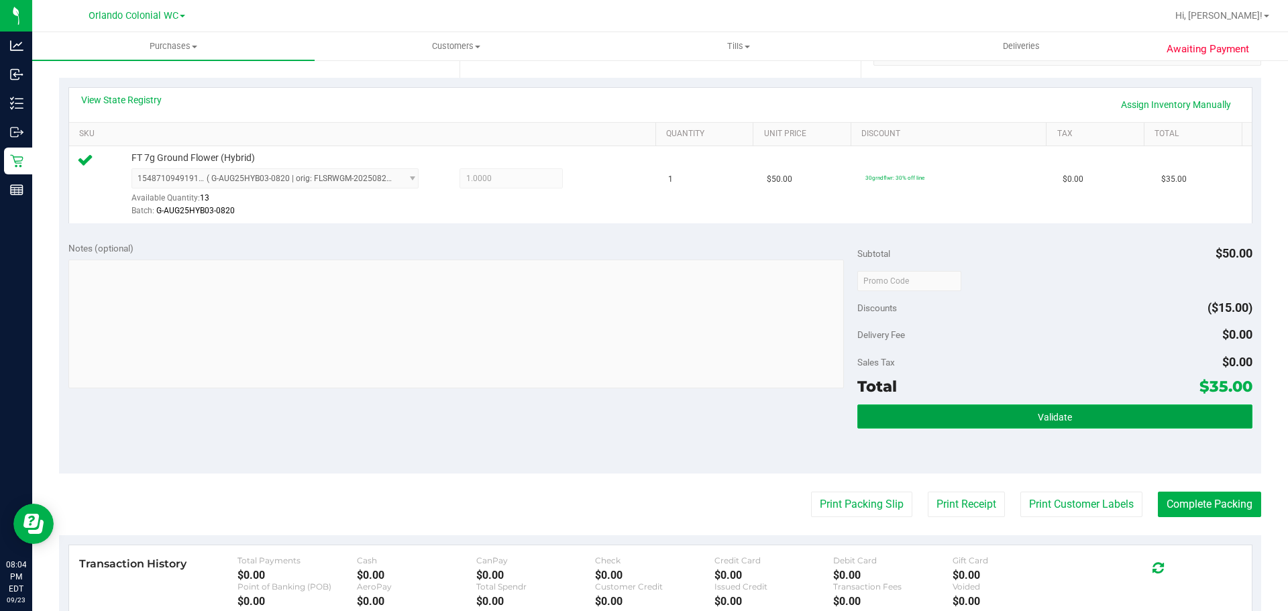
click at [933, 427] on button "Validate" at bounding box center [1054, 417] width 395 height 24
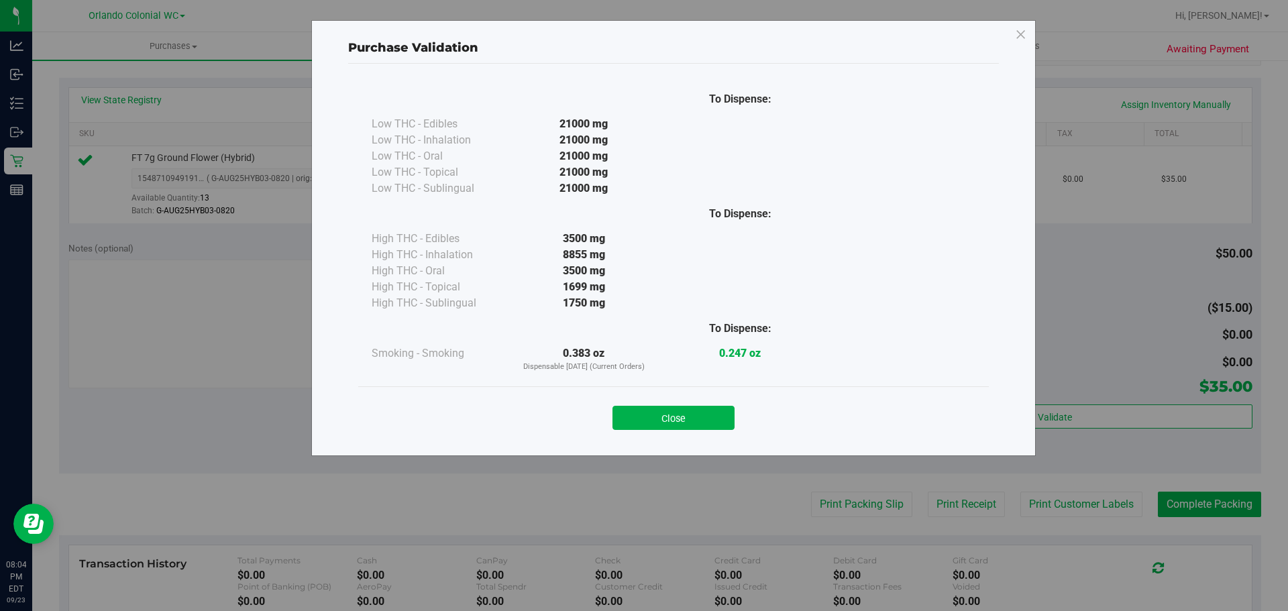
click at [688, 441] on div "To Dispense: Low THC - Edibles 21000 mg" at bounding box center [673, 254] width 651 height 380
click at [692, 411] on button "Close" at bounding box center [674, 418] width 122 height 24
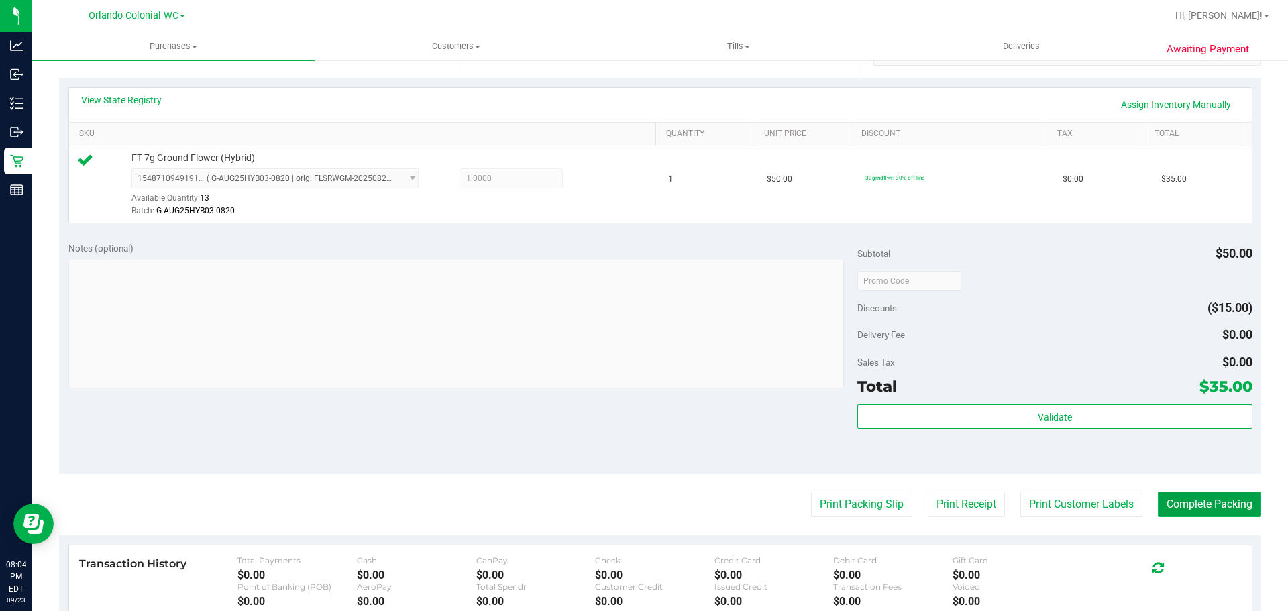
click at [1174, 513] on button "Complete Packing" at bounding box center [1209, 504] width 103 height 25
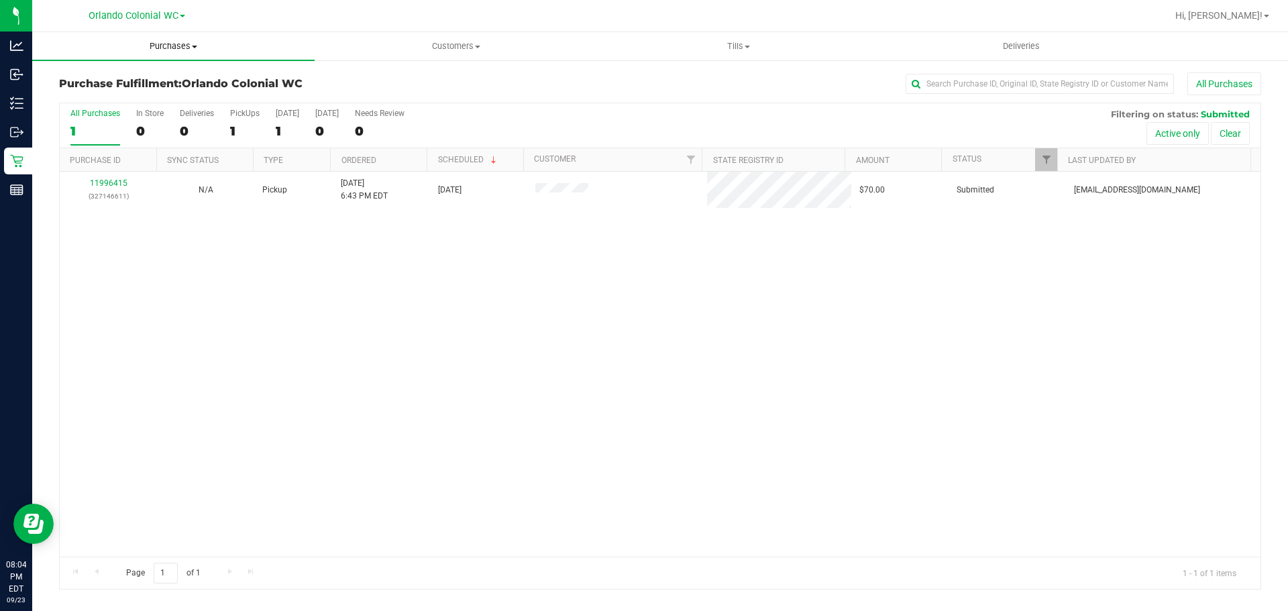
click at [160, 48] on span "Purchases" at bounding box center [173, 46] width 282 height 12
click at [131, 116] on li "All purchases" at bounding box center [173, 113] width 282 height 16
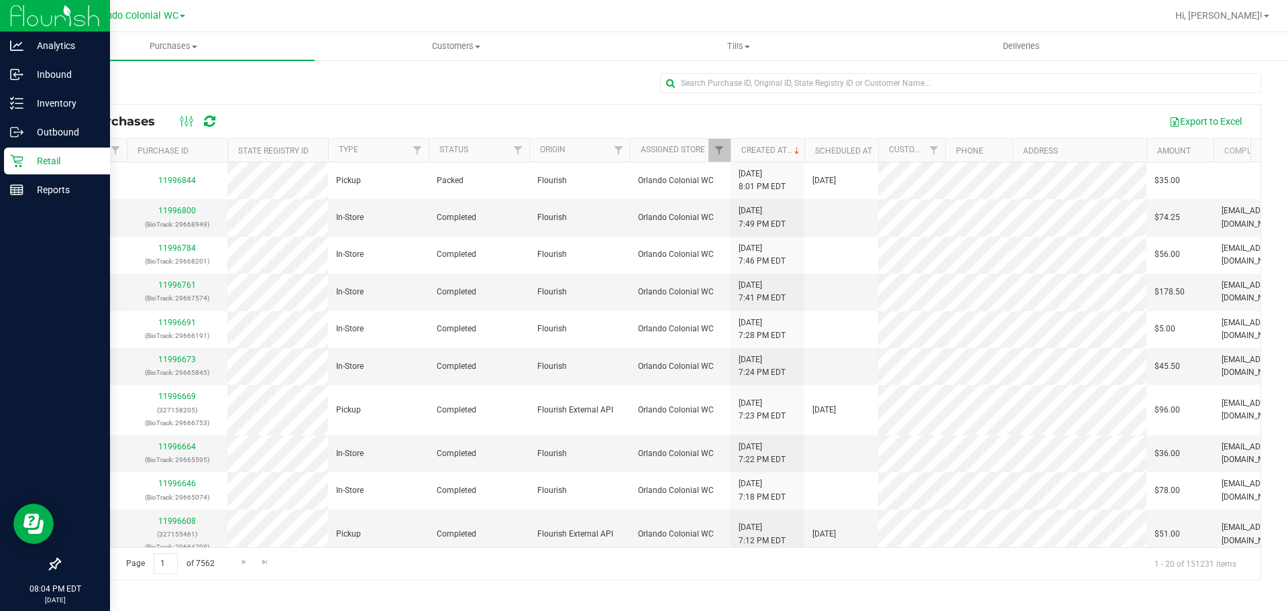
click at [60, 162] on p "Retail" at bounding box center [63, 161] width 81 height 16
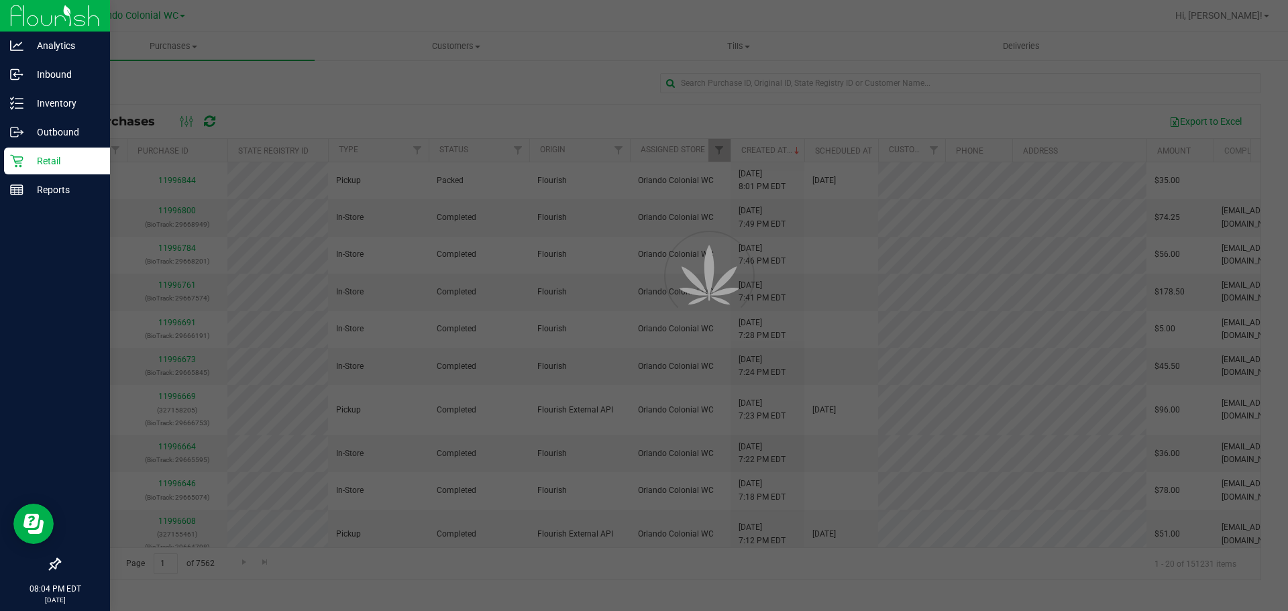
click at [60, 162] on p "Retail" at bounding box center [63, 161] width 81 height 16
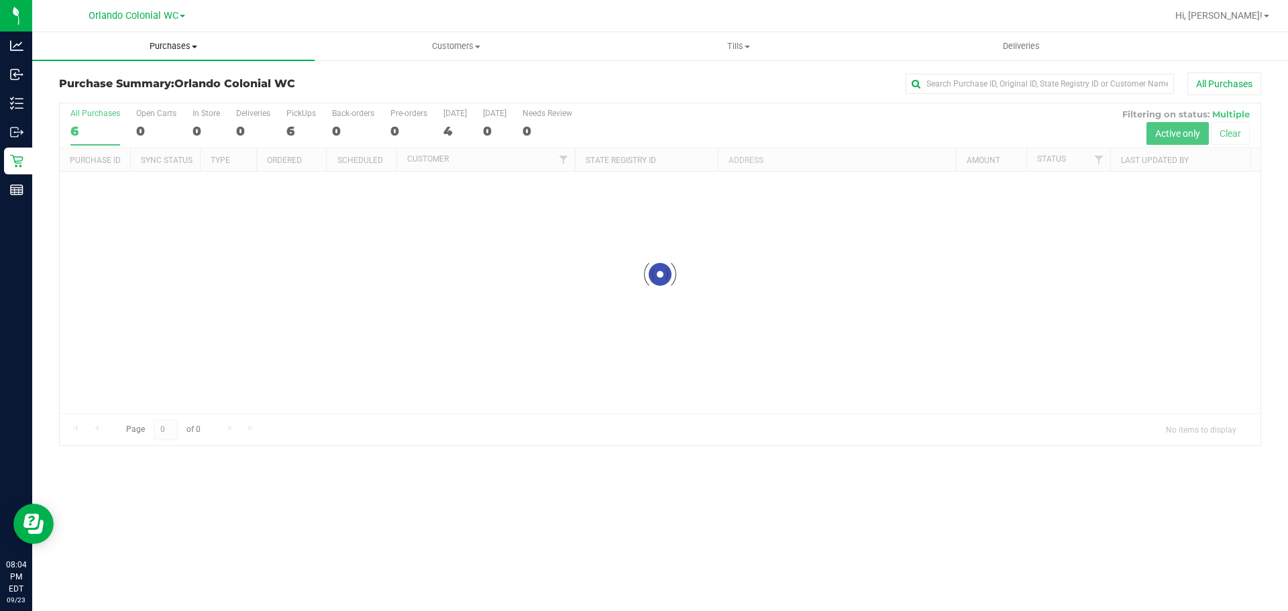
click at [171, 47] on span "Purchases" at bounding box center [173, 46] width 282 height 12
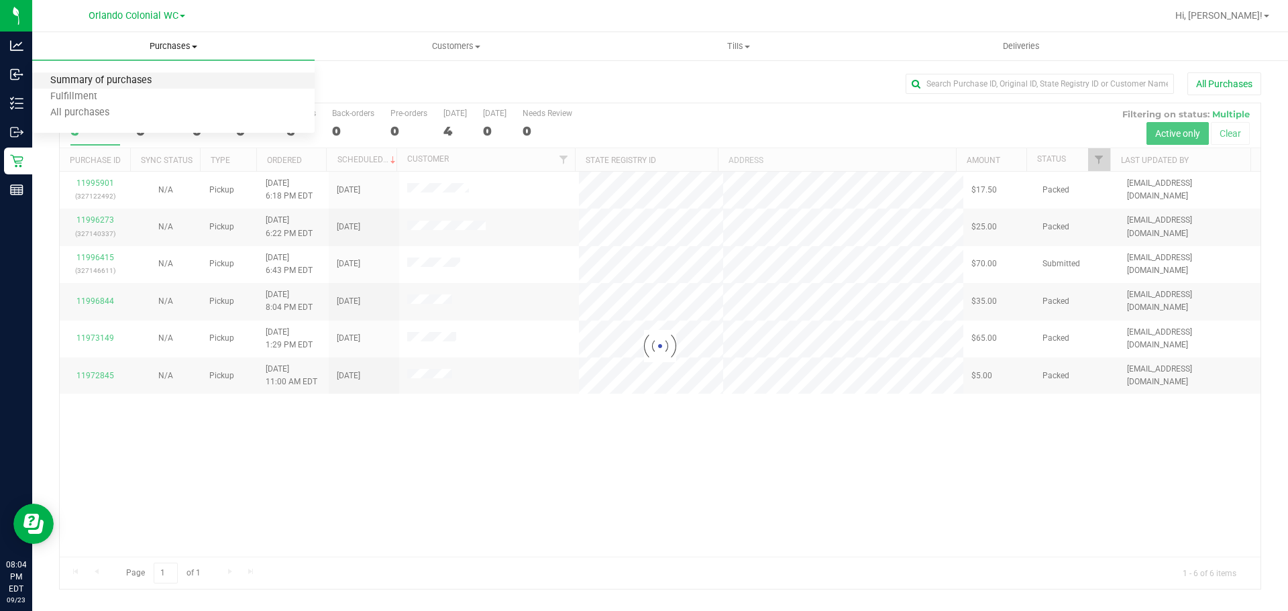
click at [157, 76] on span "Summary of purchases" at bounding box center [101, 80] width 138 height 11
click at [95, 371] on div at bounding box center [660, 346] width 1201 height 486
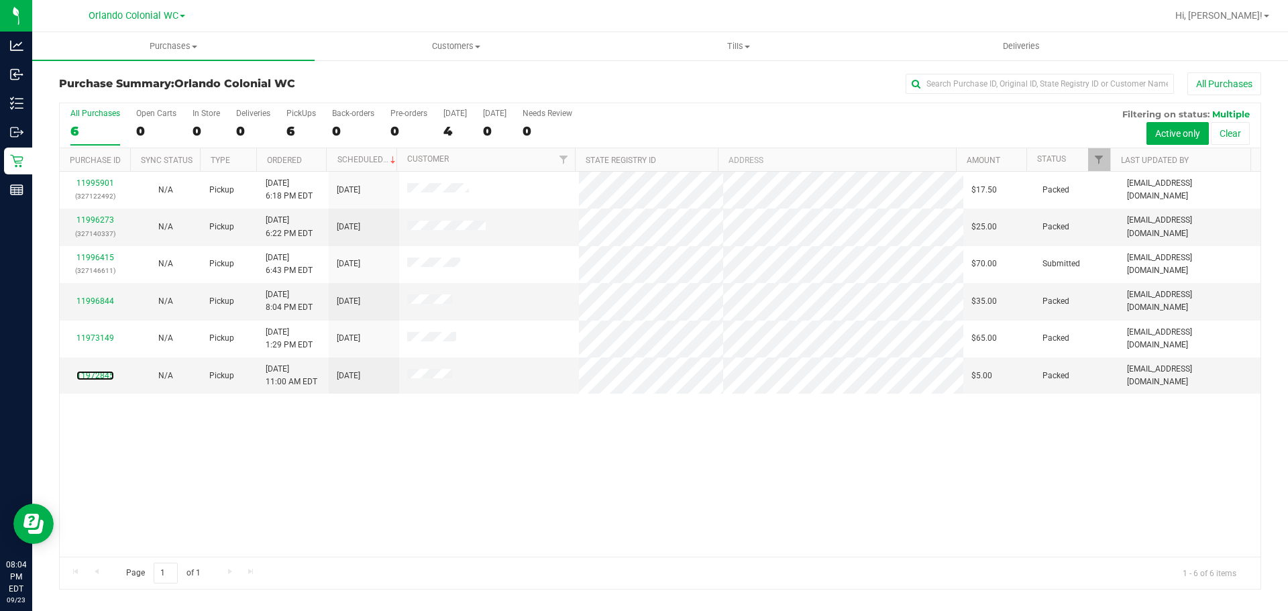
click at [94, 374] on link "11972845" at bounding box center [95, 375] width 38 height 9
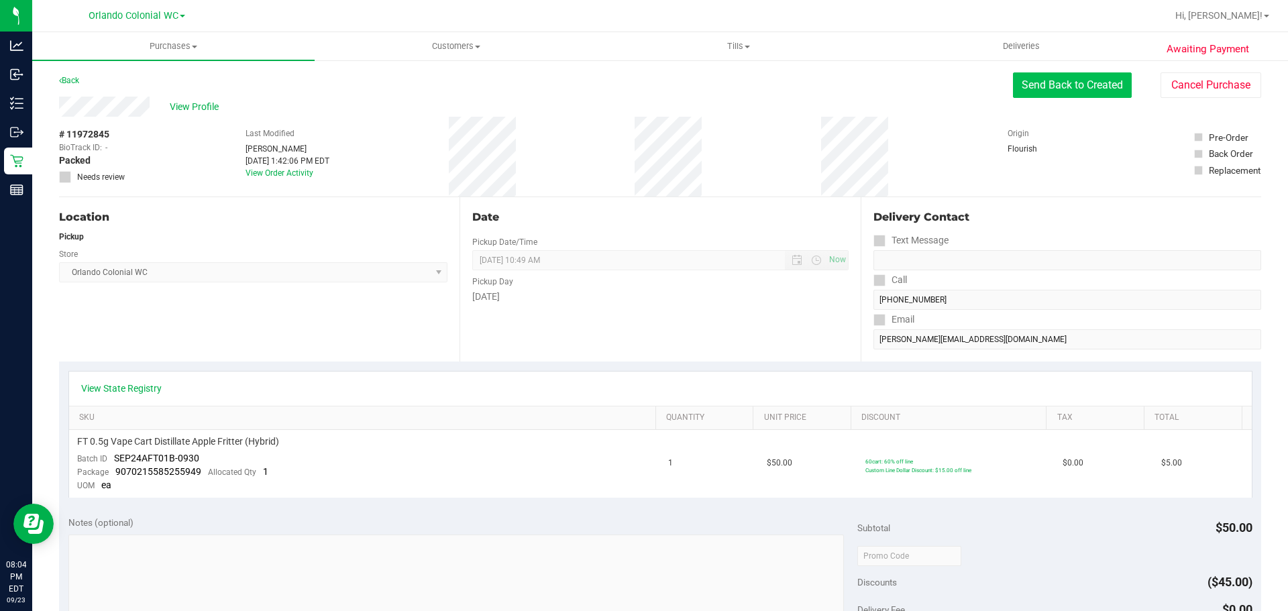
click at [1078, 79] on button "Send Back to Created" at bounding box center [1072, 84] width 119 height 25
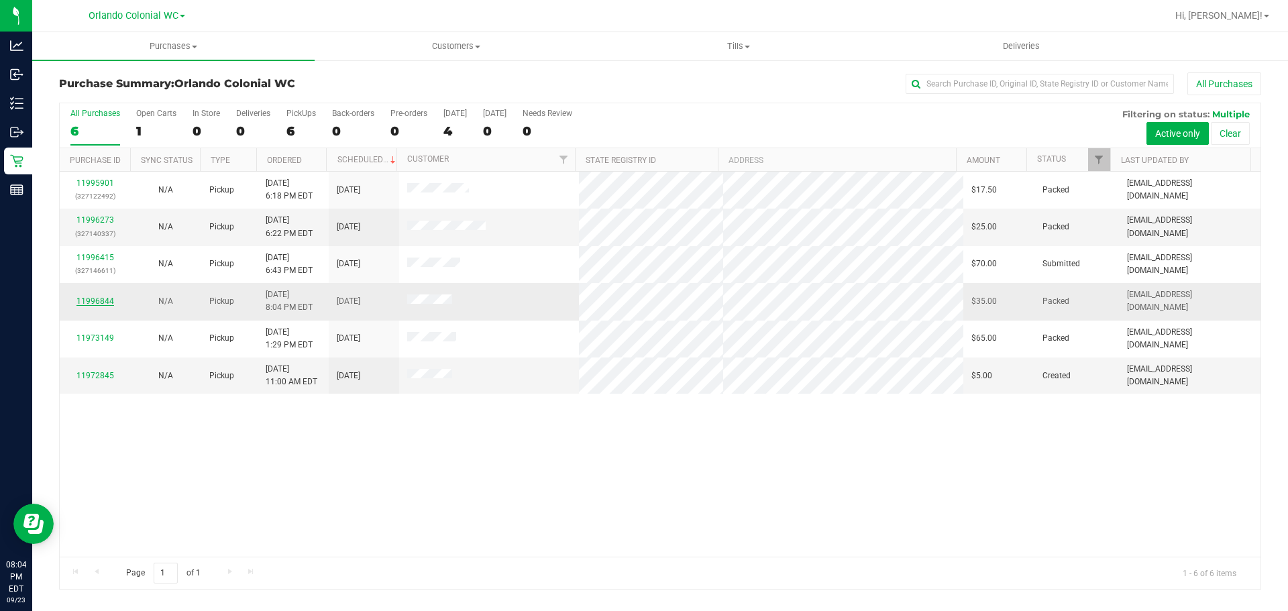
click at [105, 303] on link "11996844" at bounding box center [95, 301] width 38 height 9
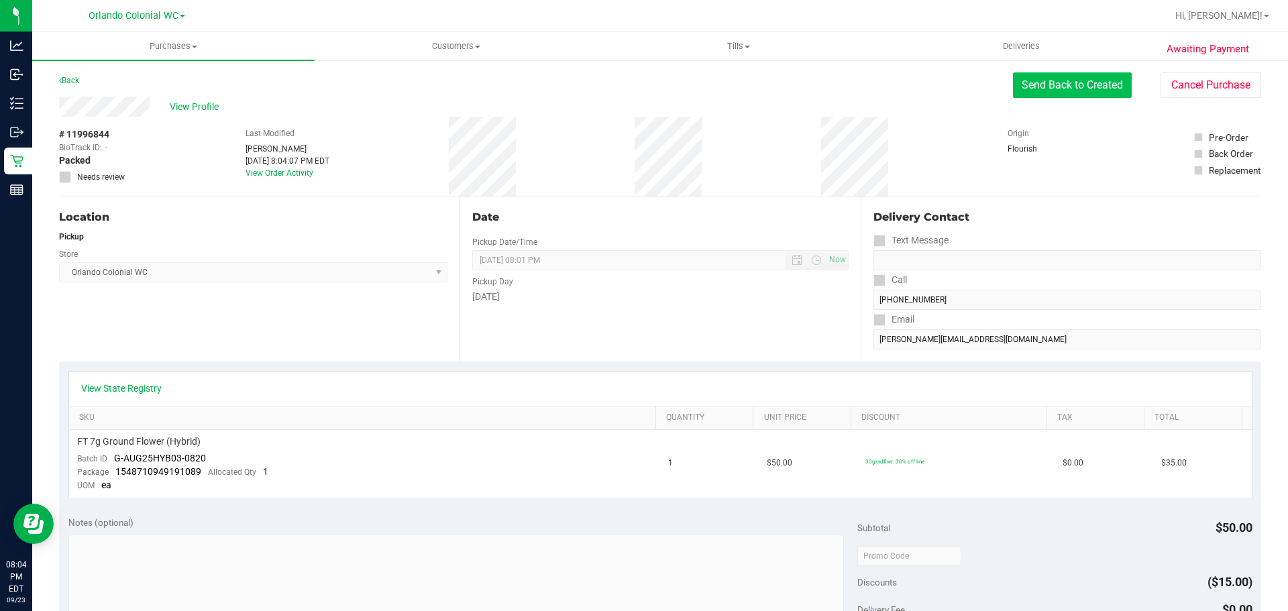
click at [1088, 92] on button "Send Back to Created" at bounding box center [1072, 84] width 119 height 25
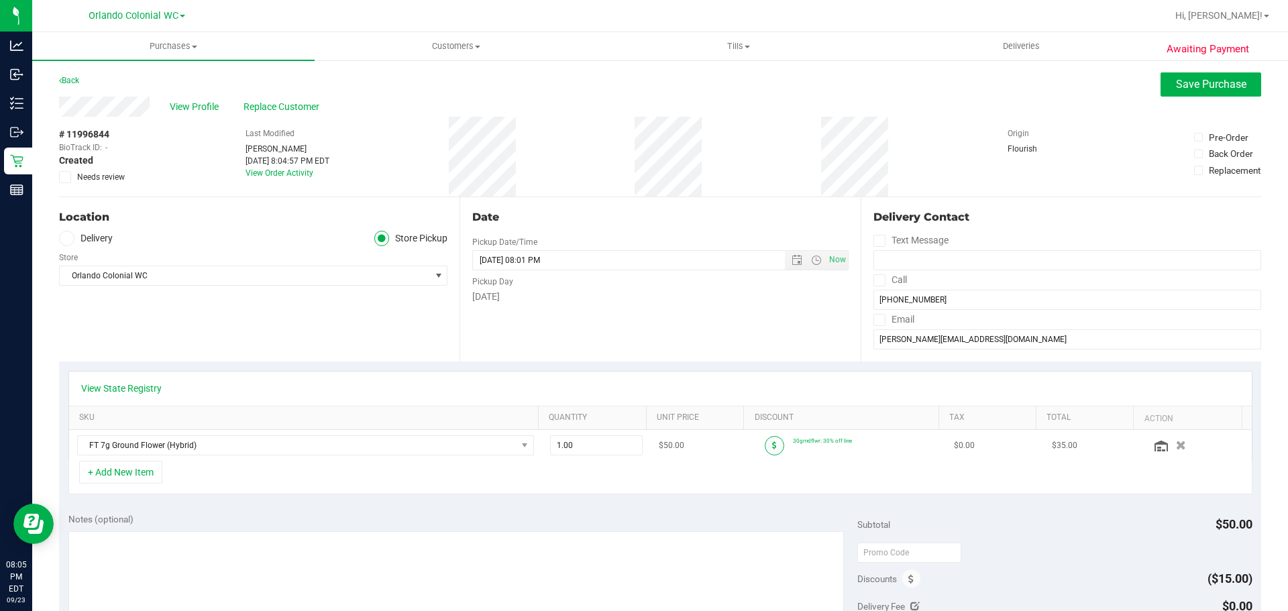
click at [765, 448] on span at bounding box center [774, 445] width 19 height 19
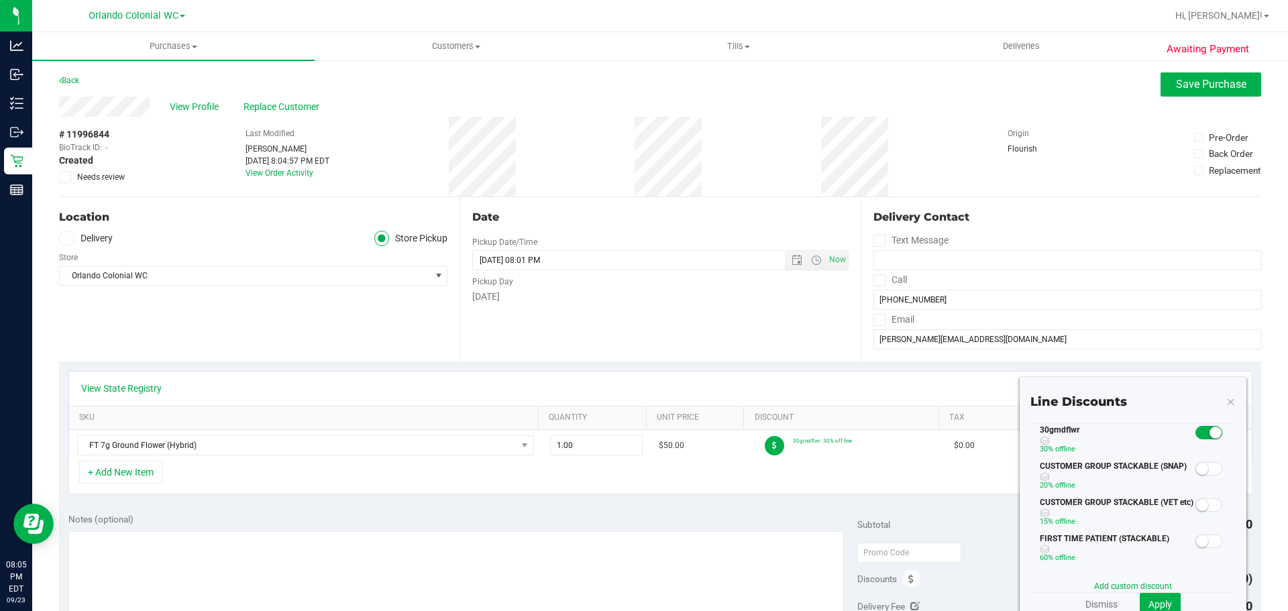
click at [1198, 429] on span at bounding box center [1209, 432] width 27 height 13
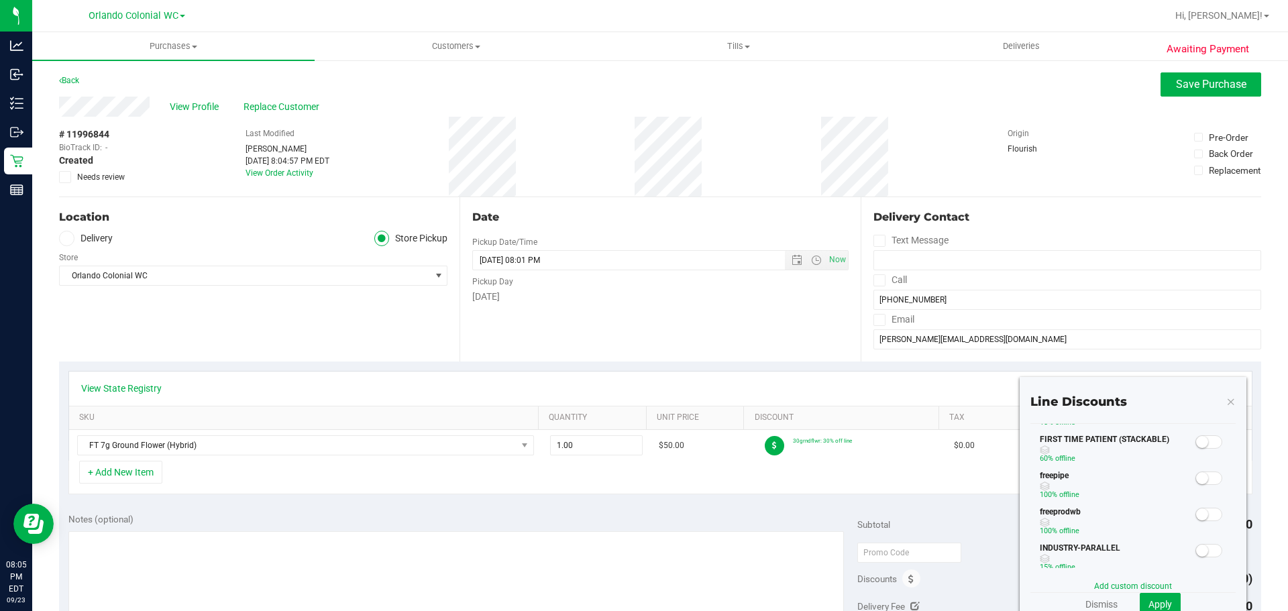
scroll to position [134, 0]
click at [1227, 403] on icon at bounding box center [1231, 401] width 9 height 16
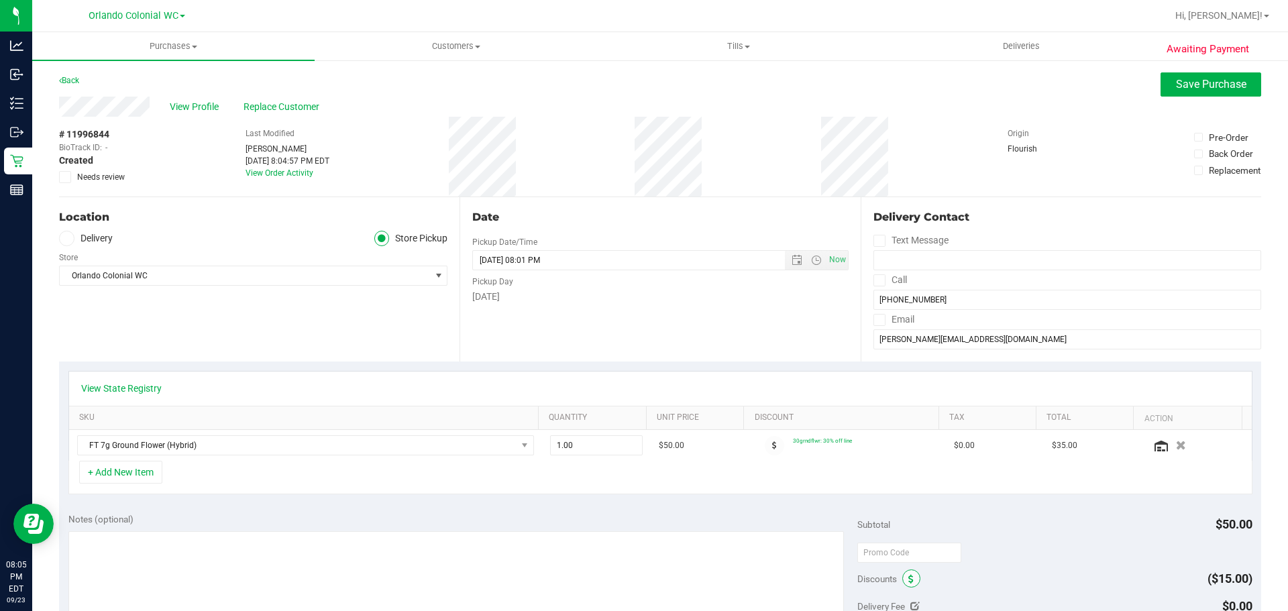
click at [904, 587] on span at bounding box center [911, 579] width 18 height 18
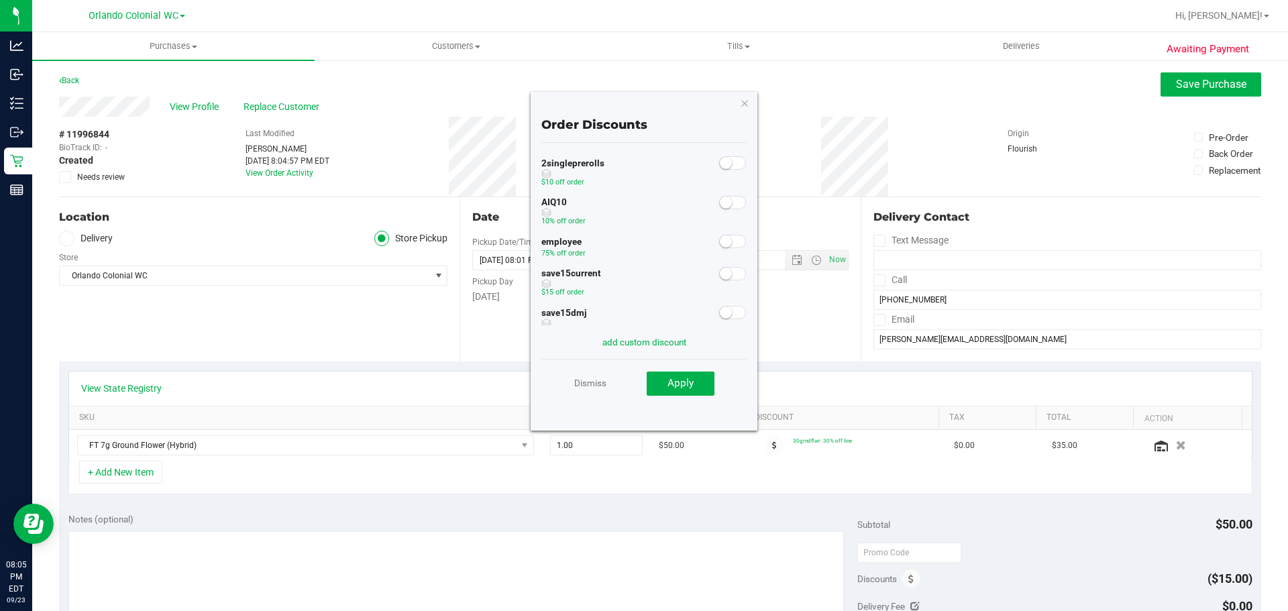
click at [733, 239] on span at bounding box center [732, 241] width 27 height 13
click at [653, 382] on button "Apply" at bounding box center [681, 384] width 68 height 24
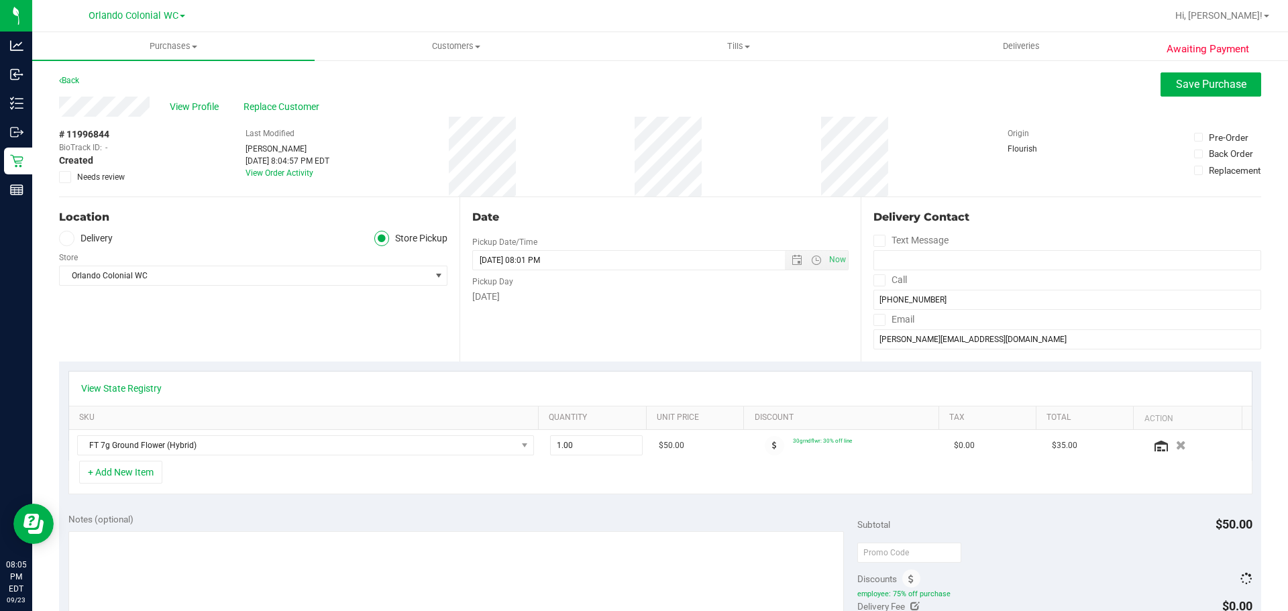
scroll to position [268, 0]
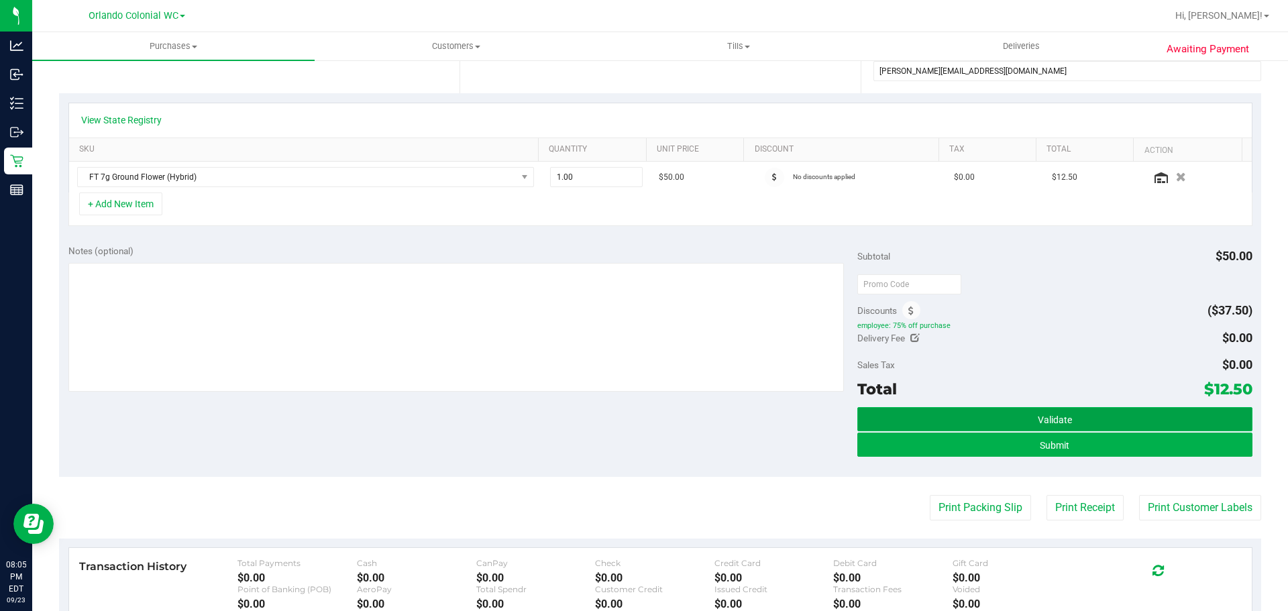
click at [1029, 414] on button "Validate" at bounding box center [1054, 419] width 395 height 24
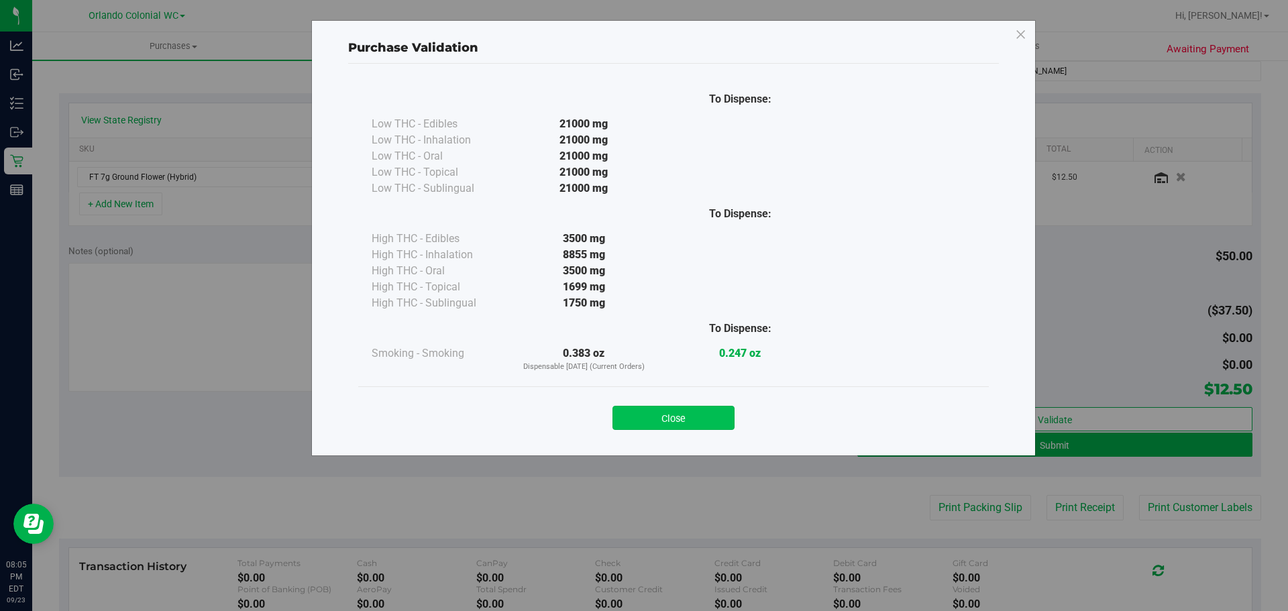
click at [707, 423] on button "Close" at bounding box center [674, 418] width 122 height 24
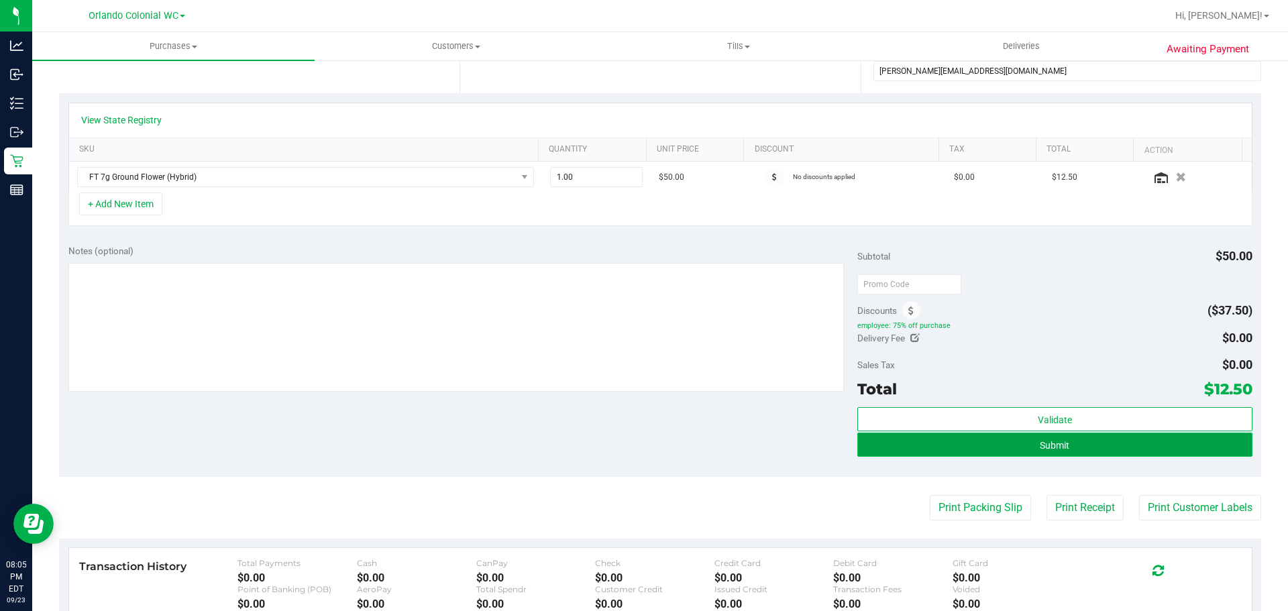
click at [978, 452] on button "Submit" at bounding box center [1054, 445] width 395 height 24
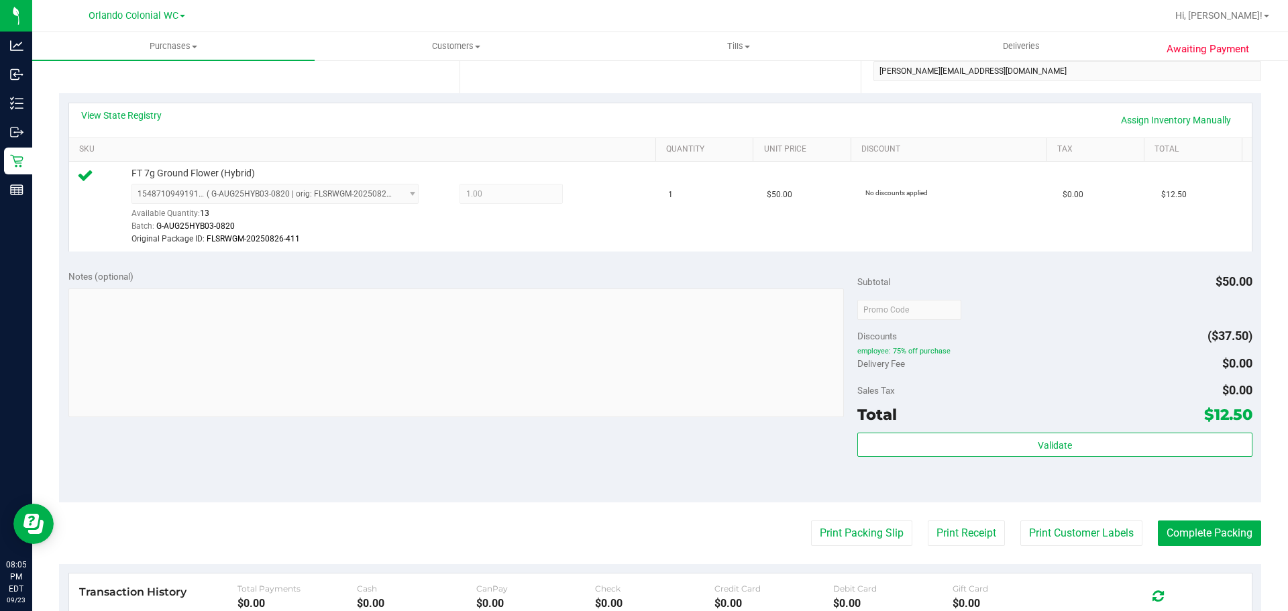
scroll to position [270, 0]
drag, startPoint x: 659, startPoint y: 451, endPoint x: 806, endPoint y: 504, distance: 156.2
click at [796, 507] on purchase-details "Back Edit Purchase Cancel Purchase View Profile # 11996844 BioTrack ID: - Submi…" at bounding box center [660, 307] width 1202 height 1011
click at [1208, 533] on button "Complete Packing" at bounding box center [1209, 531] width 103 height 25
